Goal: Task Accomplishment & Management: Complete application form

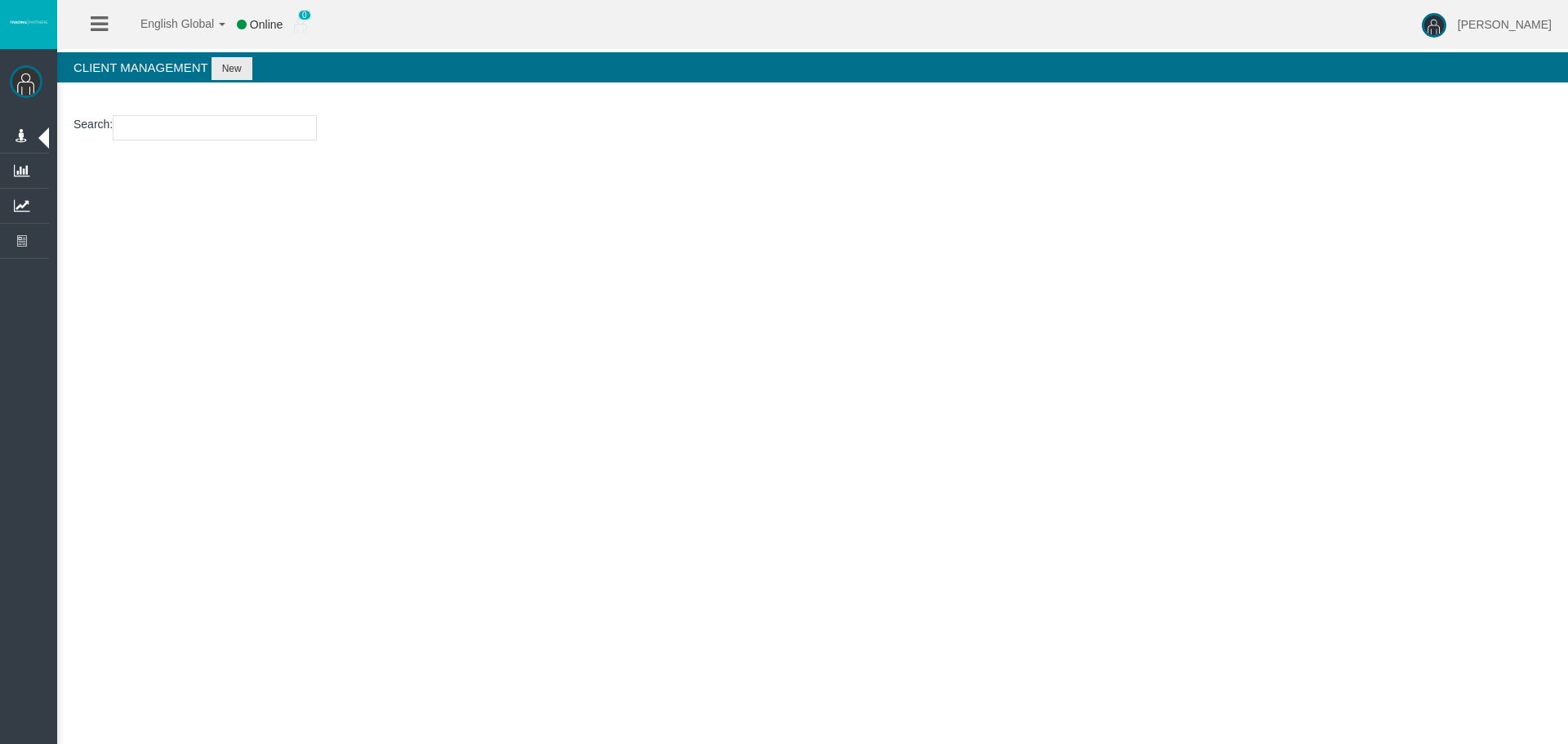
click at [230, 324] on div "English Global 简体中文 English Global 日本語 한국어 Online 0 [PERSON_NAME] Help Log Out …" at bounding box center [784, 372] width 1568 height 744
drag, startPoint x: 240, startPoint y: 143, endPoint x: 246, endPoint y: 132, distance: 12.5
click at [240, 144] on section "Search :" at bounding box center [813, 131] width 1510 height 66
click at [246, 132] on input "number" at bounding box center [215, 127] width 204 height 25
paste input "15169410"
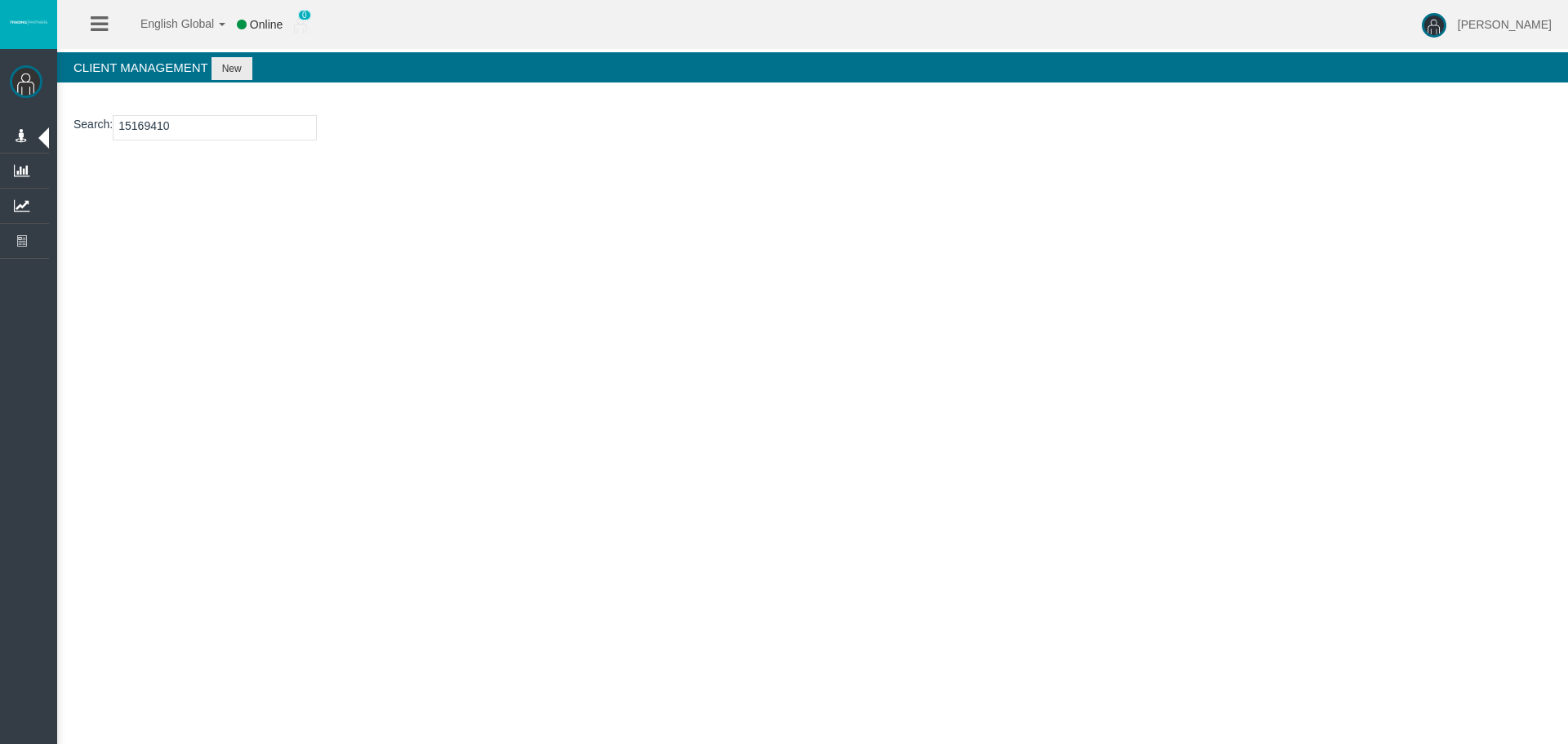
type input "15169410"
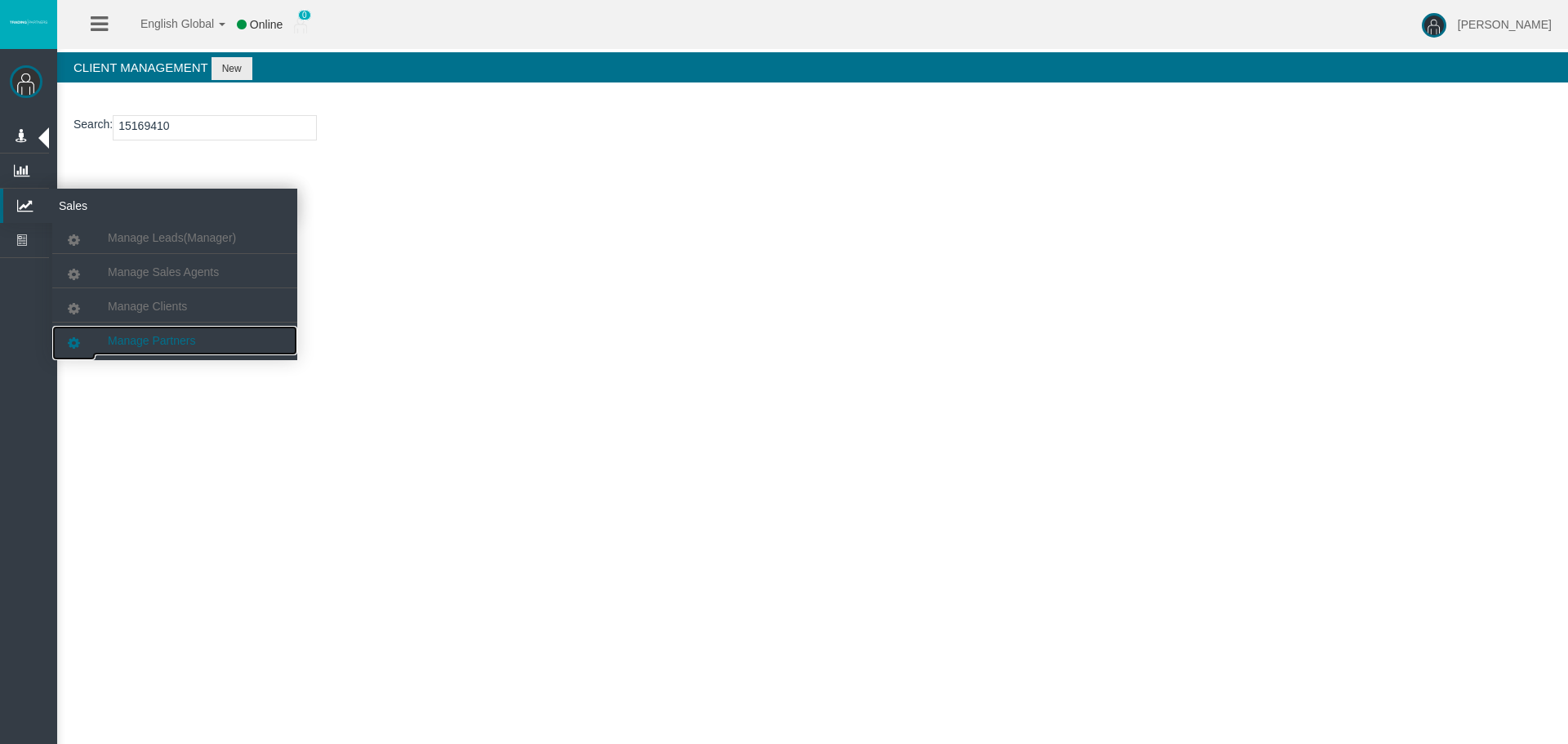
drag, startPoint x: 181, startPoint y: 334, endPoint x: 188, endPoint y: 328, distance: 9.2
click at [181, 334] on span "Manage Partners" at bounding box center [151, 341] width 87 height 13
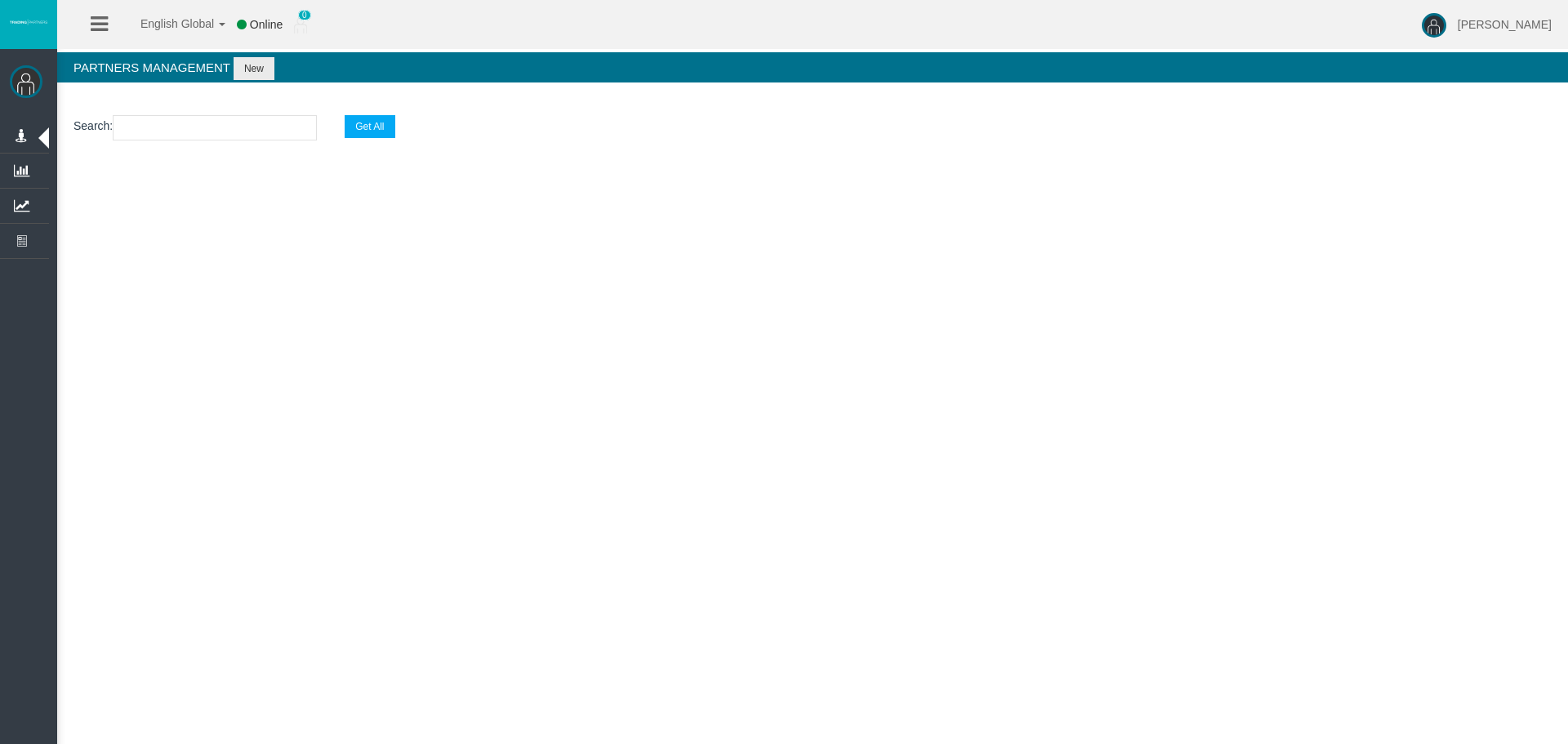
click at [225, 130] on input "text" at bounding box center [215, 127] width 204 height 25
paste input "IBay18s"
type input "IBay18s"
select select "25"
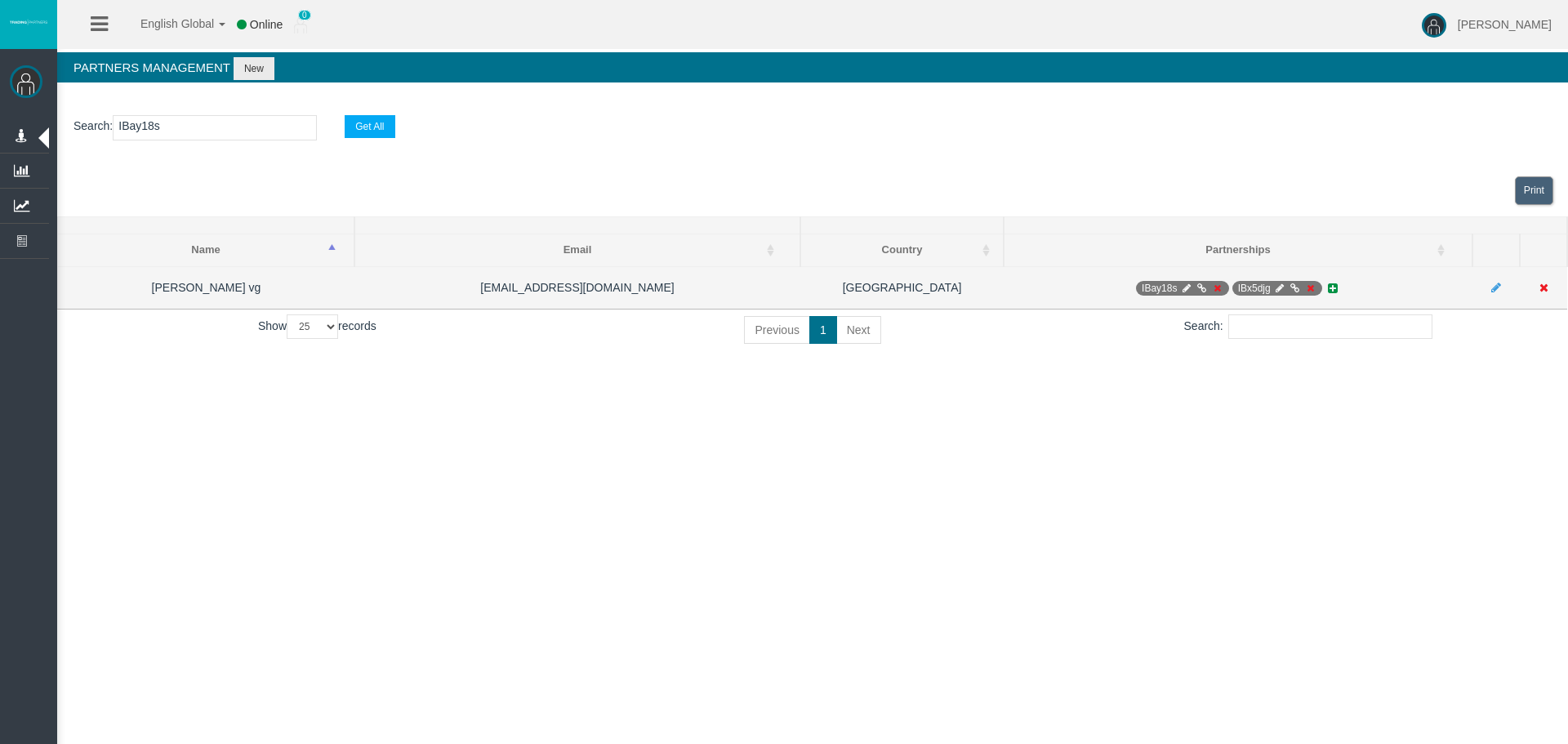
type input "IBay18s"
click at [1194, 290] on span "IBay18s" at bounding box center [1183, 288] width 93 height 15
click at [1181, 284] on icon at bounding box center [1185, 288] width 12 height 10
select select "0"
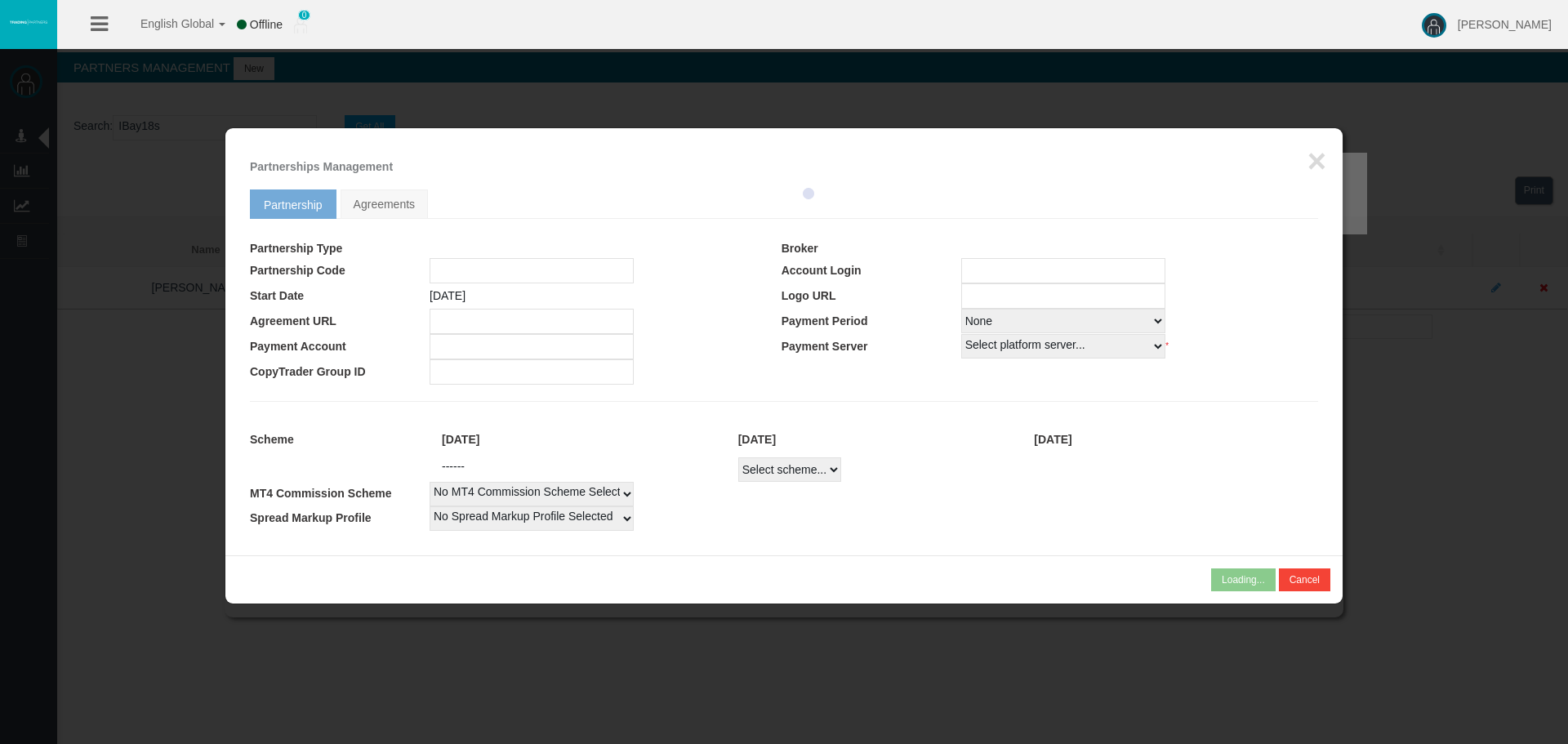
type input "IBay18s"
type input "19262994"
select select
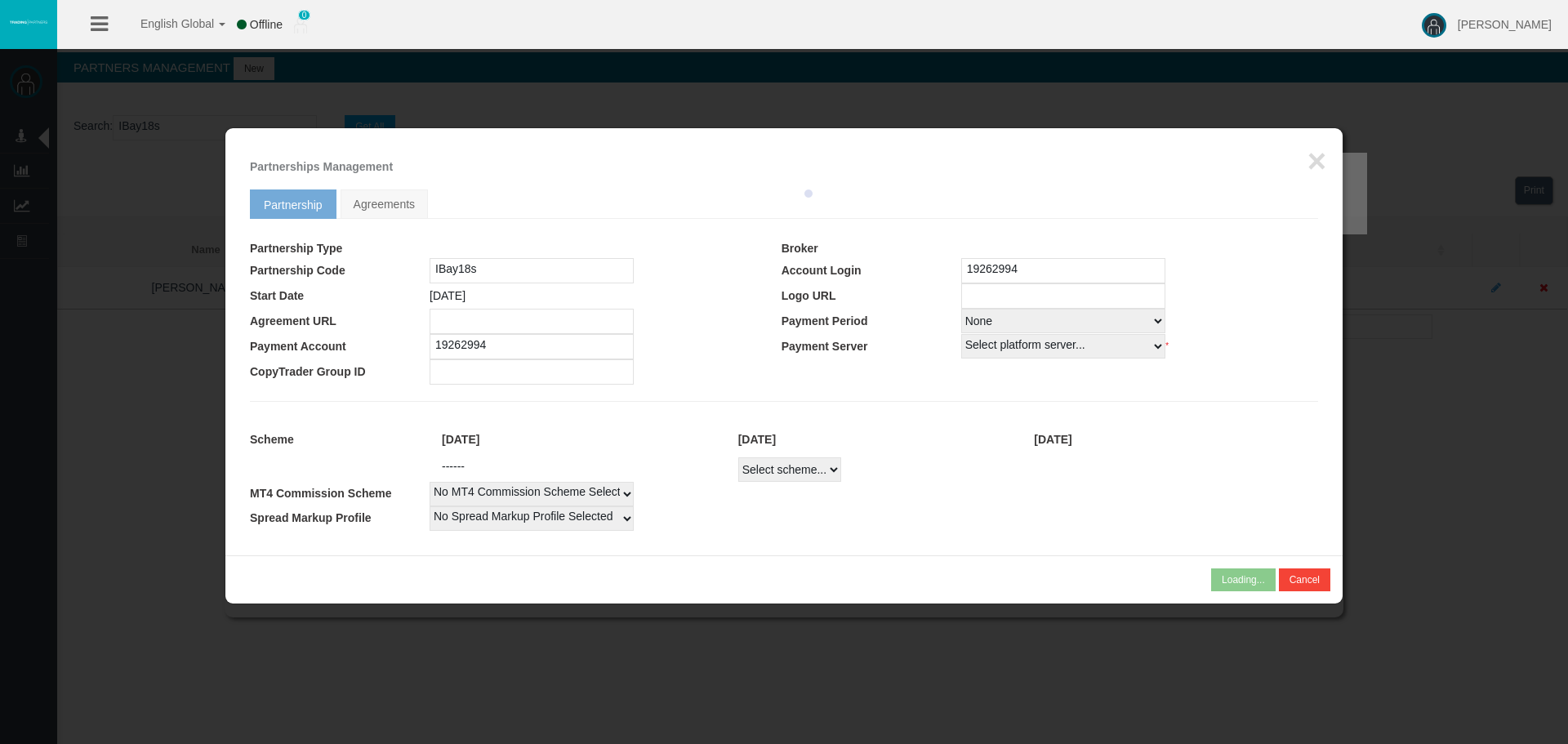
select select
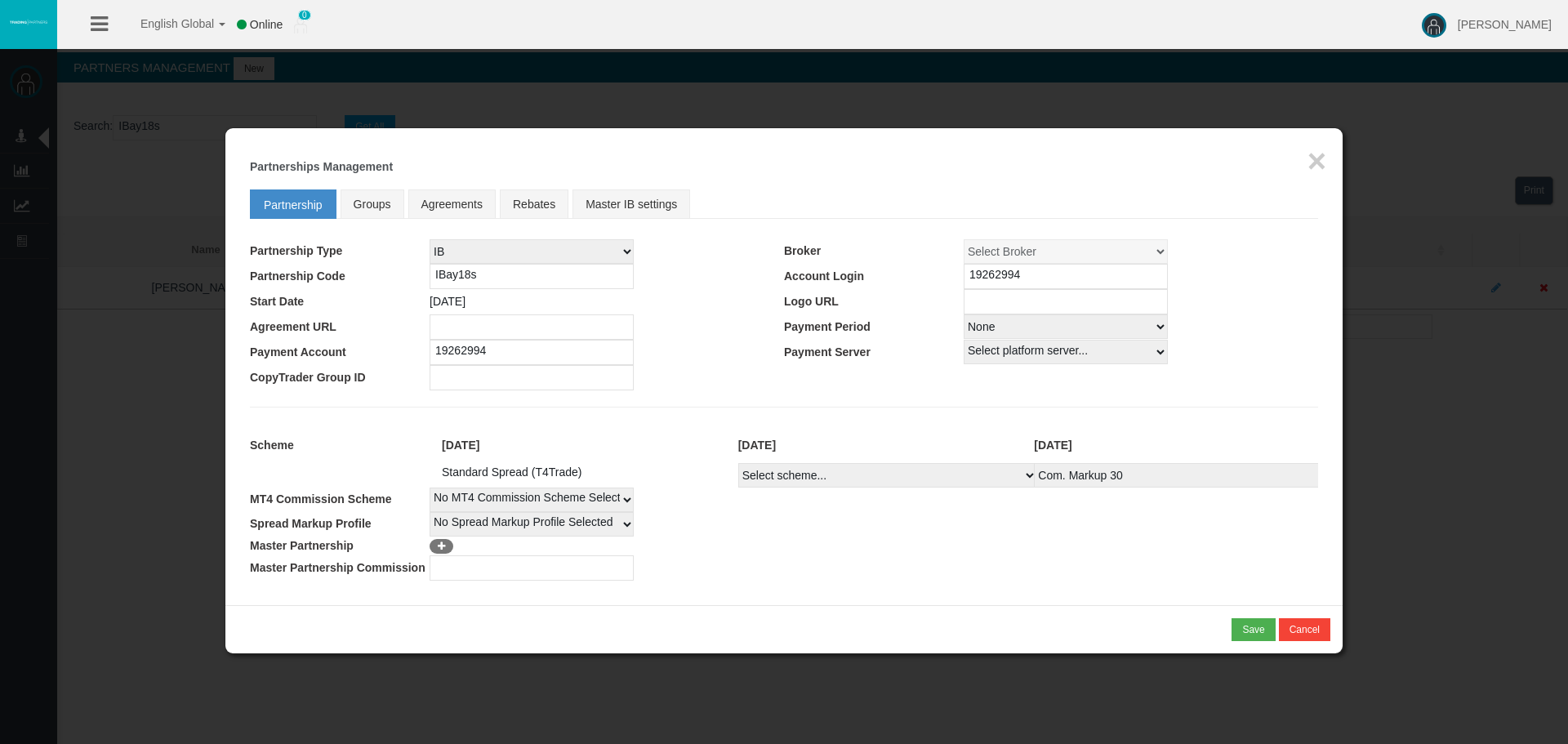
click at [406, 207] on li "Groups" at bounding box center [374, 204] width 68 height 30
click at [379, 200] on span "Groups" at bounding box center [372, 204] width 37 height 13
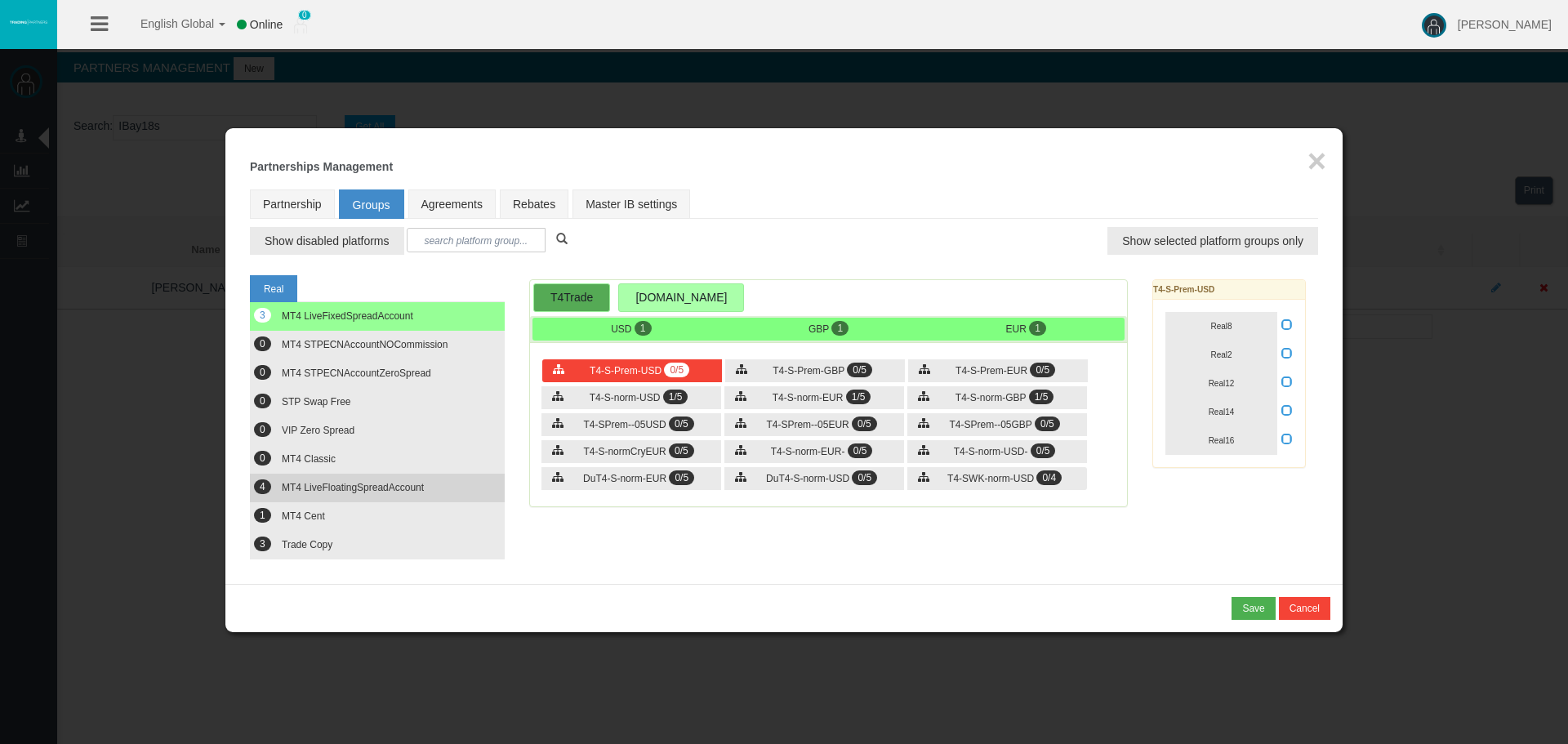
click at [371, 481] on button "4 MT4 LiveFloatingSpreadAccount" at bounding box center [377, 488] width 255 height 29
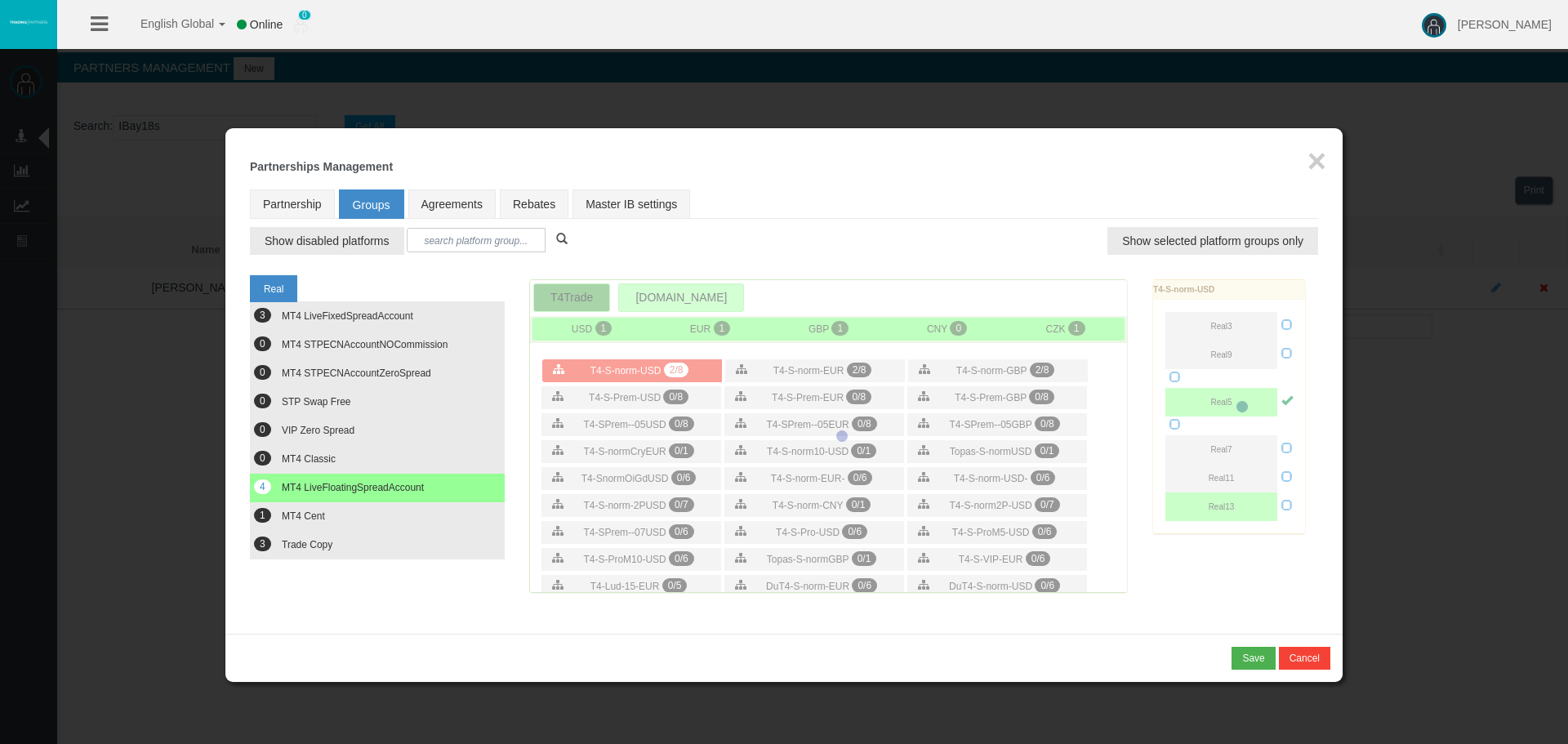
click at [1133, 255] on td "Loading... Real 3 MT4 LiveFixedSpreadAccount 0 0 0 STP Swap Free 0 0 4" at bounding box center [784, 432] width 1068 height 355
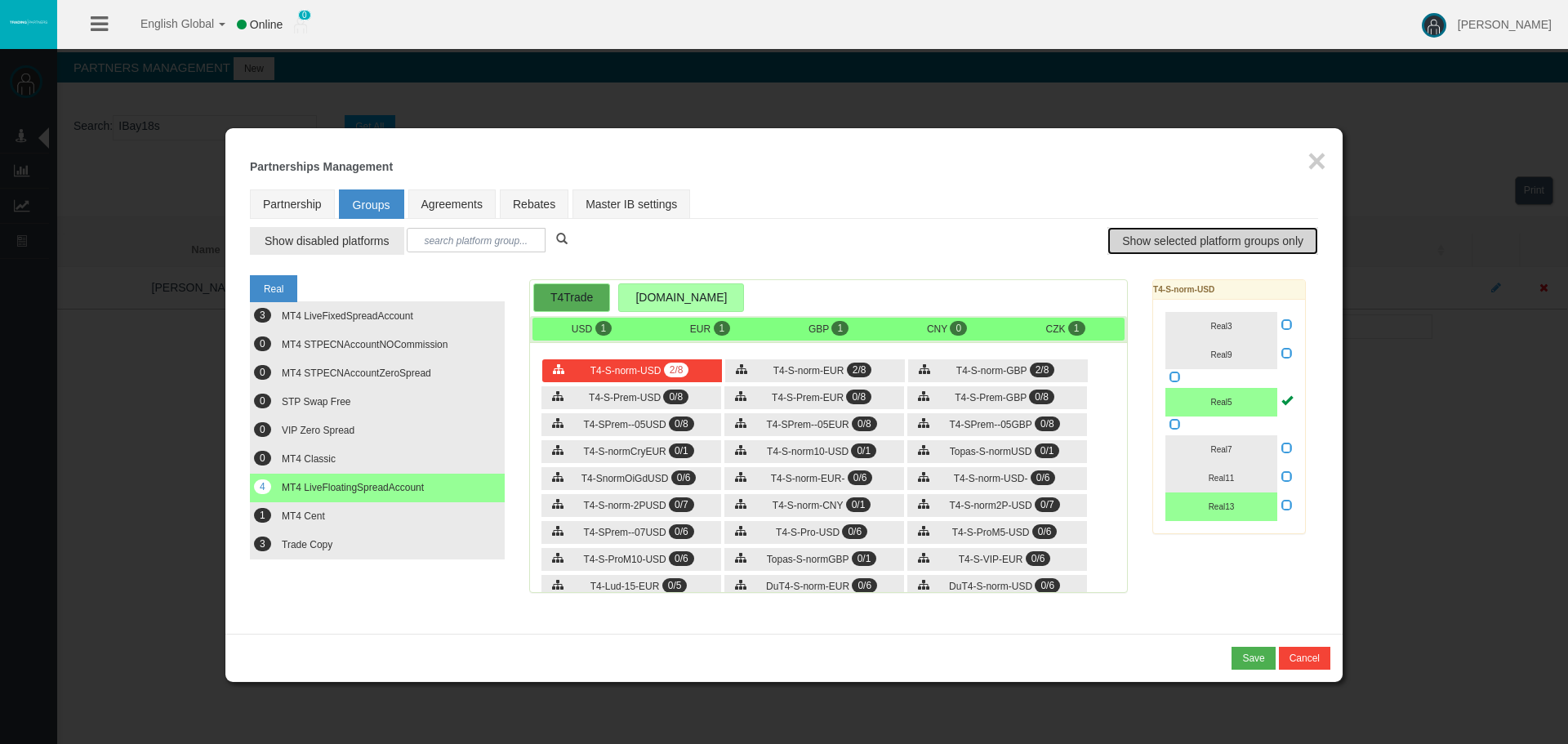
click at [1143, 236] on span "Show selected platform groups only" at bounding box center [1212, 241] width 181 height 17
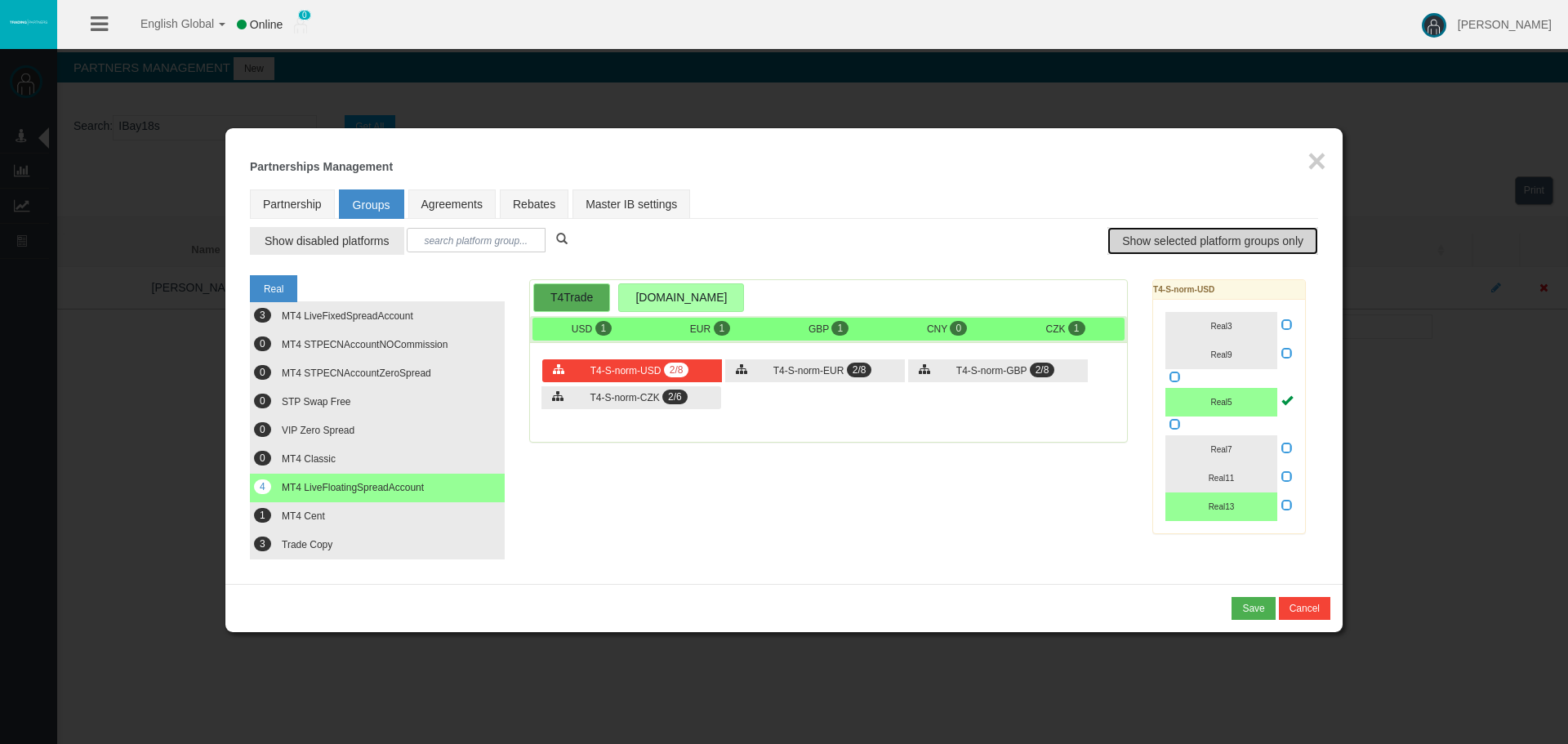
click at [1215, 229] on button "Show selected platform groups only" at bounding box center [1212, 241] width 211 height 28
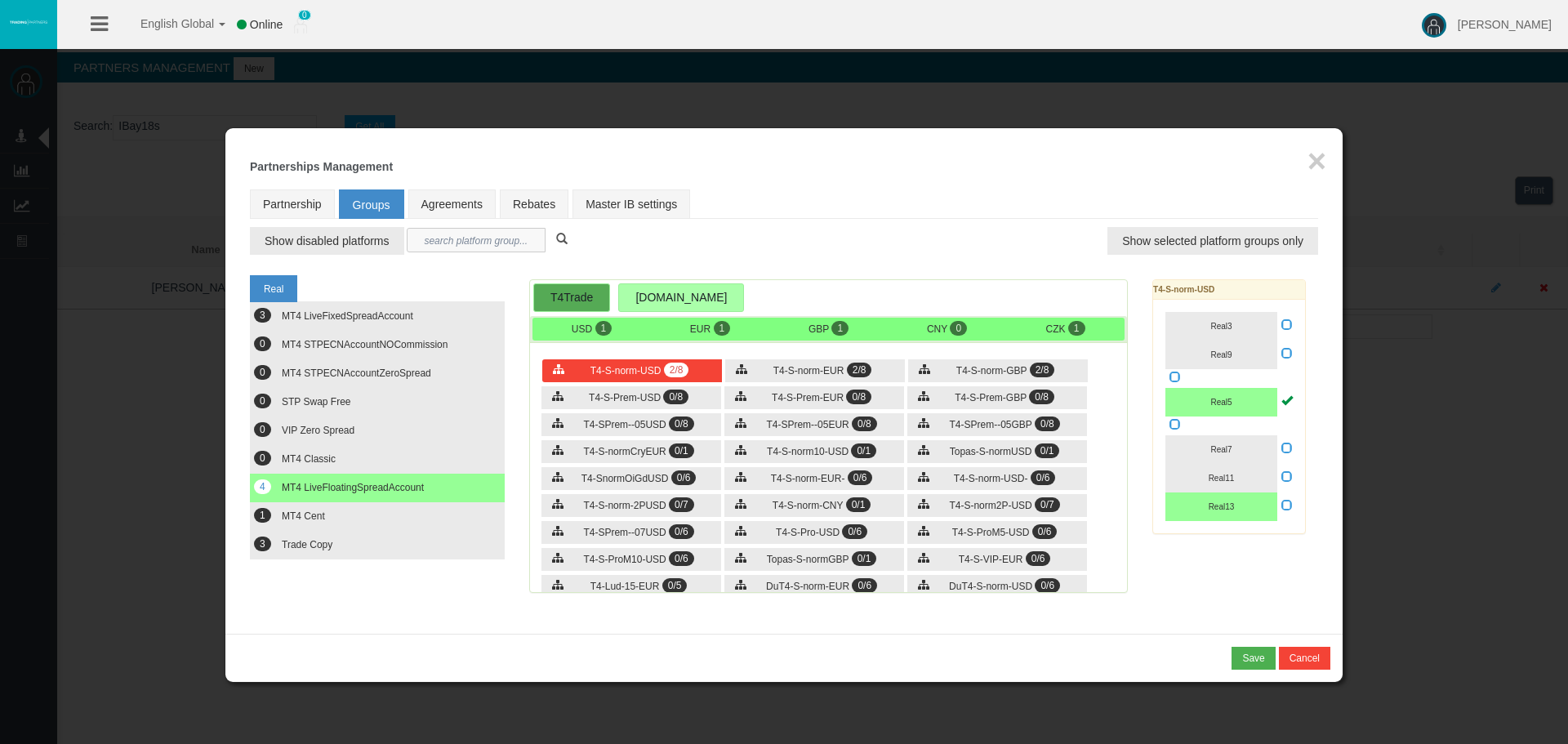
click at [503, 237] on input "text" at bounding box center [476, 240] width 138 height 24
click at [417, 233] on input "text" at bounding box center [476, 240] width 138 height 24
paste input "T4-S-norm-USD"
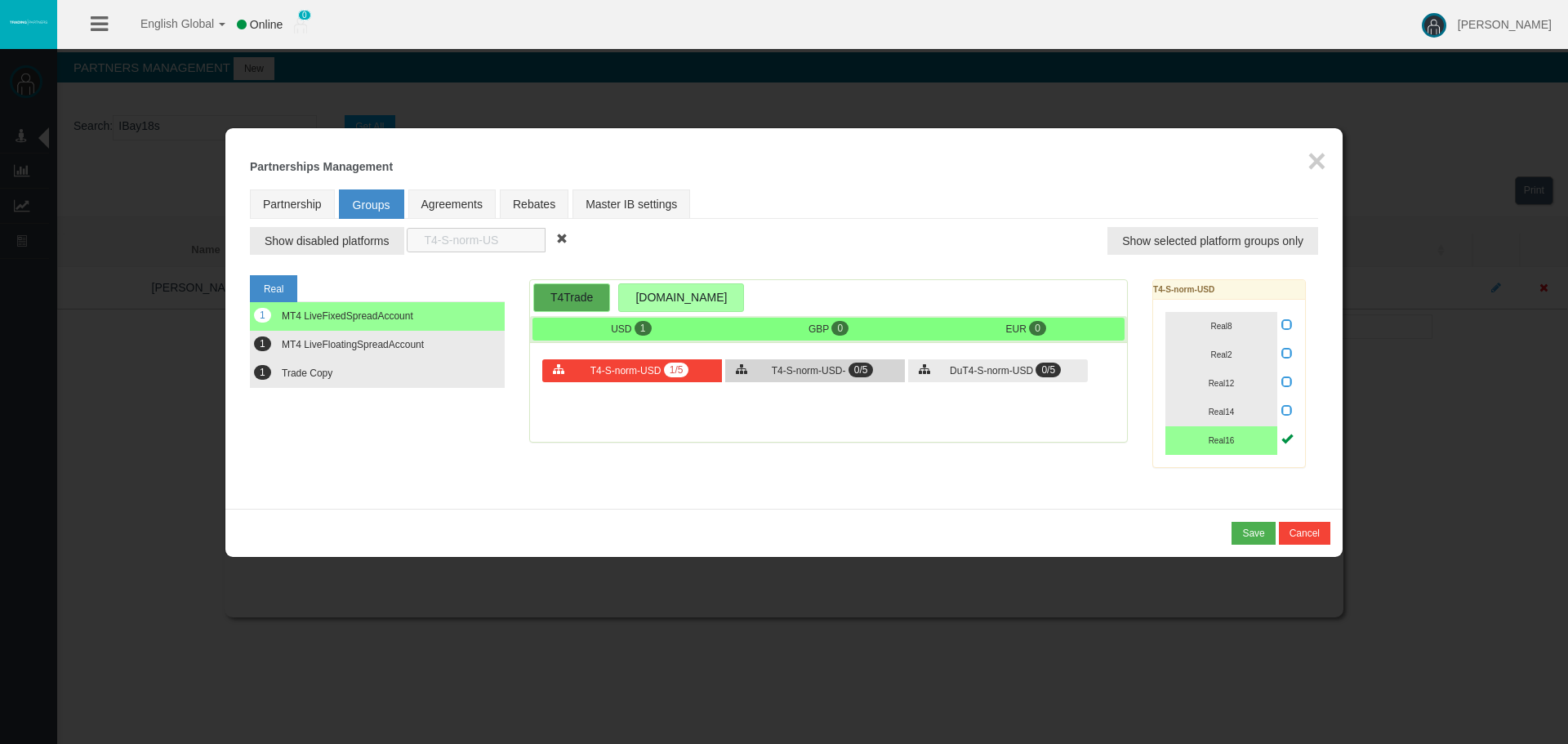
type input "T4-S-norm-US"
click at [795, 369] on span "T4-S-norm-USD-" at bounding box center [809, 371] width 74 height 11
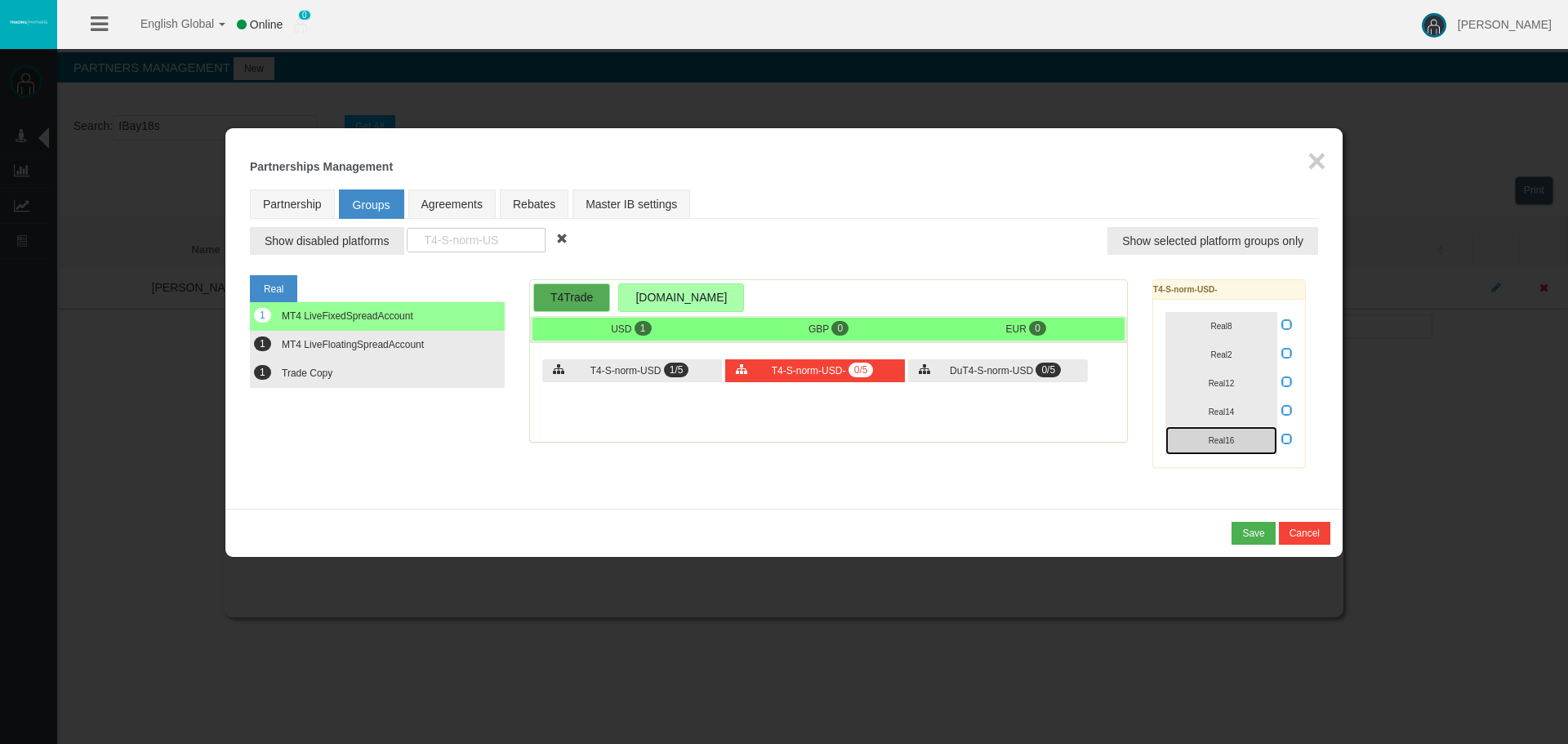
click at [1258, 437] on button "Real16" at bounding box center [1222, 440] width 111 height 29
click at [1242, 333] on button "Real8" at bounding box center [1222, 326] width 111 height 29
click at [1243, 347] on button "Real2" at bounding box center [1222, 355] width 111 height 29
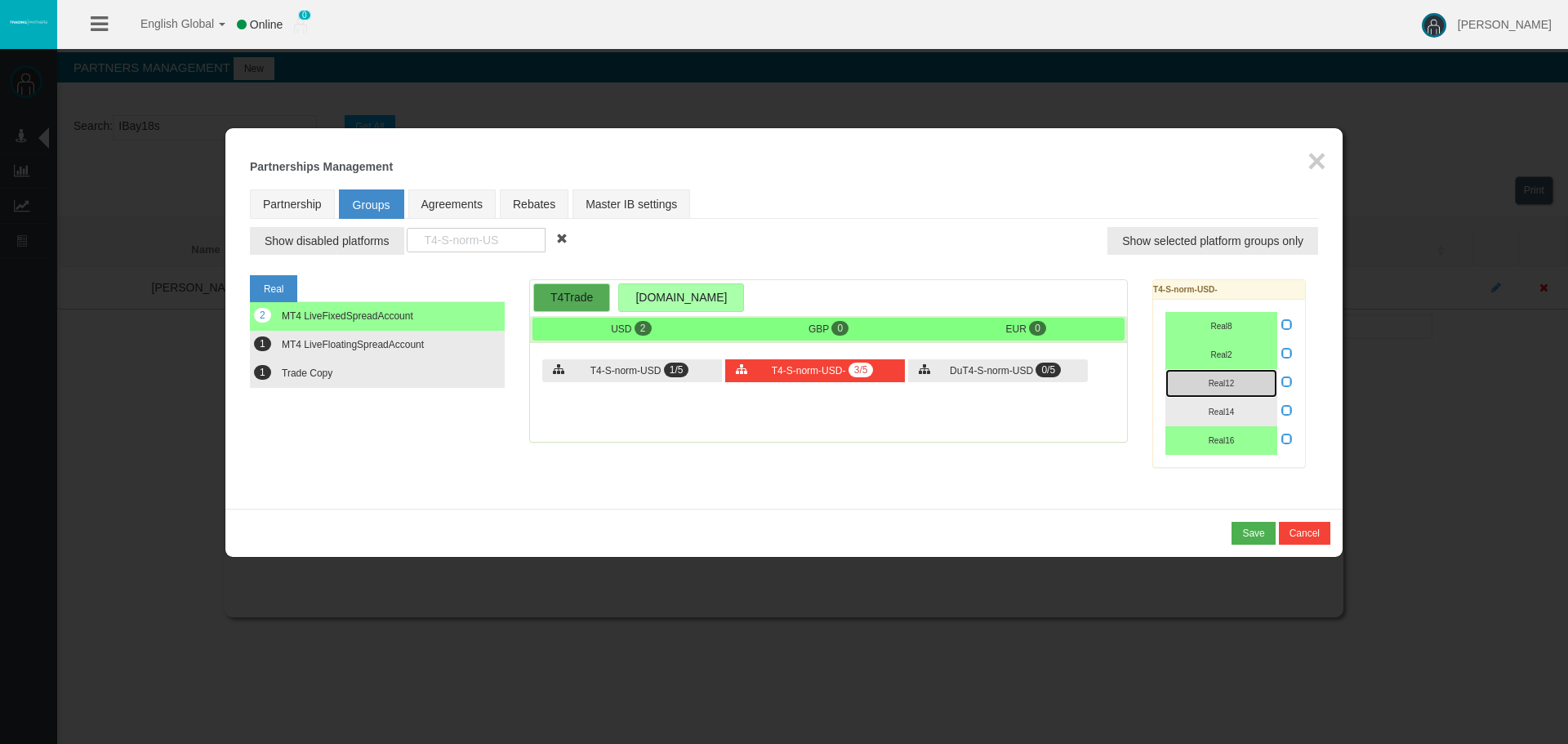
click at [1246, 375] on button "Real12" at bounding box center [1222, 383] width 111 height 29
click at [1247, 404] on button "Real14" at bounding box center [1222, 411] width 111 height 29
click at [952, 370] on span "DuT4-S-norm-USD" at bounding box center [991, 371] width 84 height 11
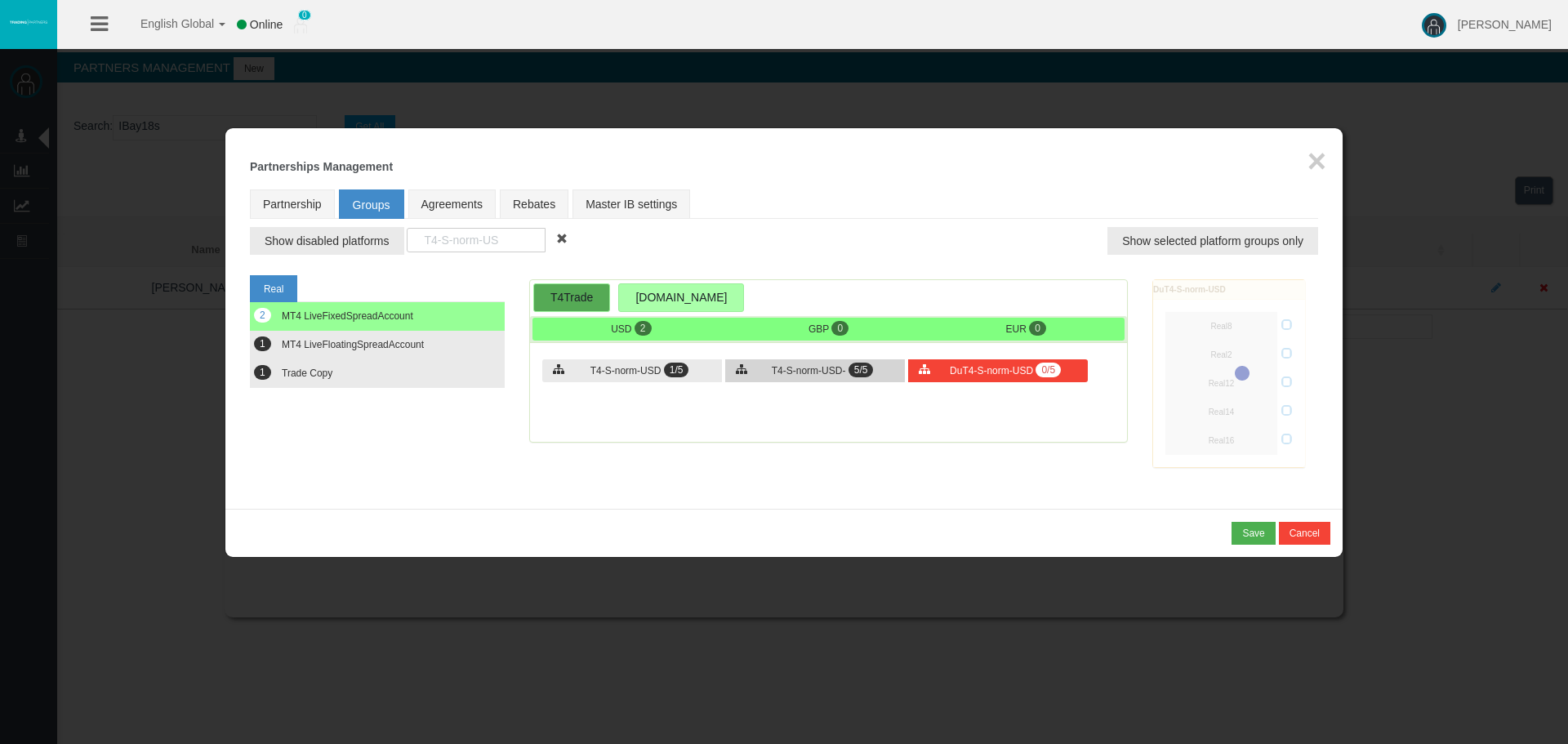
click at [832, 381] on div "T4-S-norm-USD- 5/5" at bounding box center [815, 371] width 179 height 23
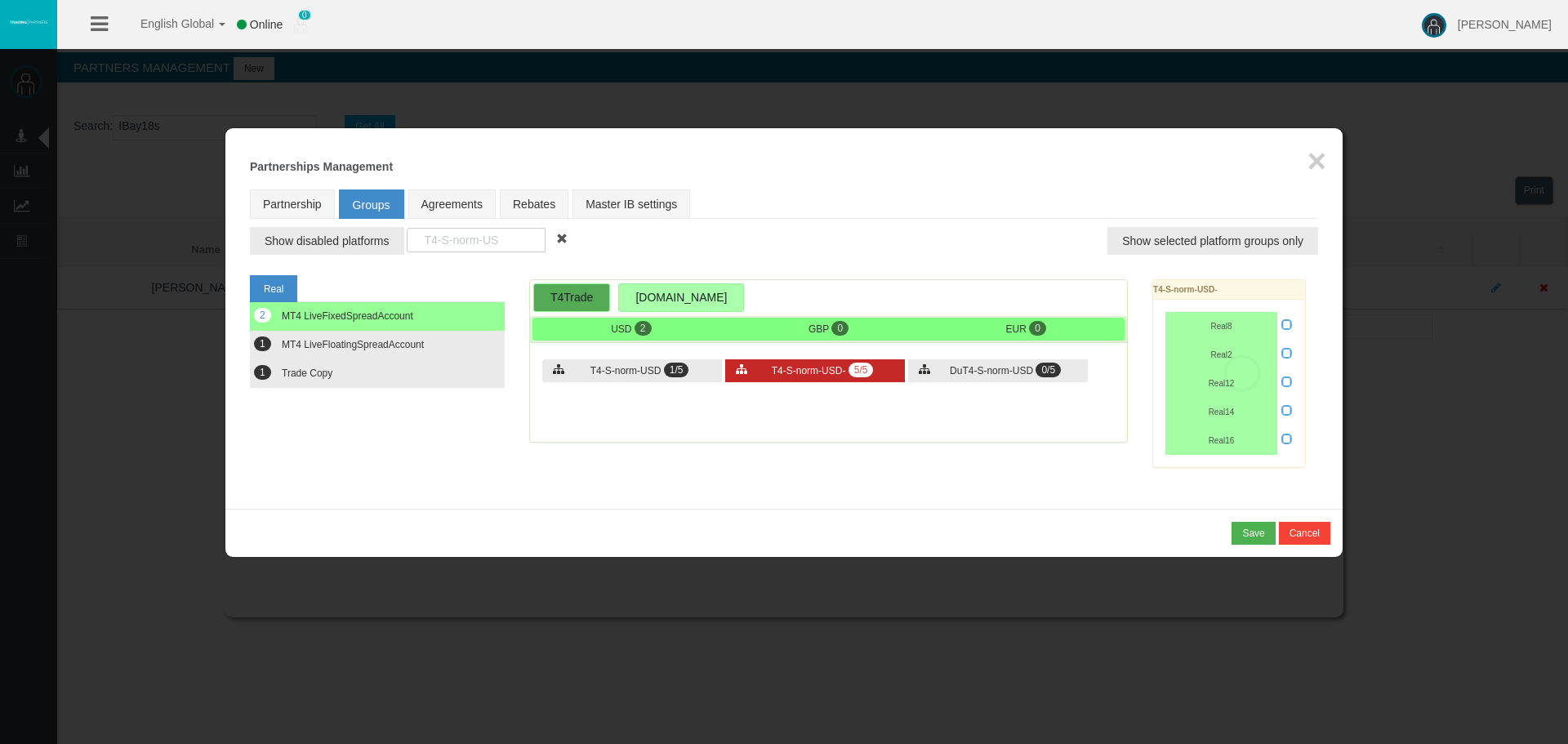
click at [830, 370] on span "T4-S-norm-USD-" at bounding box center [809, 371] width 74 height 11
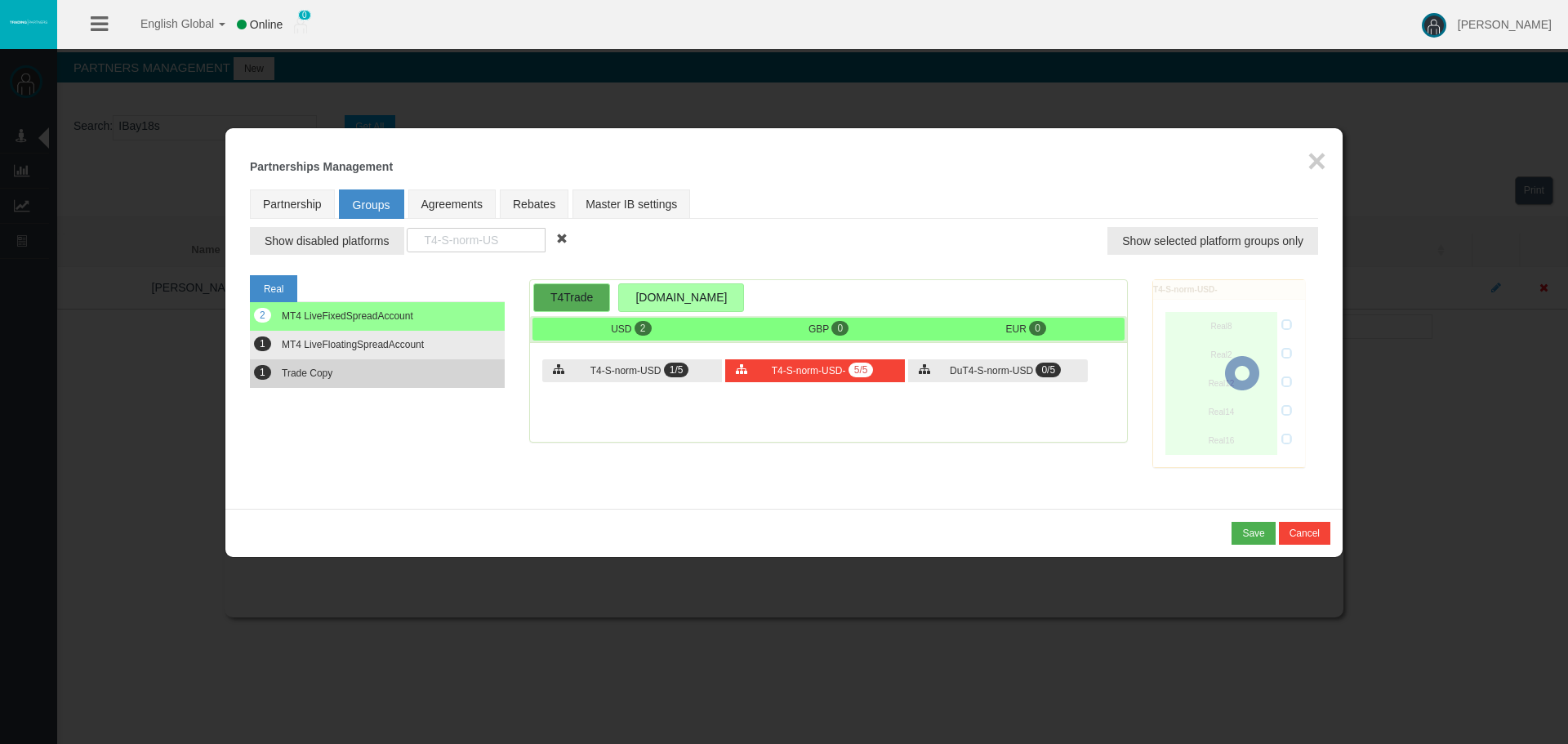
click at [343, 361] on button "1 Trade Copy" at bounding box center [377, 373] width 255 height 29
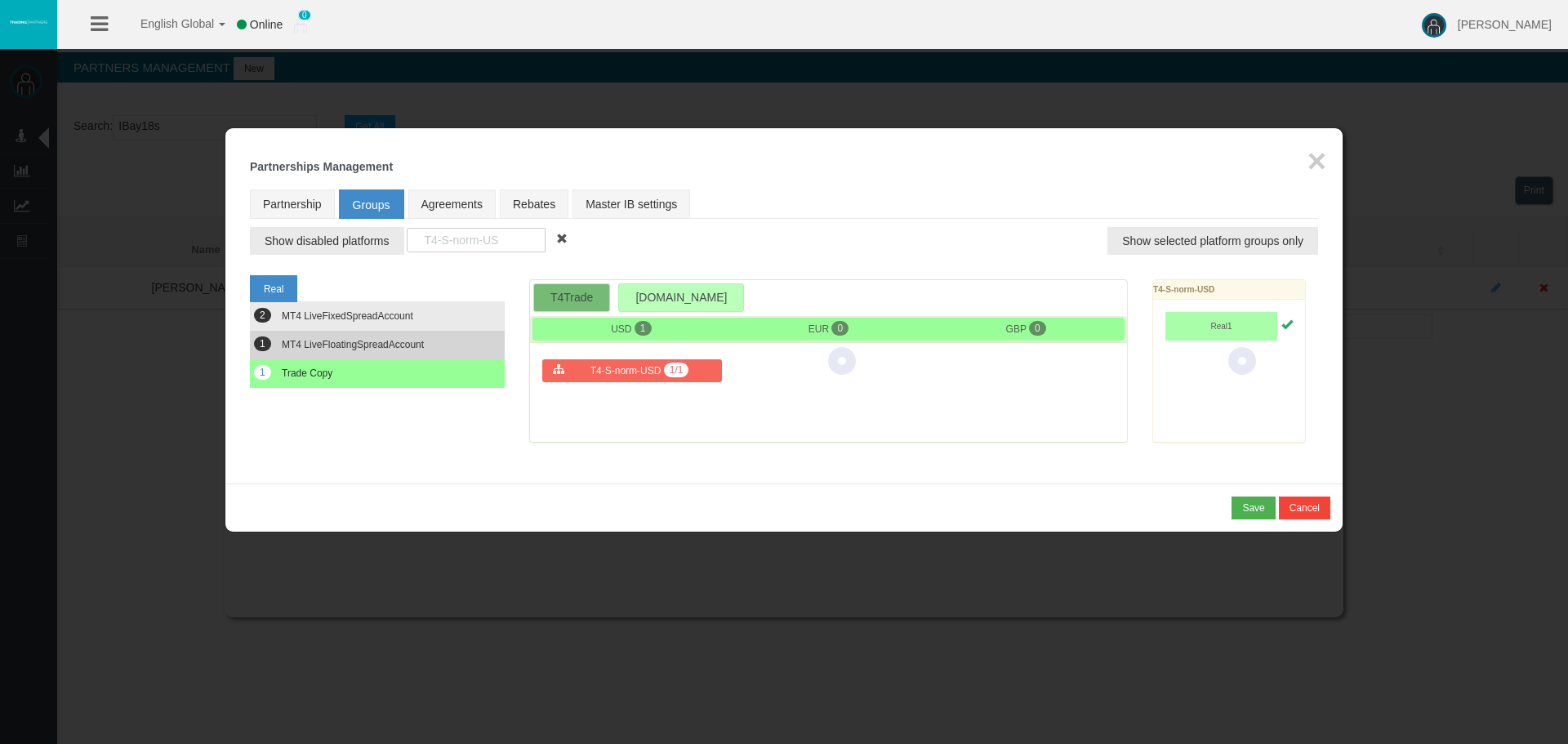
click at [366, 350] on button "1 MT4 LiveFloatingSpreadAccount" at bounding box center [377, 345] width 255 height 29
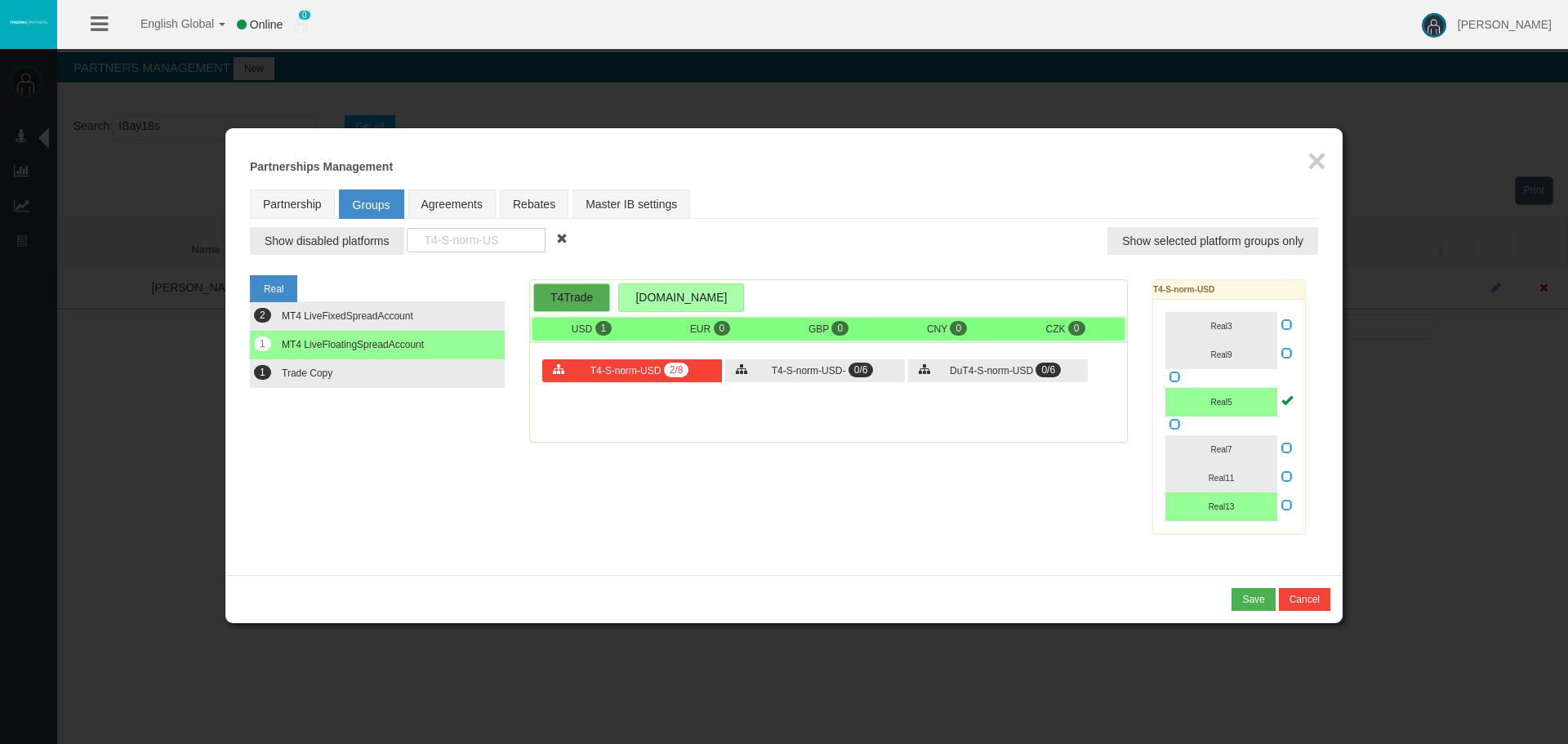
click at [852, 368] on span "0/6" at bounding box center [860, 370] width 25 height 15
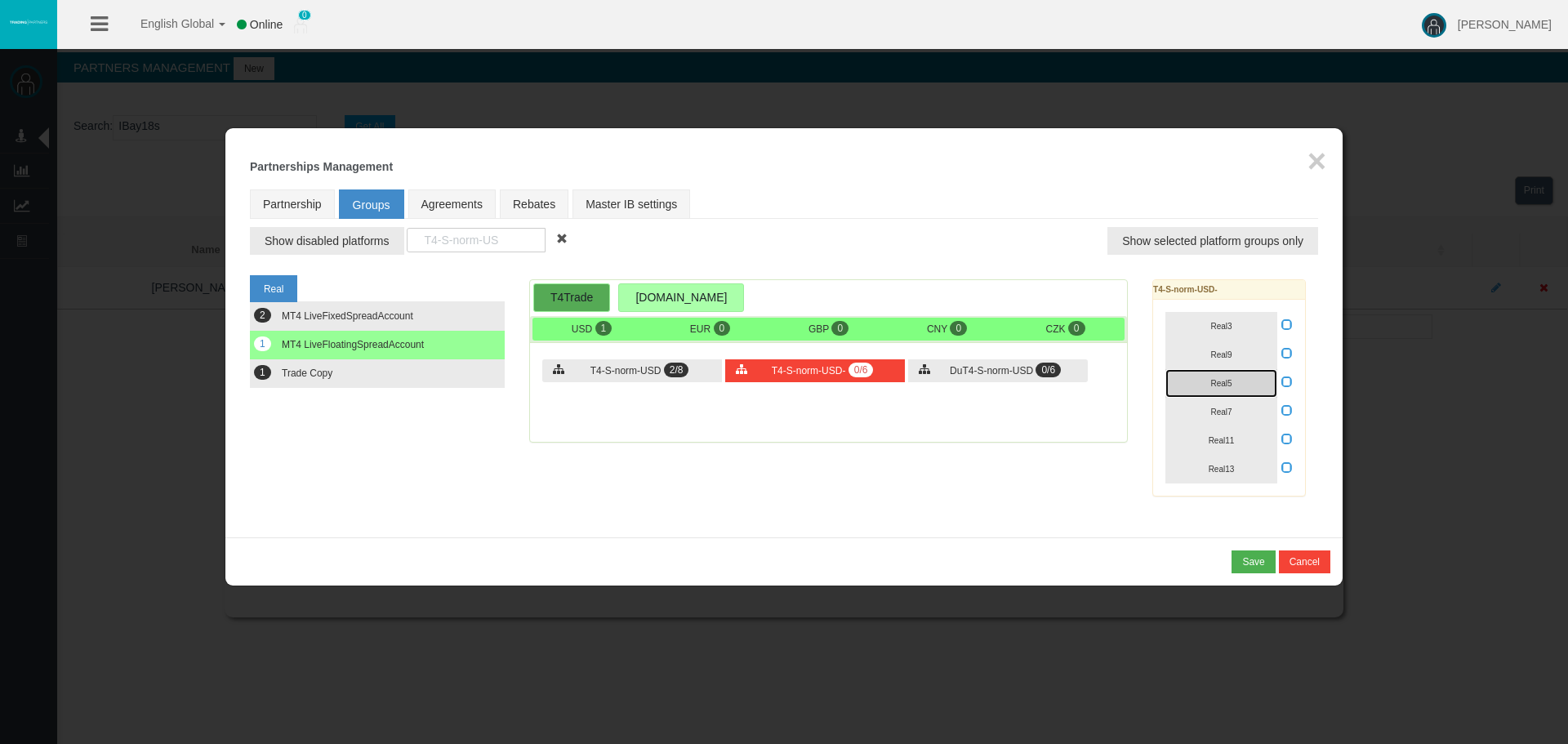
click at [1252, 384] on button "Real5" at bounding box center [1222, 383] width 111 height 29
click at [1247, 470] on button "Real13" at bounding box center [1222, 469] width 111 height 29
click at [1009, 382] on div "T4-S-norm-USD 2/8 T4-S-norm-USD- 2/6 DuT4-S-norm-USD 0/6" at bounding box center [829, 372] width 597 height 51
click at [624, 367] on span "T4-S-norm-USD" at bounding box center [626, 371] width 71 height 11
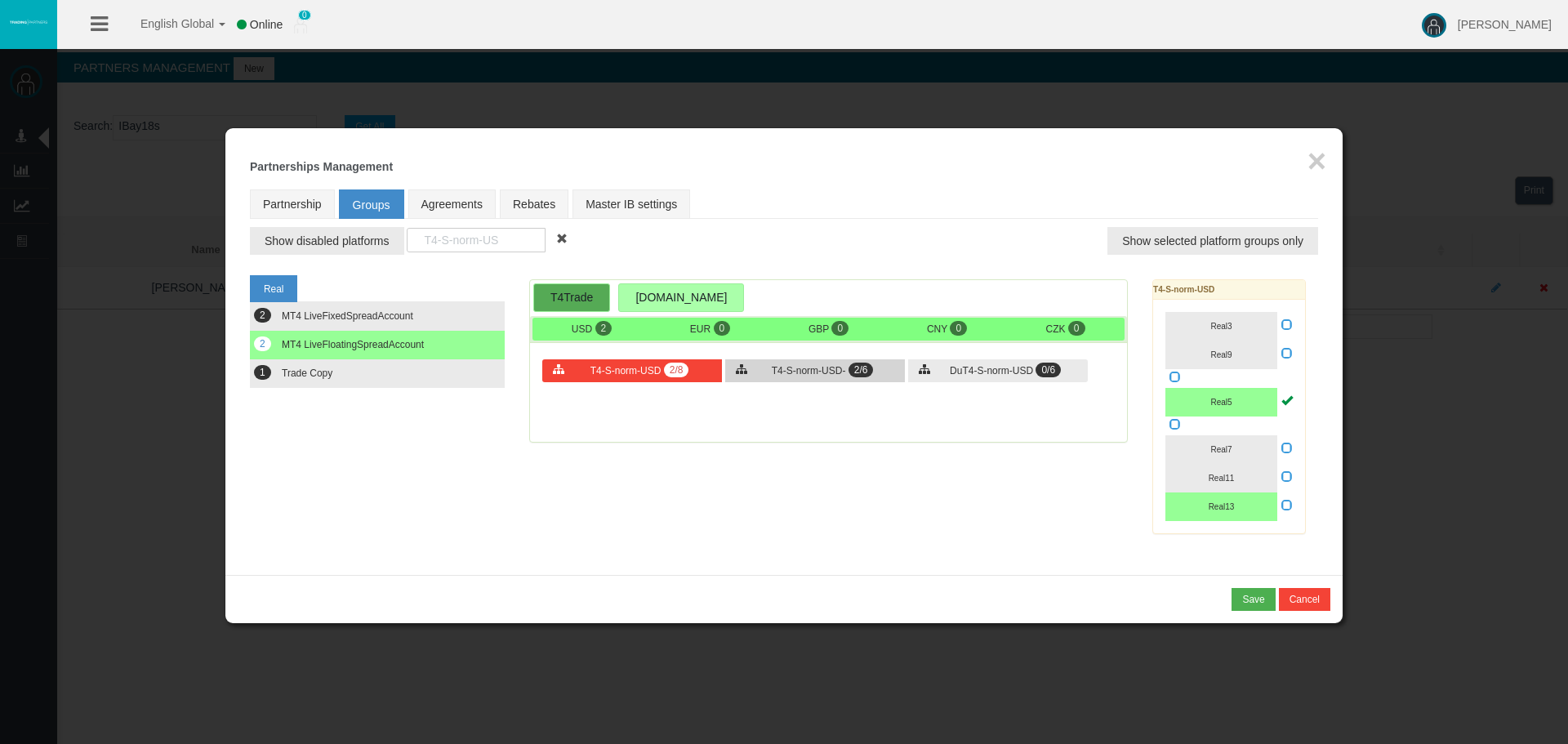
click at [777, 369] on span "T4-S-norm-USD-" at bounding box center [809, 371] width 74 height 11
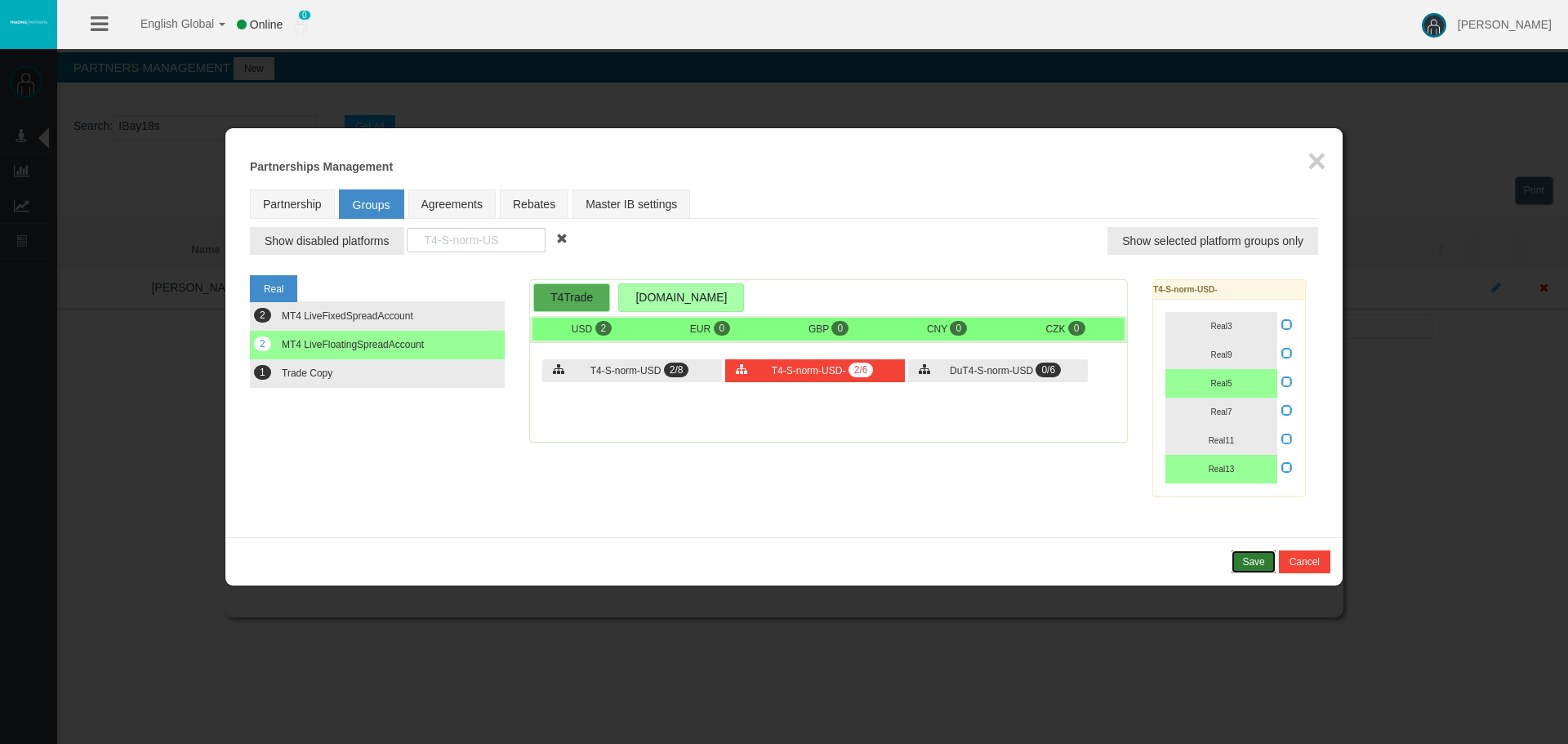
click at [1261, 561] on div "Save" at bounding box center [1253, 562] width 22 height 15
click at [1255, 560] on div "Confirm" at bounding box center [1248, 562] width 34 height 15
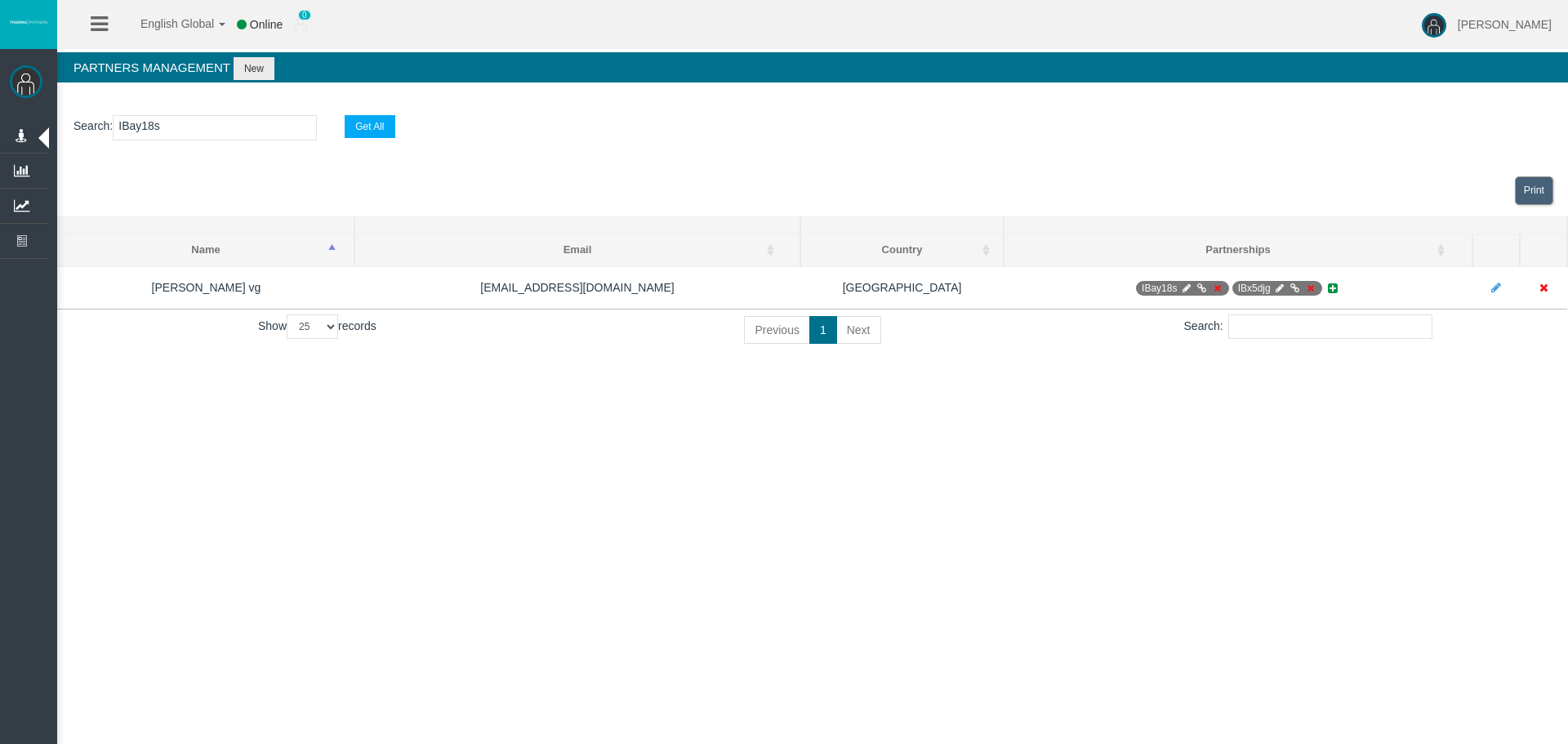
click at [1263, 526] on div "English Global 简体中文 English Global 日本語 한국어 Online 0 [PERSON_NAME] Help Log Out …" at bounding box center [784, 372] width 1568 height 744
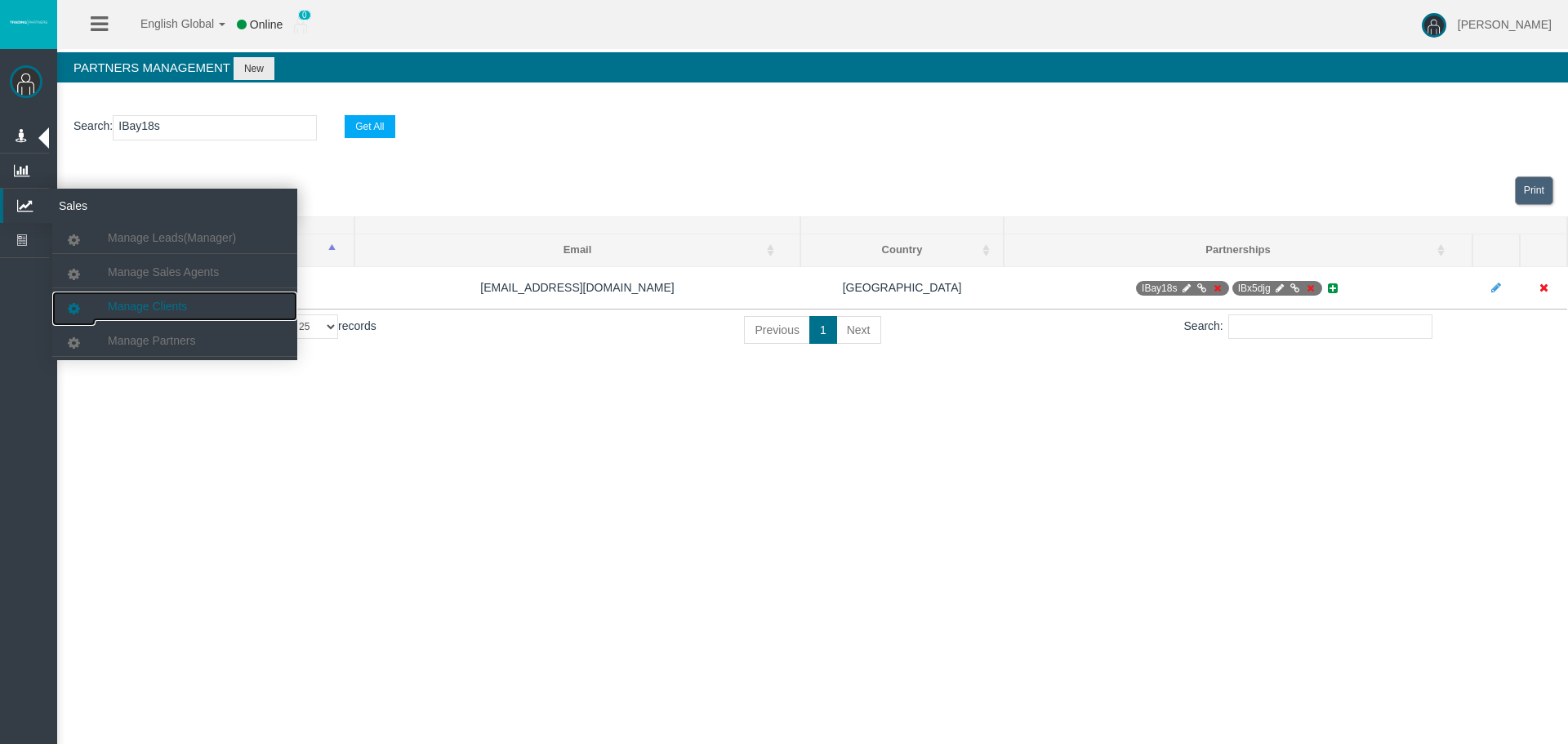
click at [122, 301] on span "Manage Clients" at bounding box center [147, 307] width 79 height 13
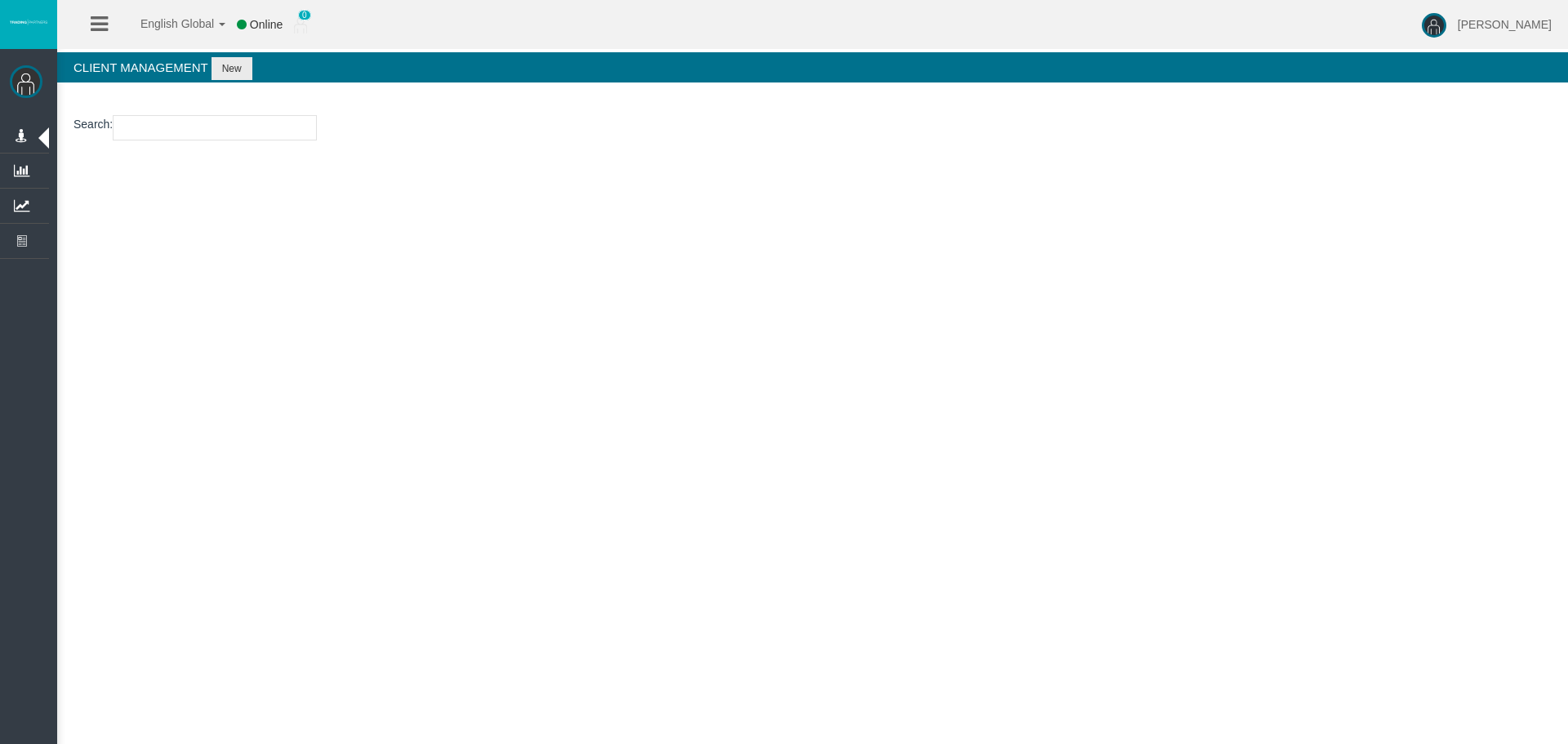
drag, startPoint x: 443, startPoint y: 327, endPoint x: 254, endPoint y: 161, distance: 251.5
click at [440, 321] on div "English Global 简体中文 English Global 日本語 한국어 Online 0 [PERSON_NAME] Help Log Out …" at bounding box center [784, 372] width 1568 height 744
click at [194, 111] on section "Search :" at bounding box center [813, 131] width 1510 height 66
click at [194, 122] on input "number" at bounding box center [215, 127] width 204 height 25
paste input "15169410"
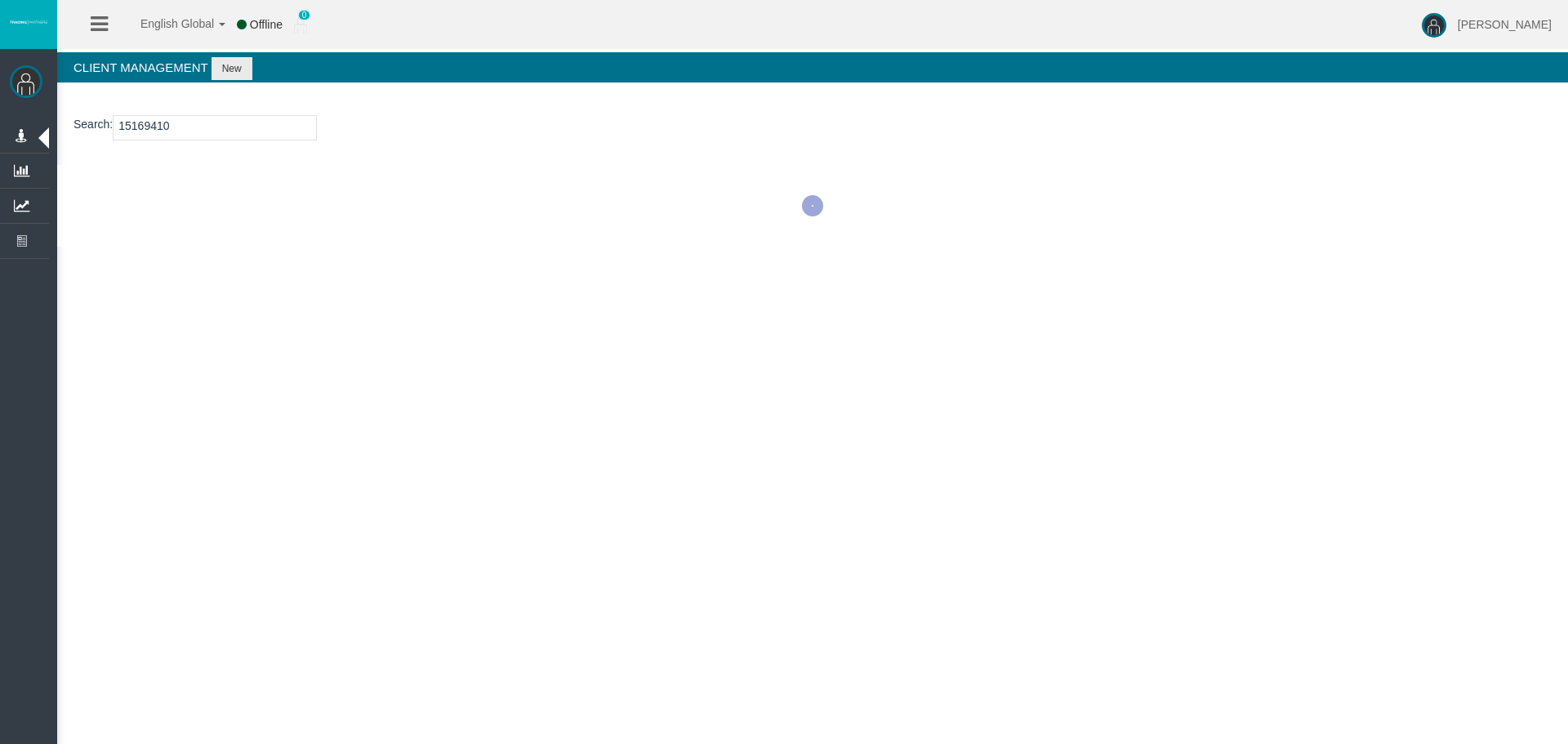
type input "15169410"
click at [754, 450] on div "English Global 简体中文 English Global 日本語 한국어 Offline 0 [PERSON_NAME] Help Log Out…" at bounding box center [784, 372] width 1568 height 744
click at [248, 64] on button "New" at bounding box center [232, 69] width 41 height 23
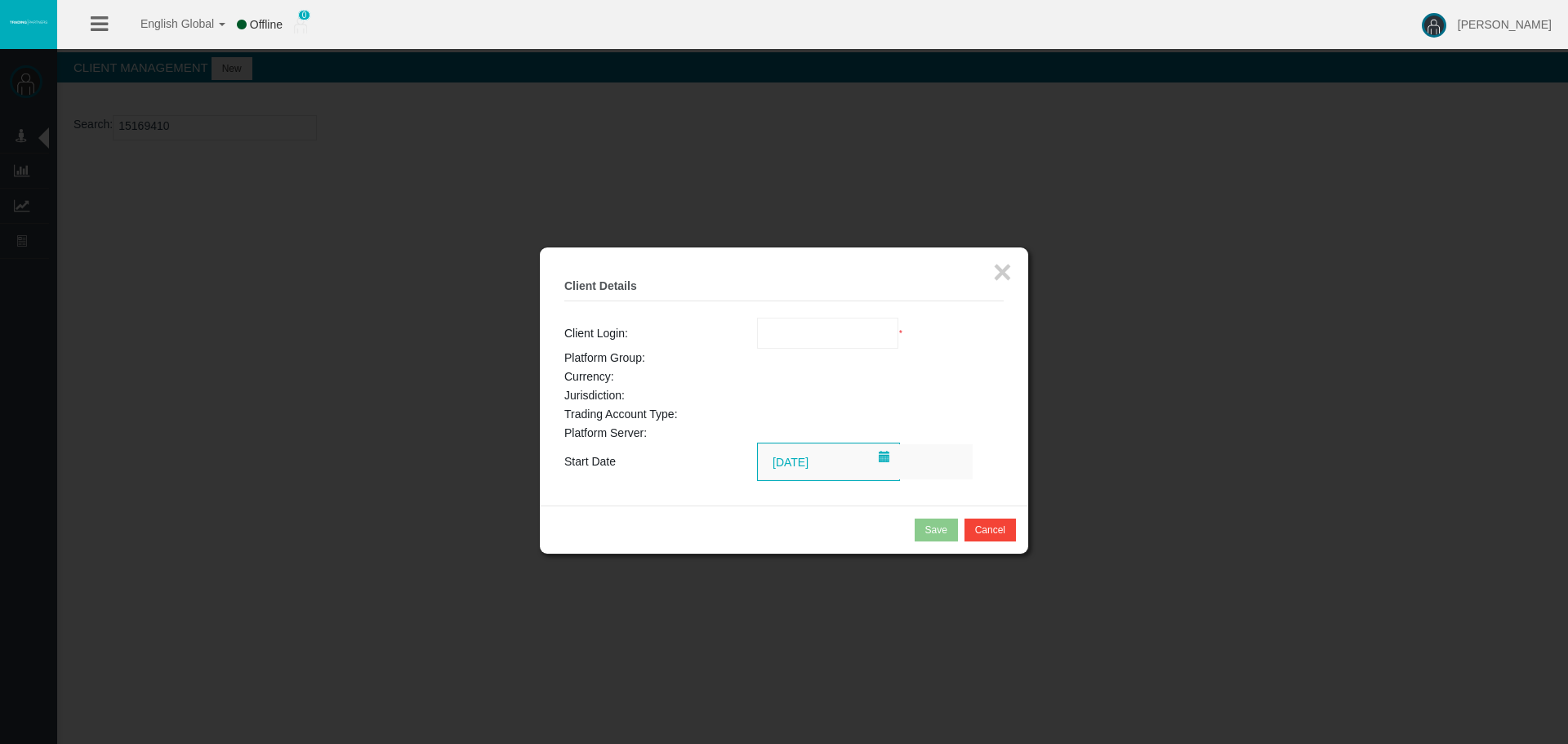
drag, startPoint x: 810, startPoint y: 296, endPoint x: 829, endPoint y: 321, distance: 31.4
click at [811, 302] on fieldset "× Client Details Client Login: Loading... * Platform Group: Currency: Jurisdict…" at bounding box center [784, 376] width 439 height 209
click at [829, 321] on input "text" at bounding box center [828, 333] width 140 height 30
paste input "15169410"
click at [807, 361] on span "15169410" at bounding box center [792, 362] width 51 height 13
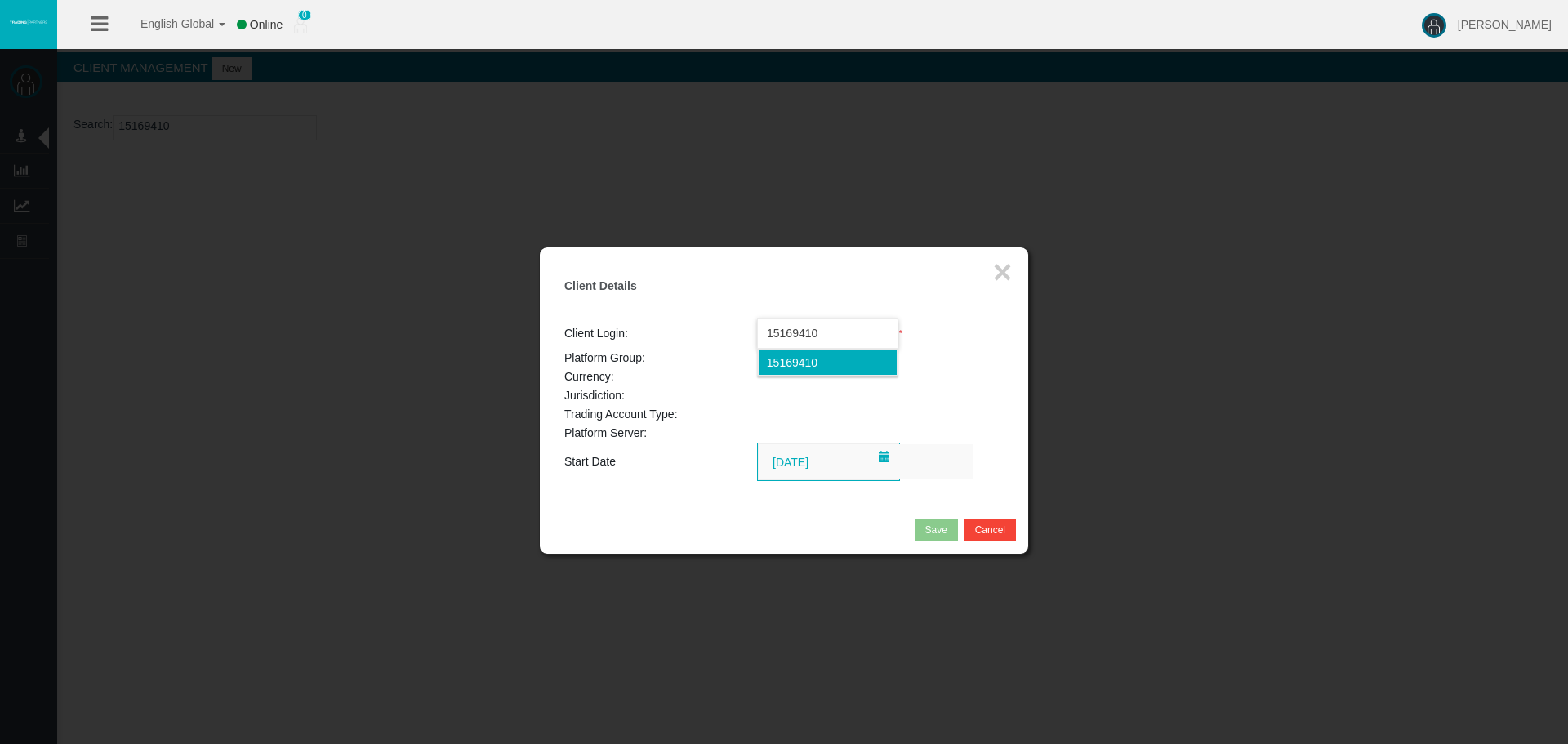
type input "15169410"
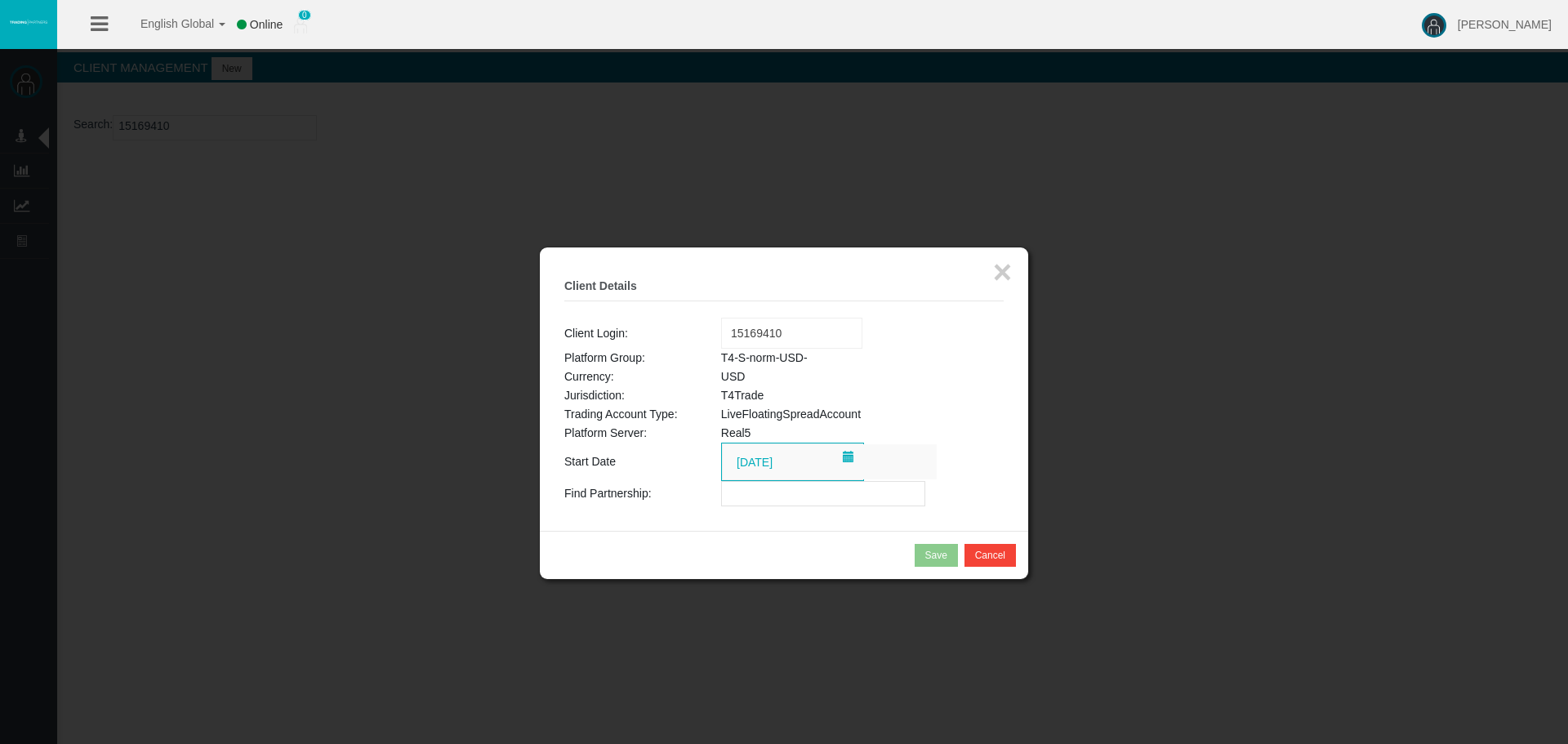
click at [760, 489] on input "text" at bounding box center [823, 493] width 204 height 25
paste input "IBay18s"
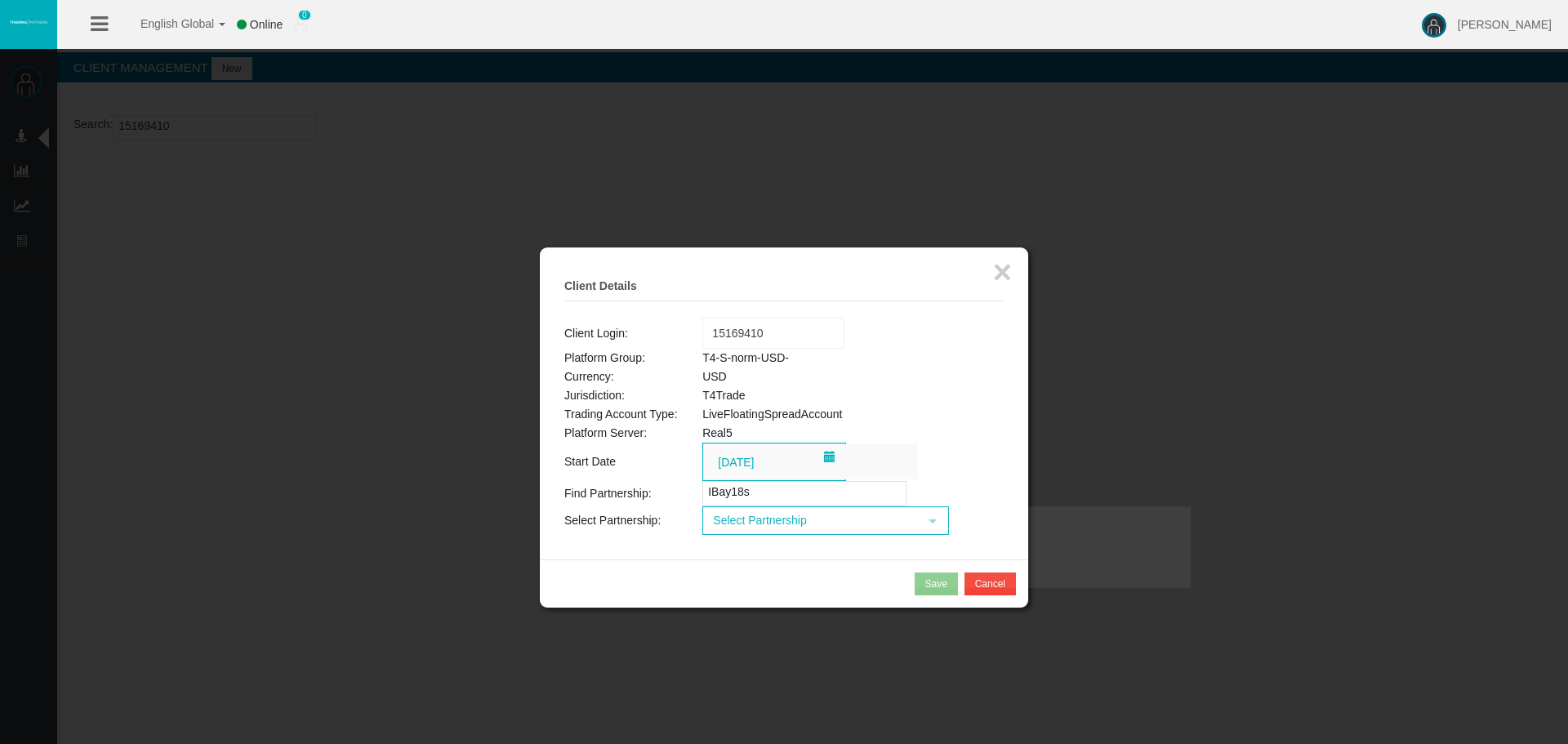
type input "IBay18s"
click at [797, 522] on span "Select Partnership" at bounding box center [811, 520] width 214 height 25
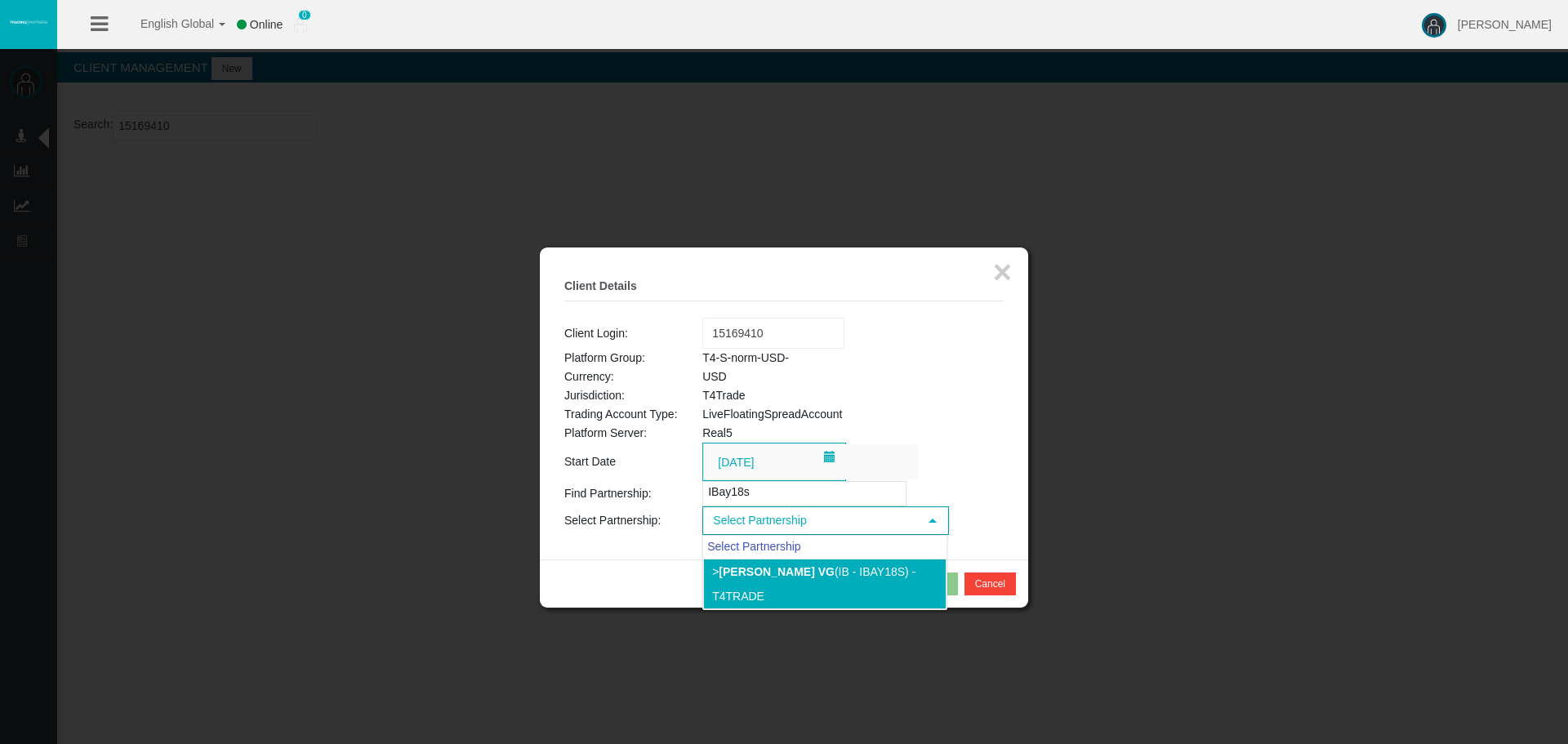
click at [814, 572] on b "[PERSON_NAME] vg" at bounding box center [777, 571] width 116 height 13
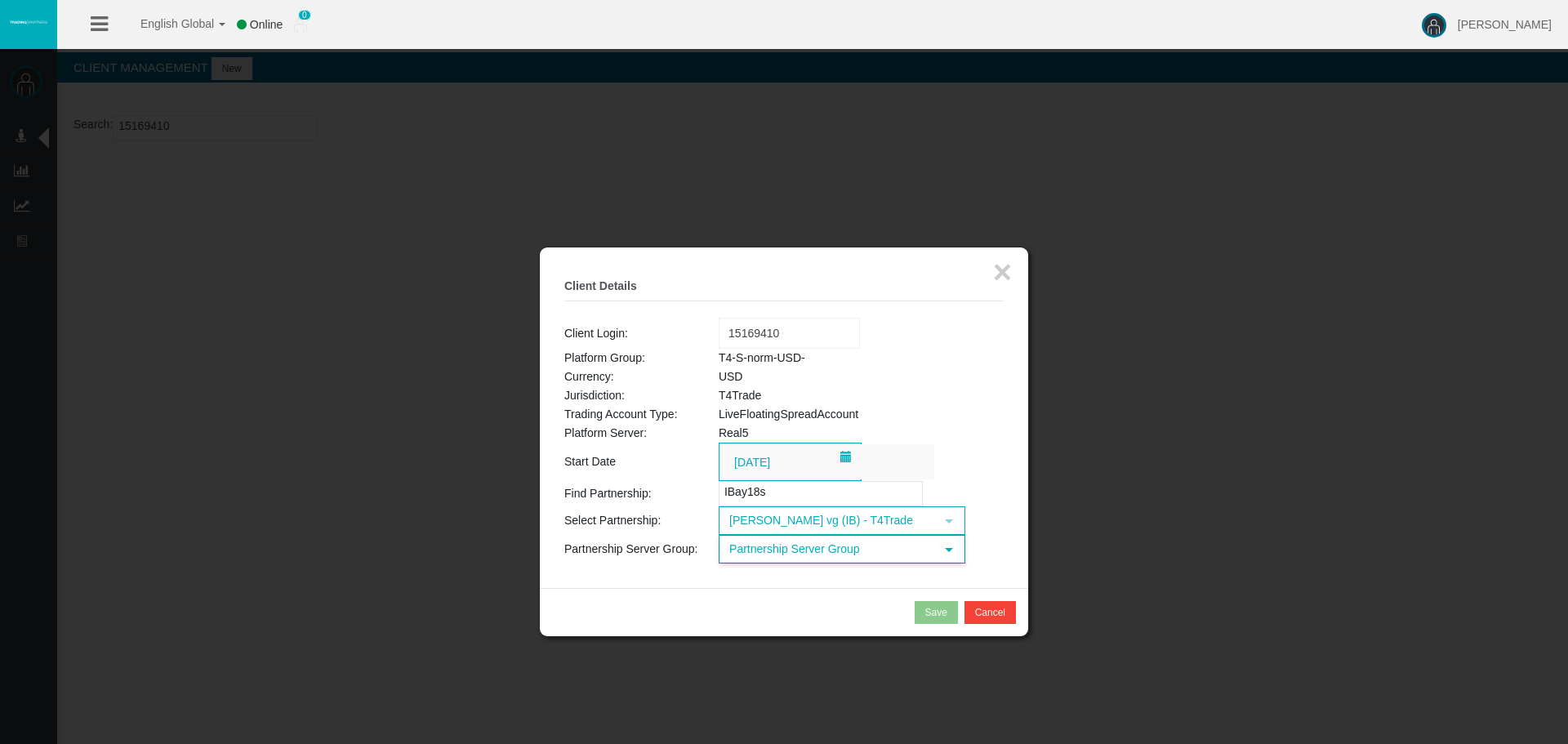
click at [816, 551] on span "Partnership Server Group" at bounding box center [827, 549] width 214 height 25
click at [833, 620] on li "T4-S-norm-USD- (USD)" at bounding box center [842, 625] width 243 height 26
drag, startPoint x: 943, startPoint y: 606, endPoint x: 1562, endPoint y: 388, distance: 656.3
click at [1562, 388] on body "English Global 简体中文 English Global 日本語 한국어 Online 0 [PERSON_NAME] Help Log Out …" at bounding box center [784, 372] width 1568 height 744
click at [921, 605] on button "Save" at bounding box center [936, 612] width 44 height 23
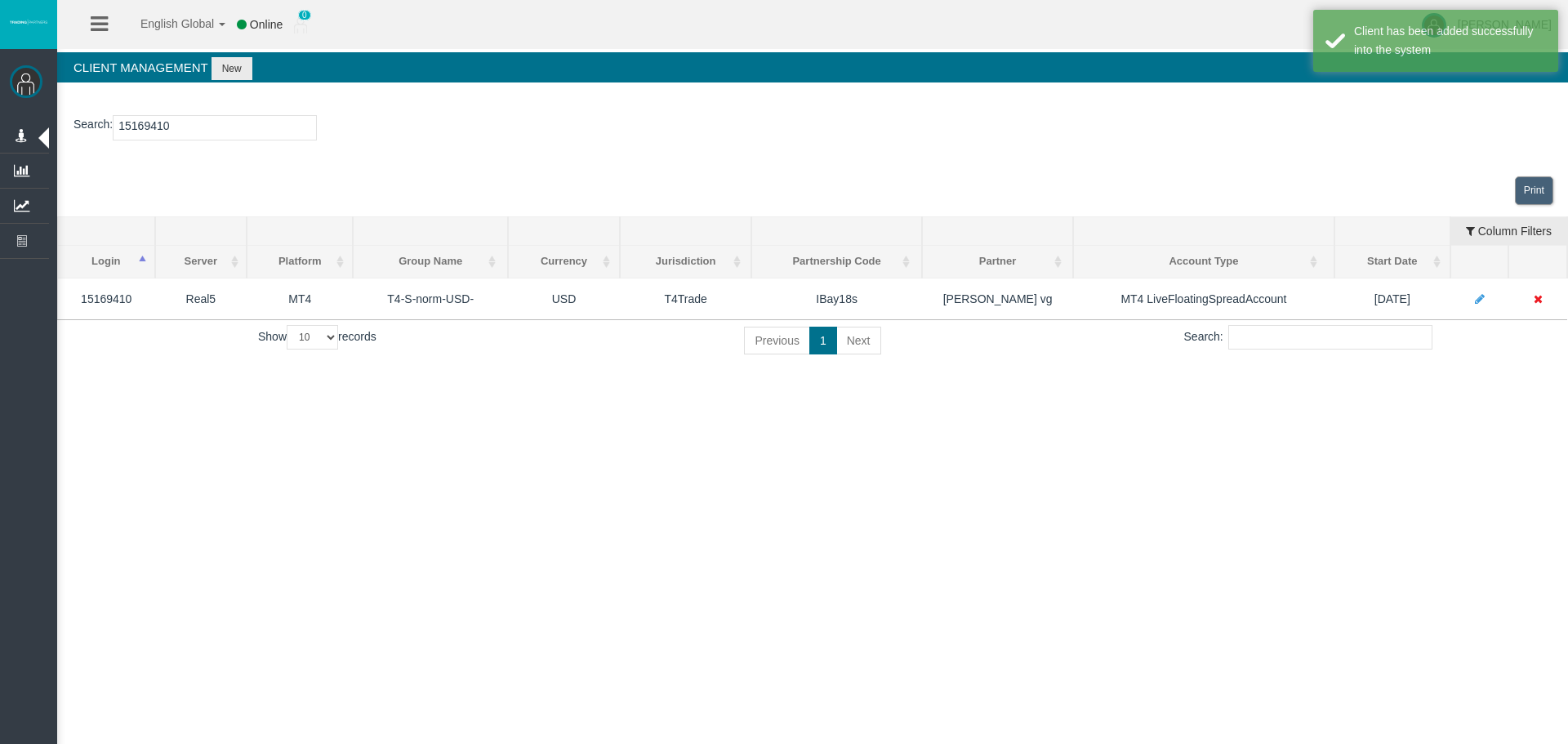
drag, startPoint x: 774, startPoint y: 401, endPoint x: 425, endPoint y: 169, distance: 419.1
click at [760, 380] on div "English Global 简体中文 English Global 日本語 한국어 Online 0 [PERSON_NAME] Help Log Out …" at bounding box center [784, 372] width 1568 height 744
click at [179, 123] on input "15169410" at bounding box center [215, 127] width 204 height 25
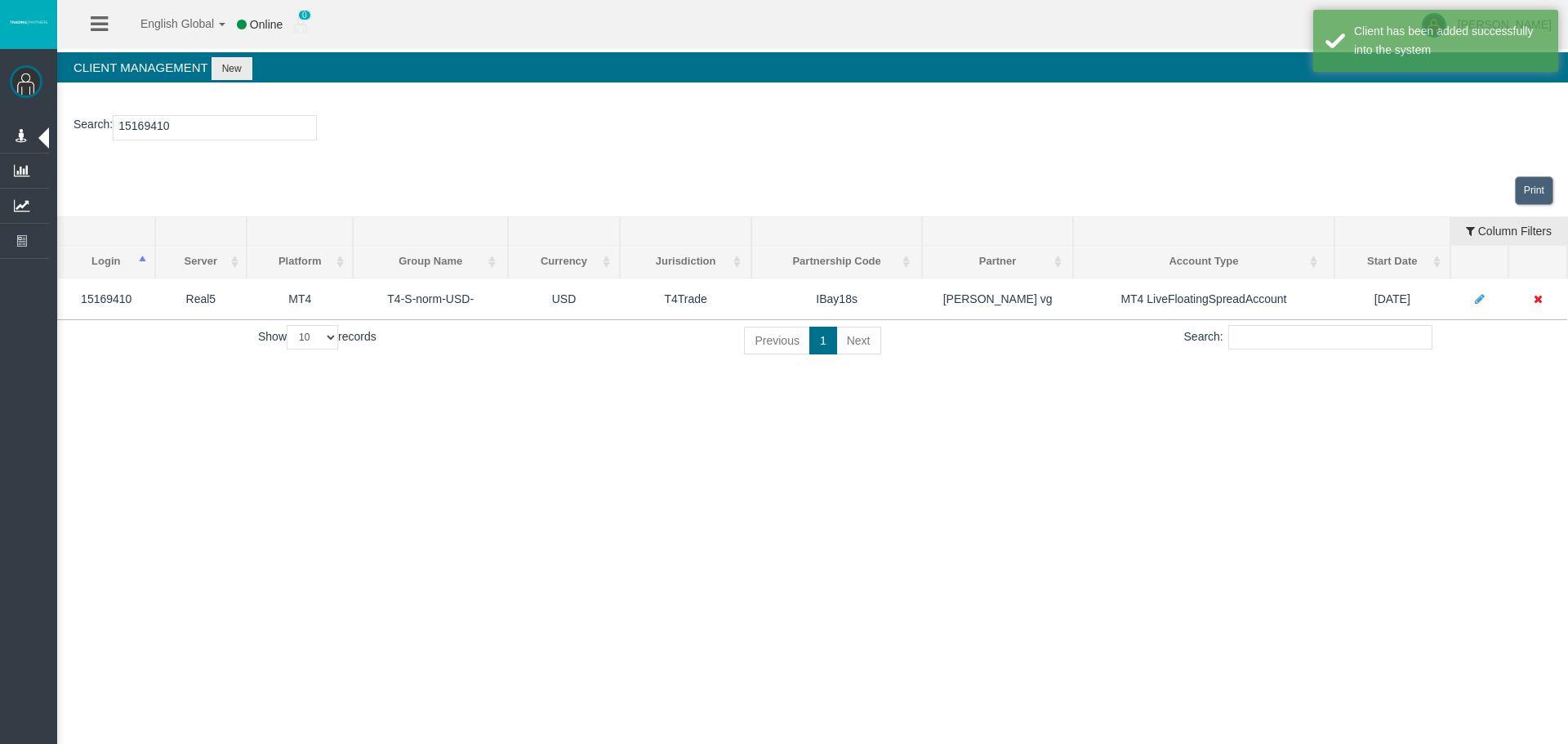
paste input "7739"
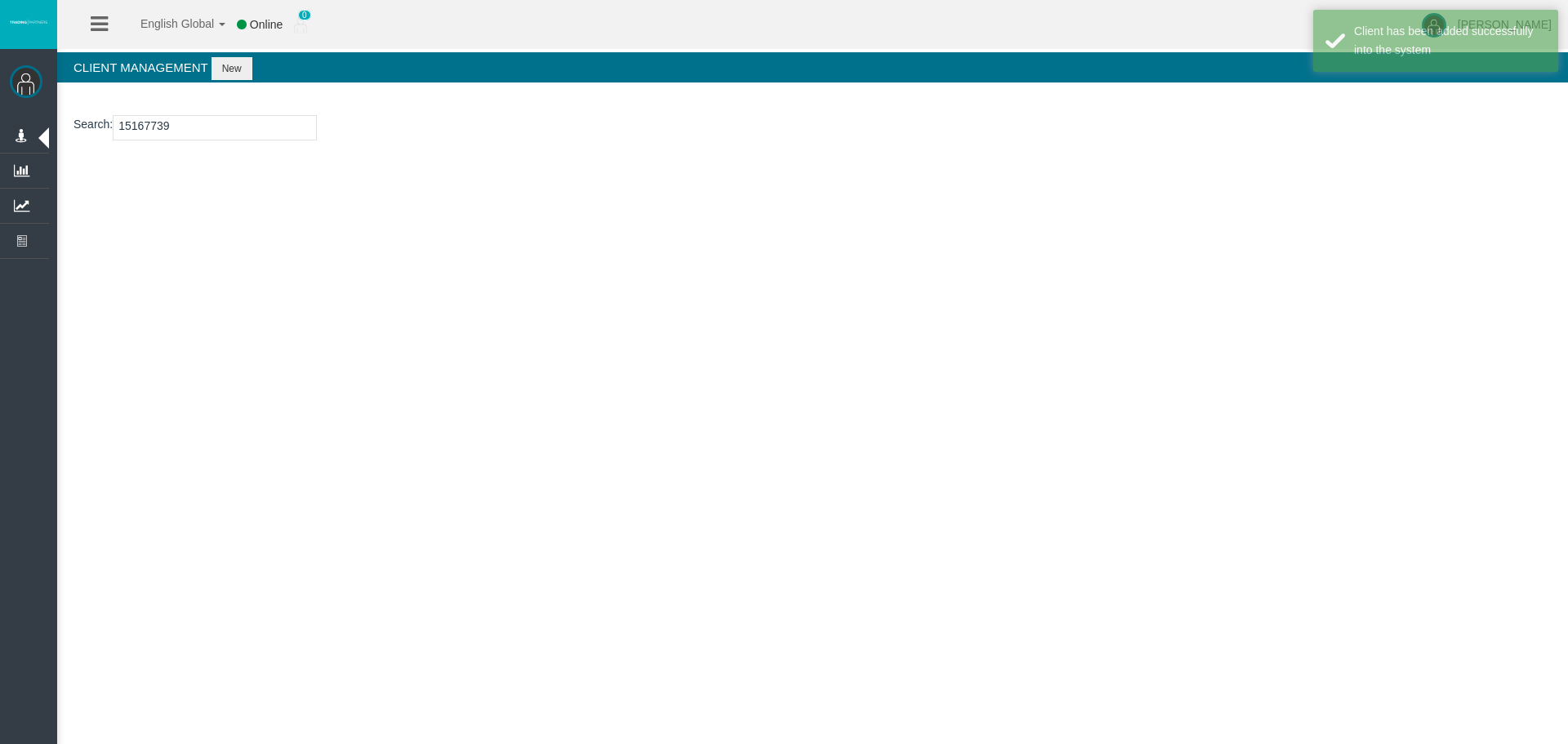
type input "15167739"
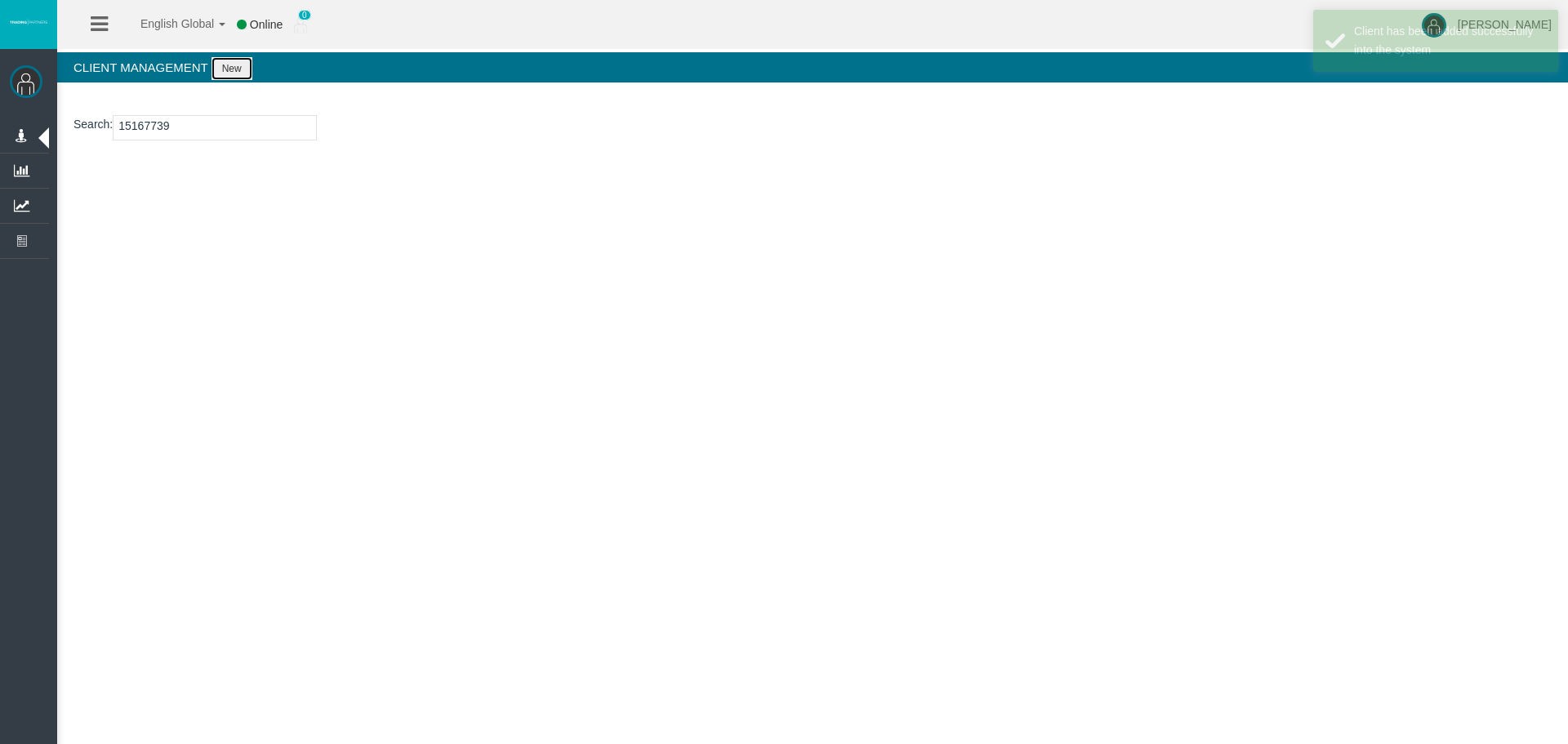
click at [243, 68] on button "New" at bounding box center [232, 69] width 41 height 23
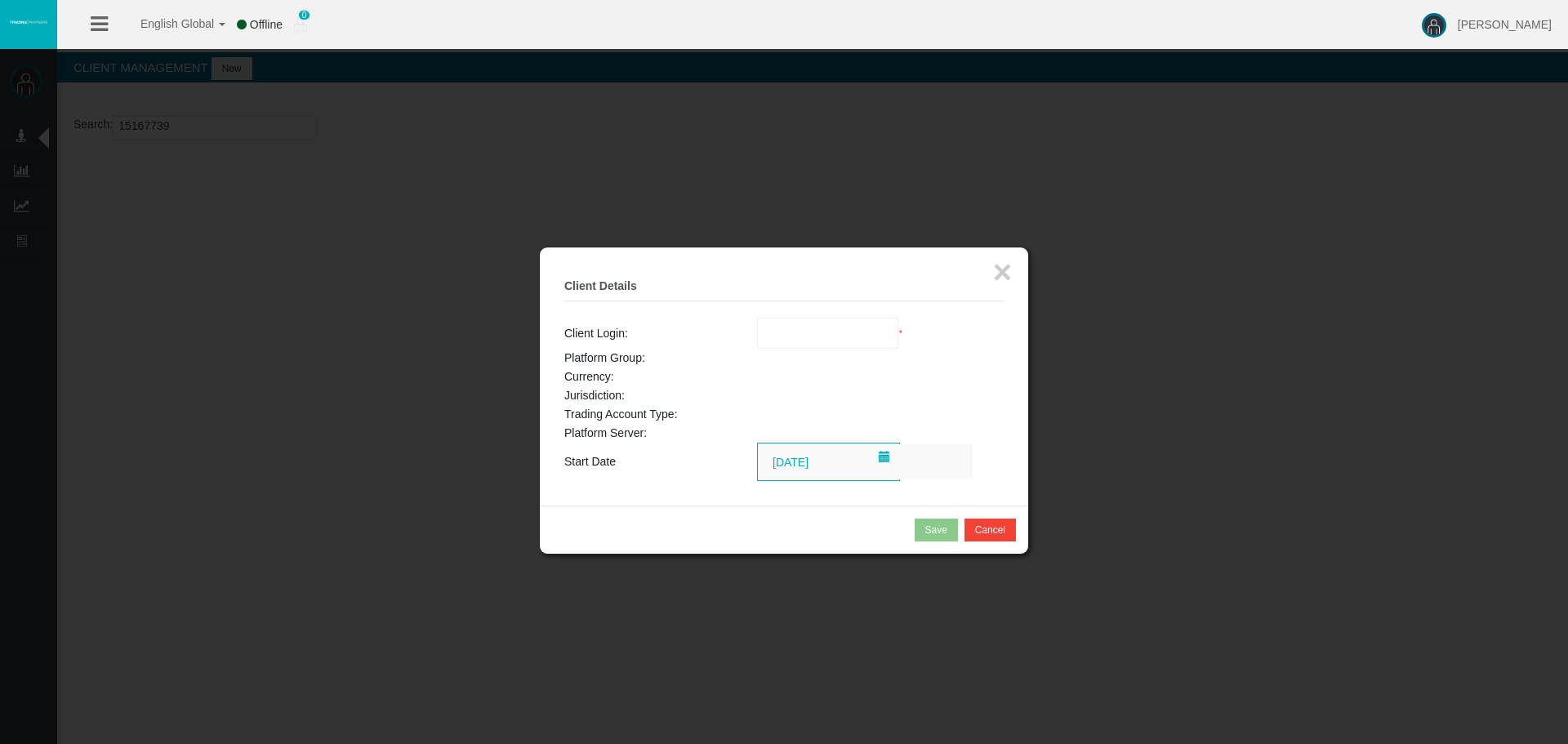
click at [807, 314] on fieldset "× Client Details Client Login: Loading... * Platform Group: Currency: Jurisdict…" at bounding box center [784, 376] width 439 height 209
click at [834, 333] on input "text" at bounding box center [828, 333] width 140 height 30
paste input "15167739"
click at [807, 362] on span "15167739" at bounding box center [792, 362] width 51 height 13
type input "15167739"
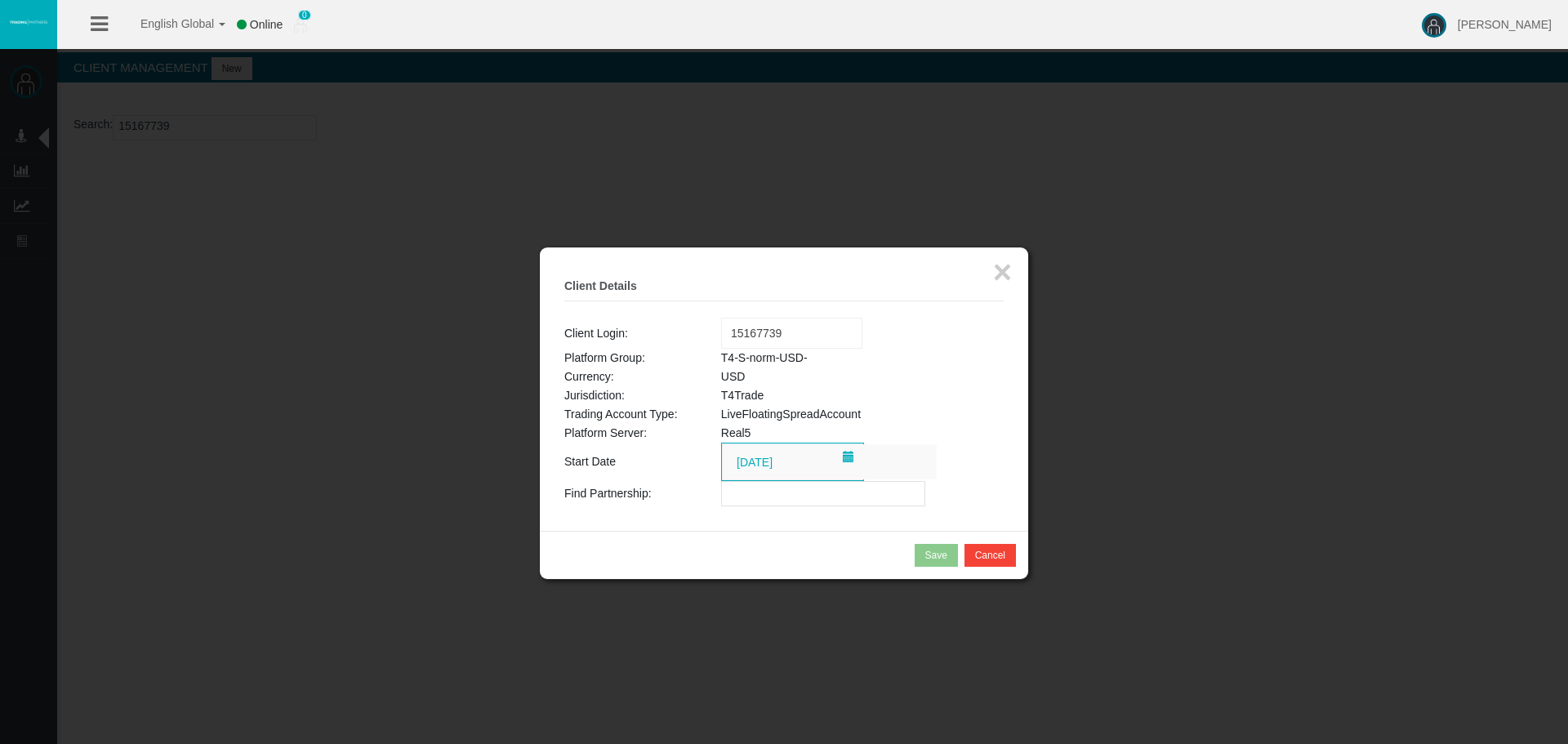
click at [836, 511] on div "× Client Details Client Login: Loading... 15167739 Platform Group: T4-S-norm-US…" at bounding box center [784, 388] width 489 height 283
click at [832, 503] on input "text" at bounding box center [823, 493] width 204 height 25
paste input "IBay18s"
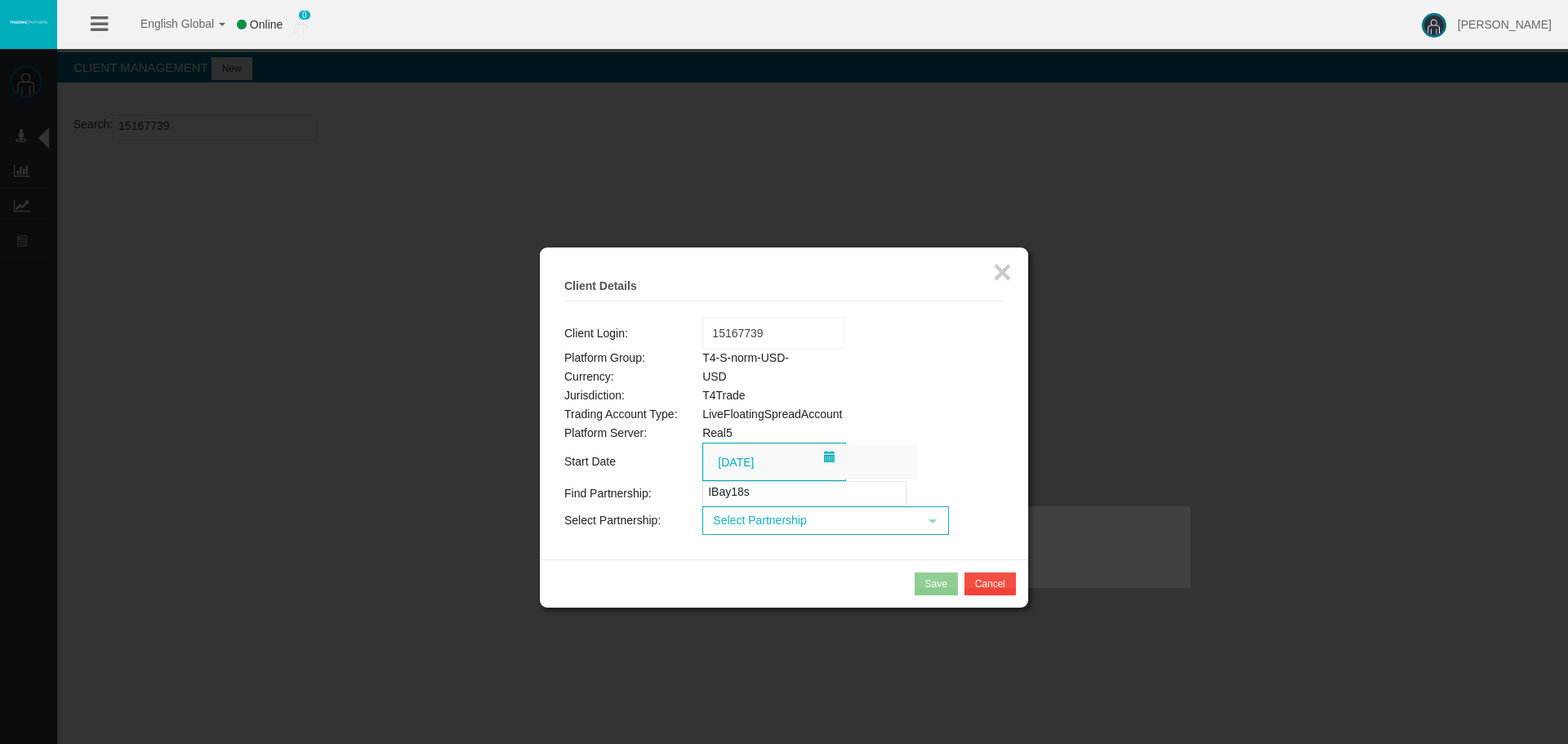
type input "IBay18s"
drag, startPoint x: 821, startPoint y: 524, endPoint x: 815, endPoint y: 553, distance: 29.6
click at [821, 525] on span "Select Partnership" at bounding box center [811, 520] width 214 height 25
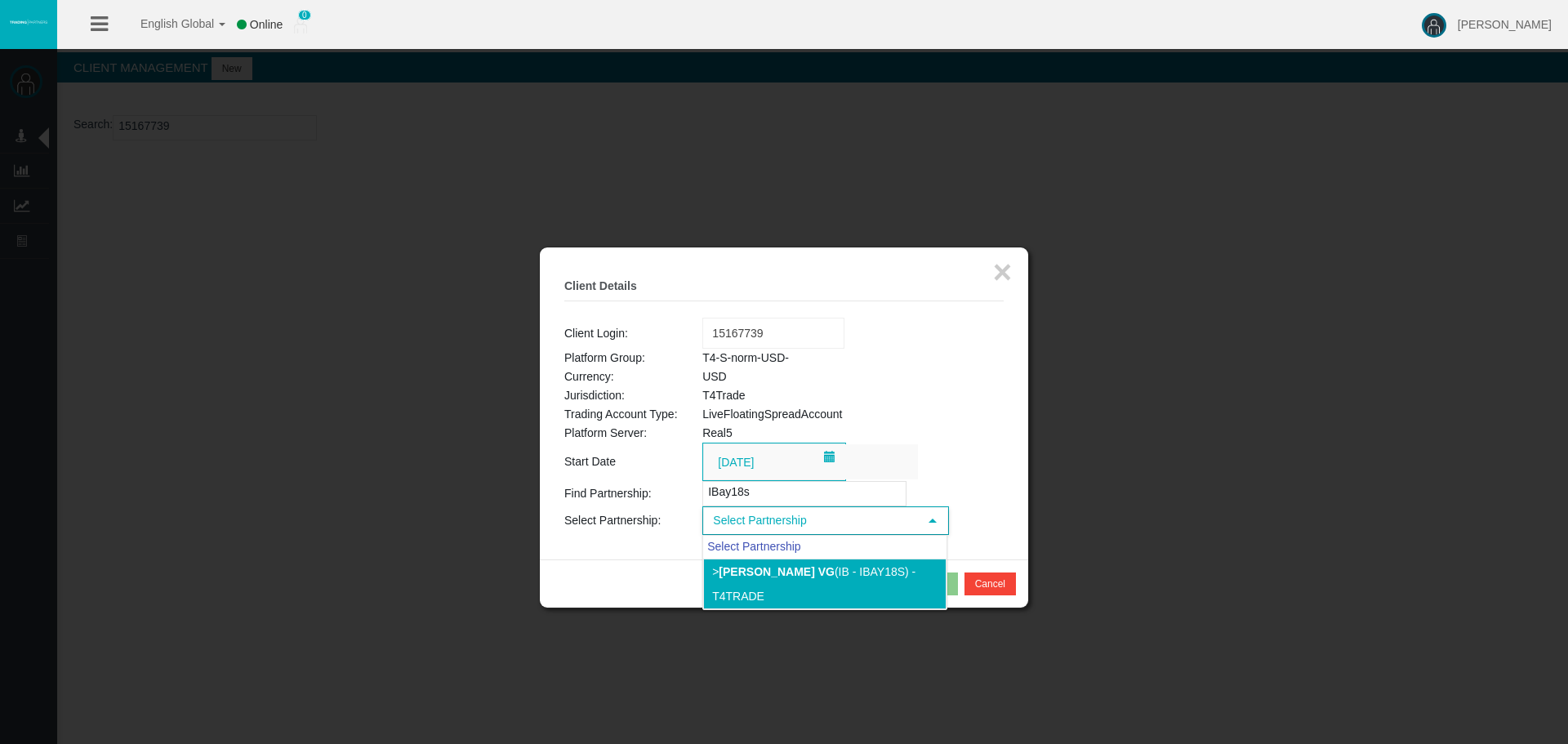
click at [813, 562] on li "> [PERSON_NAME] vg (IB - IBay18s) - T4Trade" at bounding box center [825, 583] width 243 height 51
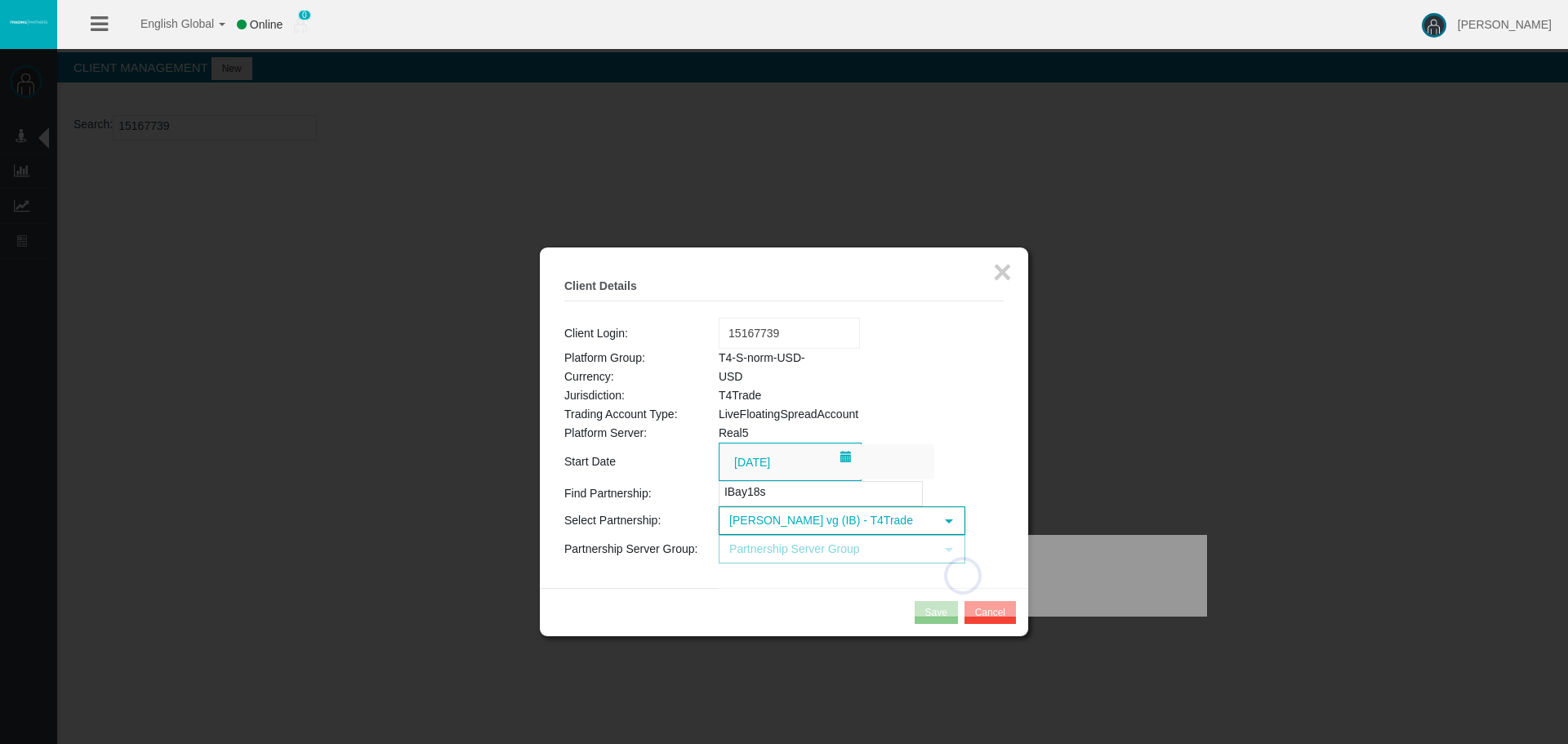
click at [0, 0] on div at bounding box center [0, 0] width 0 height 0
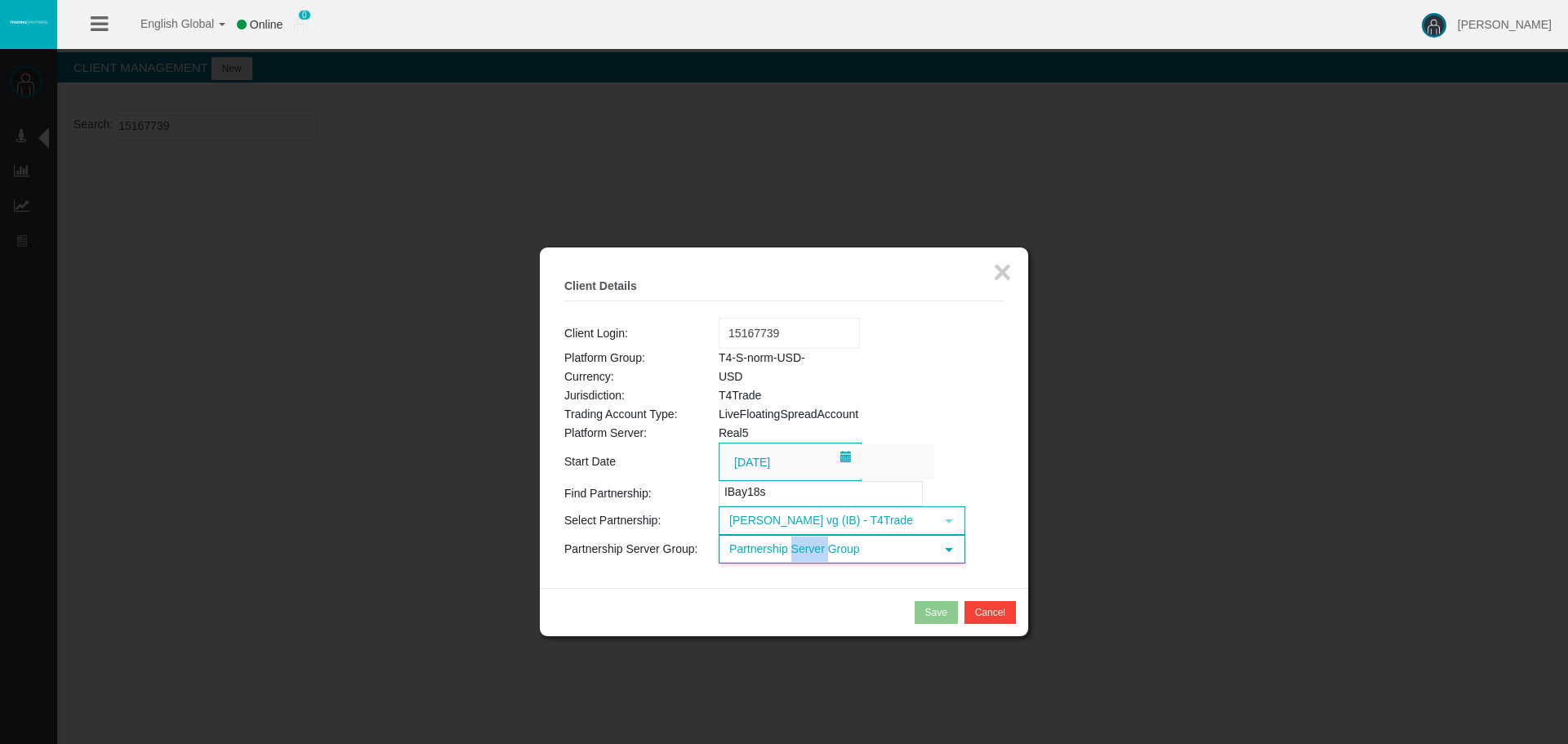
click at [809, 542] on span "Partnership Server Group" at bounding box center [827, 549] width 214 height 25
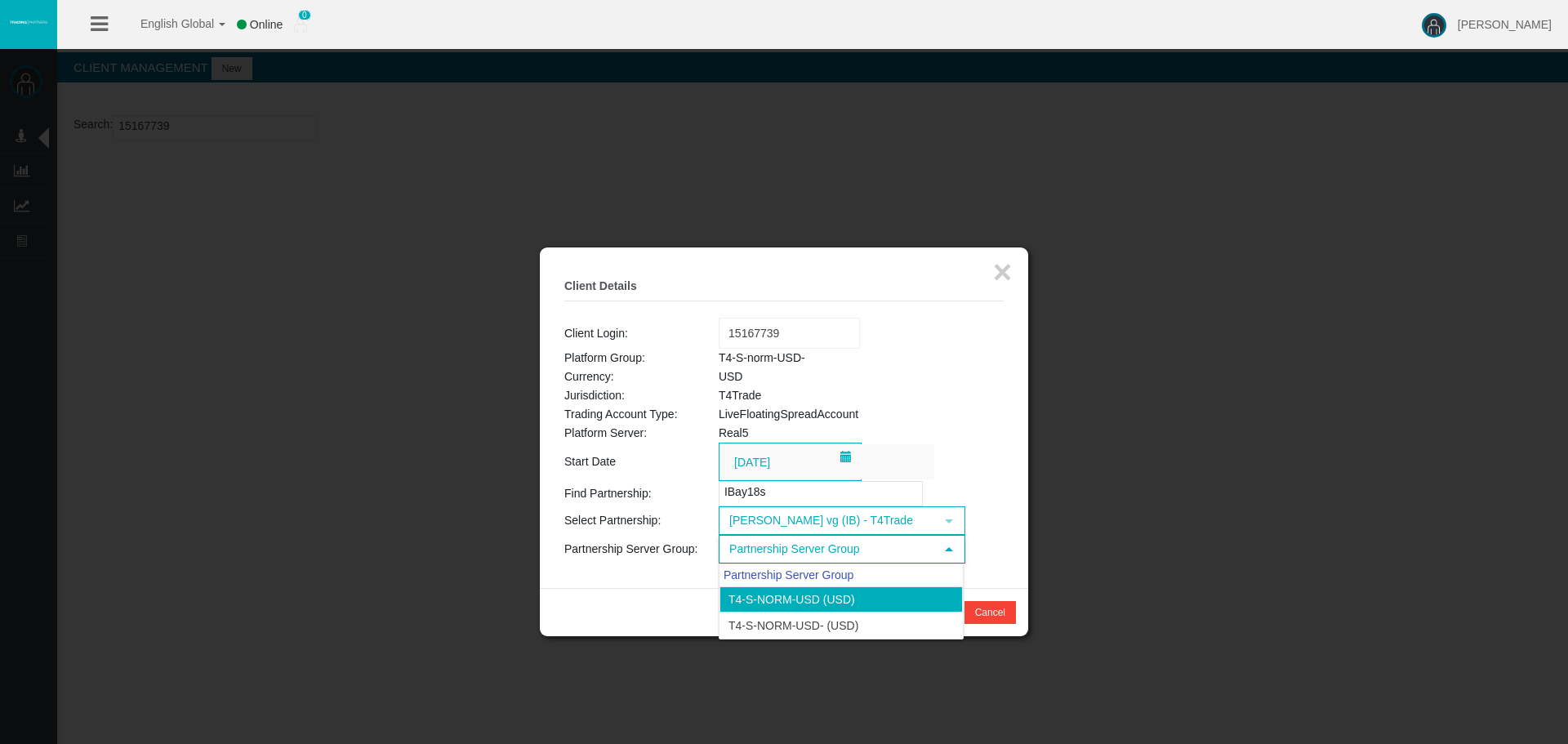
click at [898, 594] on li "T4-S-norm-USD (USD)" at bounding box center [842, 599] width 243 height 26
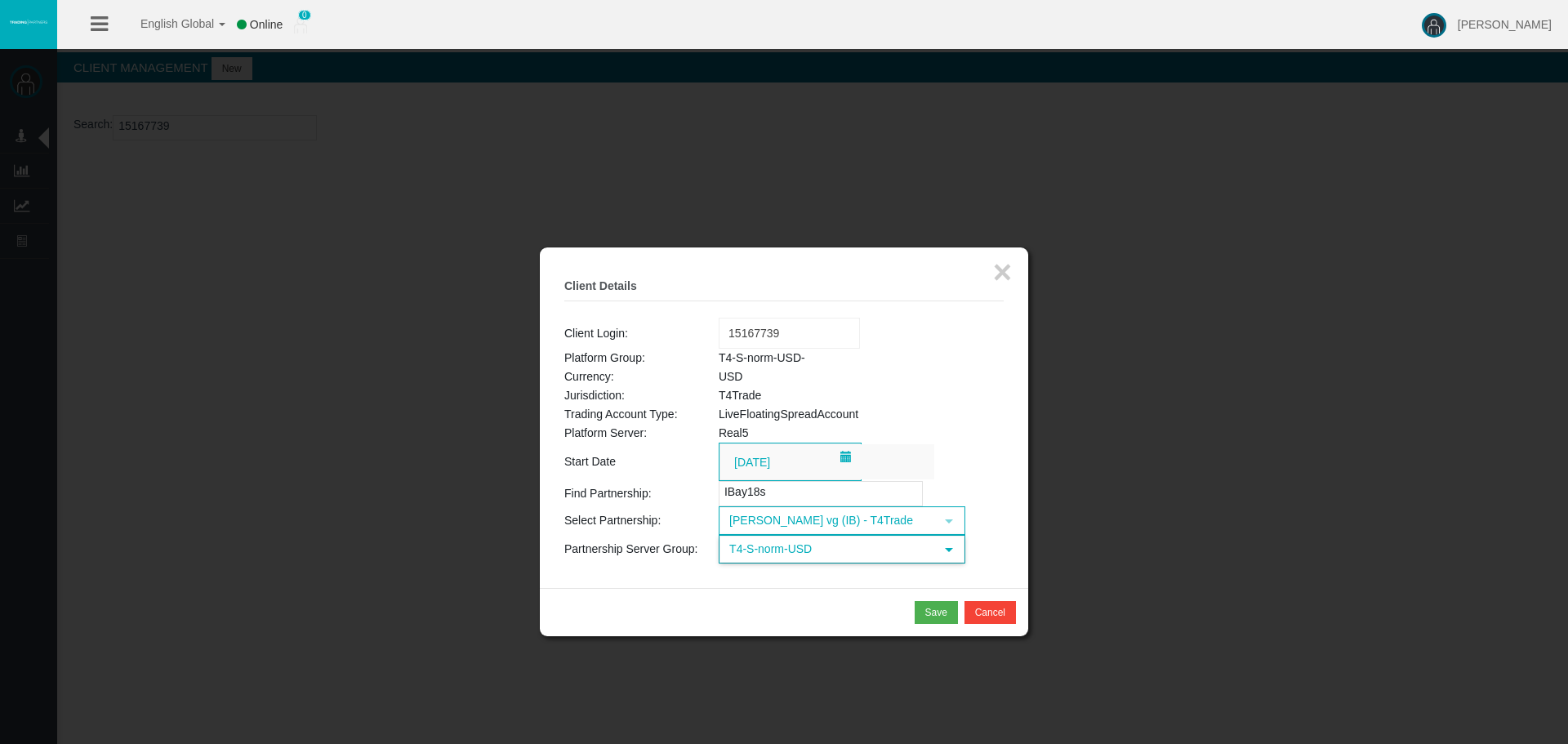
click at [819, 554] on span "T4-S-norm-USD" at bounding box center [827, 549] width 214 height 25
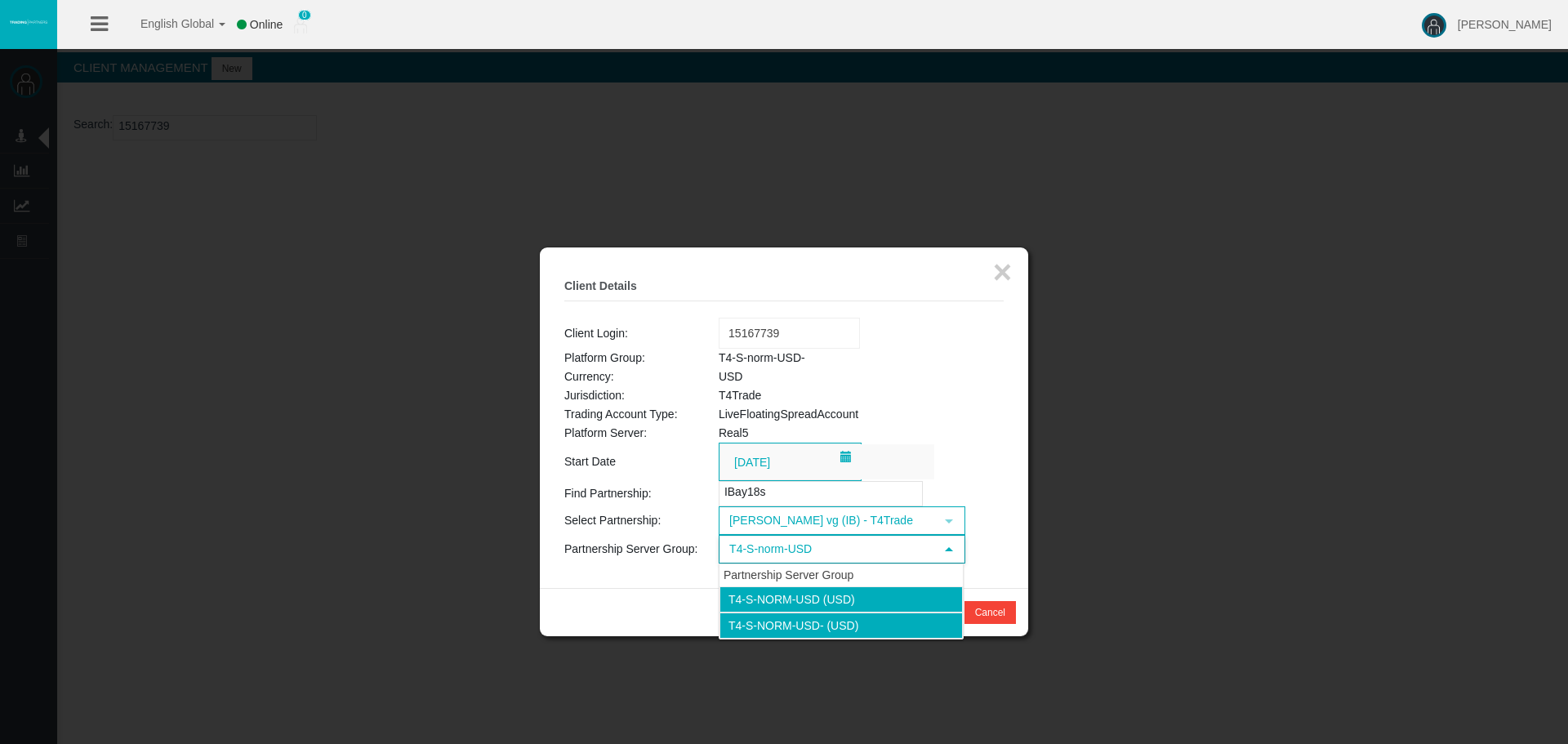
click at [820, 623] on li "T4-S-norm-USD- (USD)" at bounding box center [842, 625] width 243 height 26
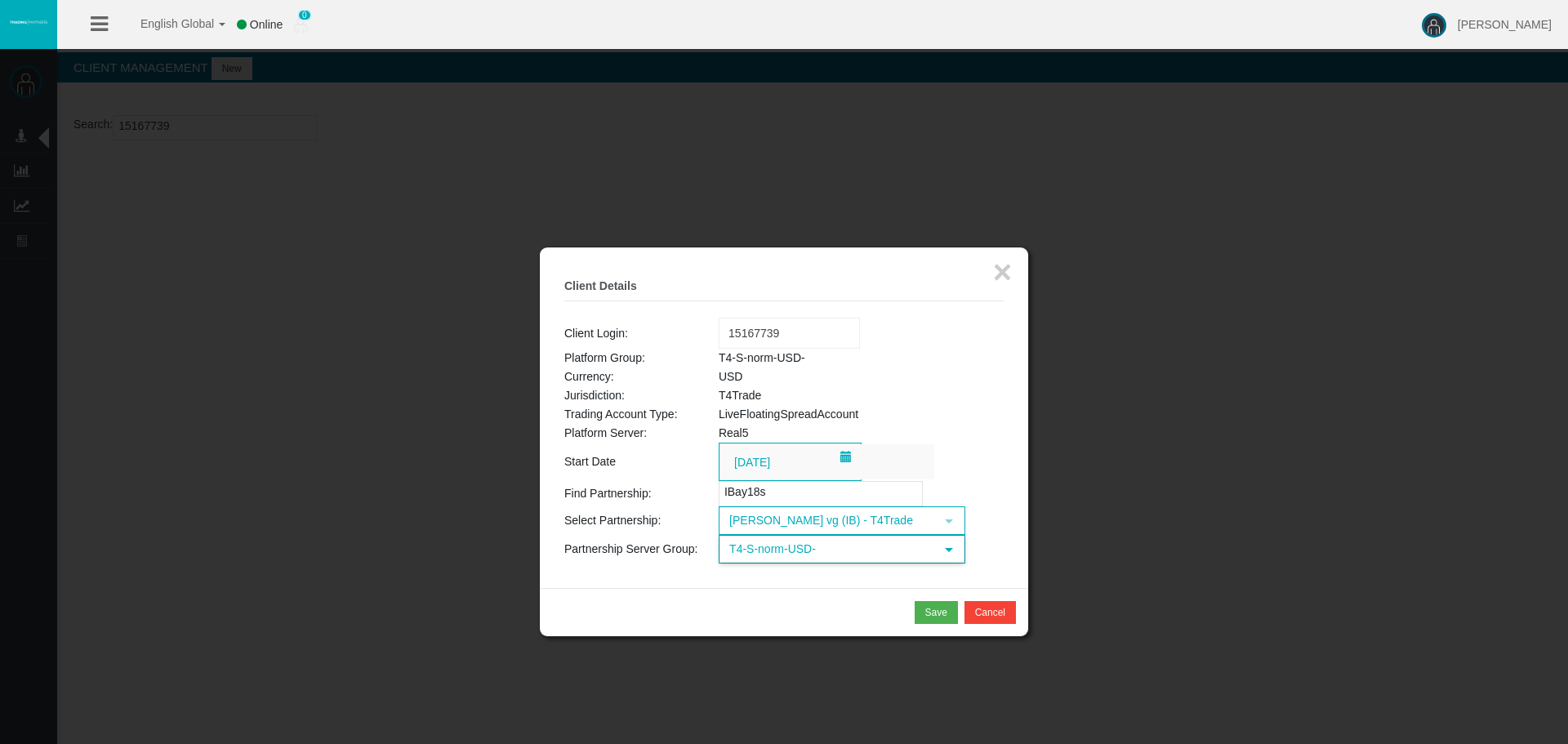
click at [947, 390] on td "T4Trade" at bounding box center [861, 396] width 285 height 19
click at [925, 617] on div "Save" at bounding box center [936, 612] width 22 height 15
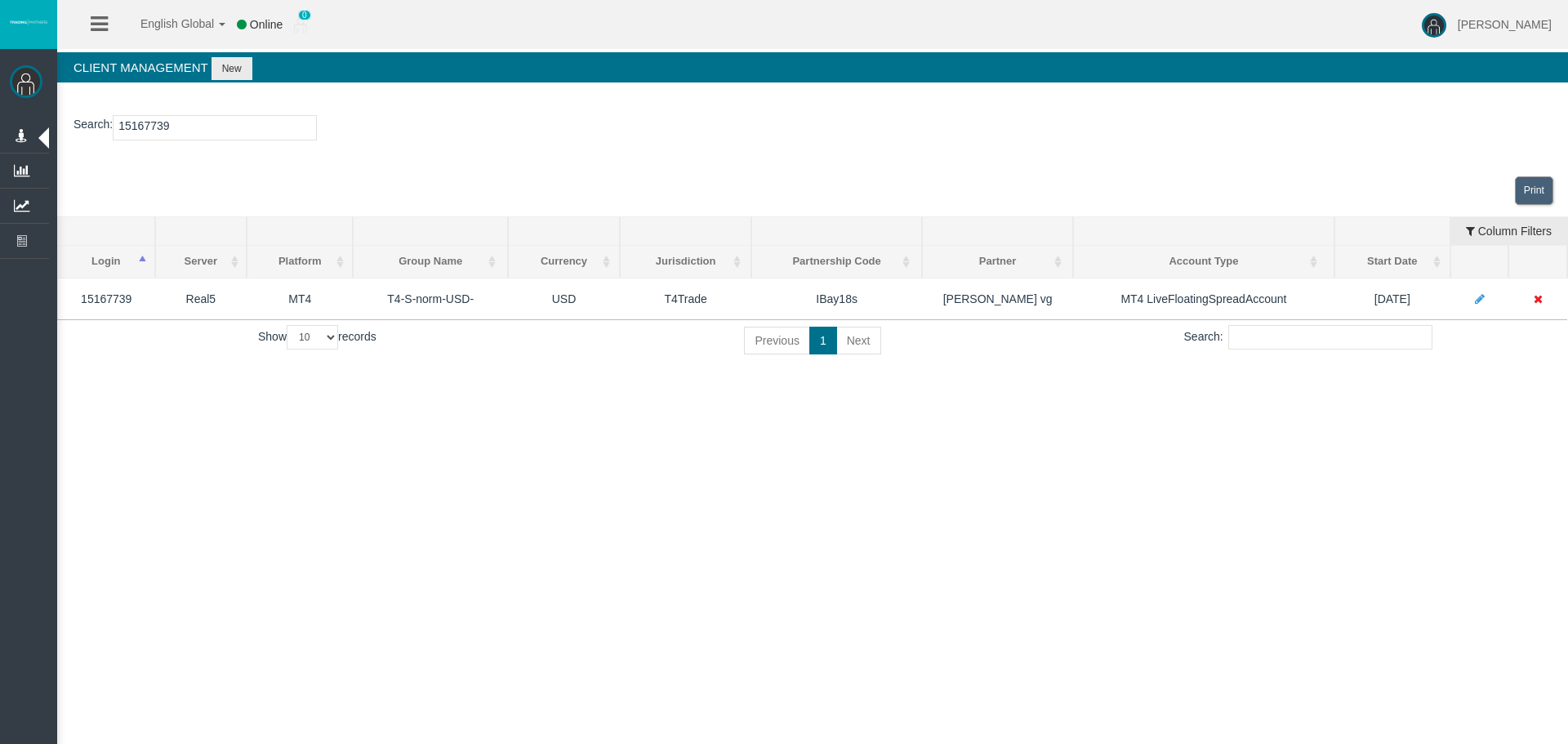
click at [603, 498] on div "English Global 简体中文 English Global 日本語 한국어 Online 0 [PERSON_NAME] Help Log Out …" at bounding box center [784, 372] width 1568 height 744
click at [168, 130] on input "15167739" at bounding box center [215, 127] width 204 height 25
paste input "23293513"
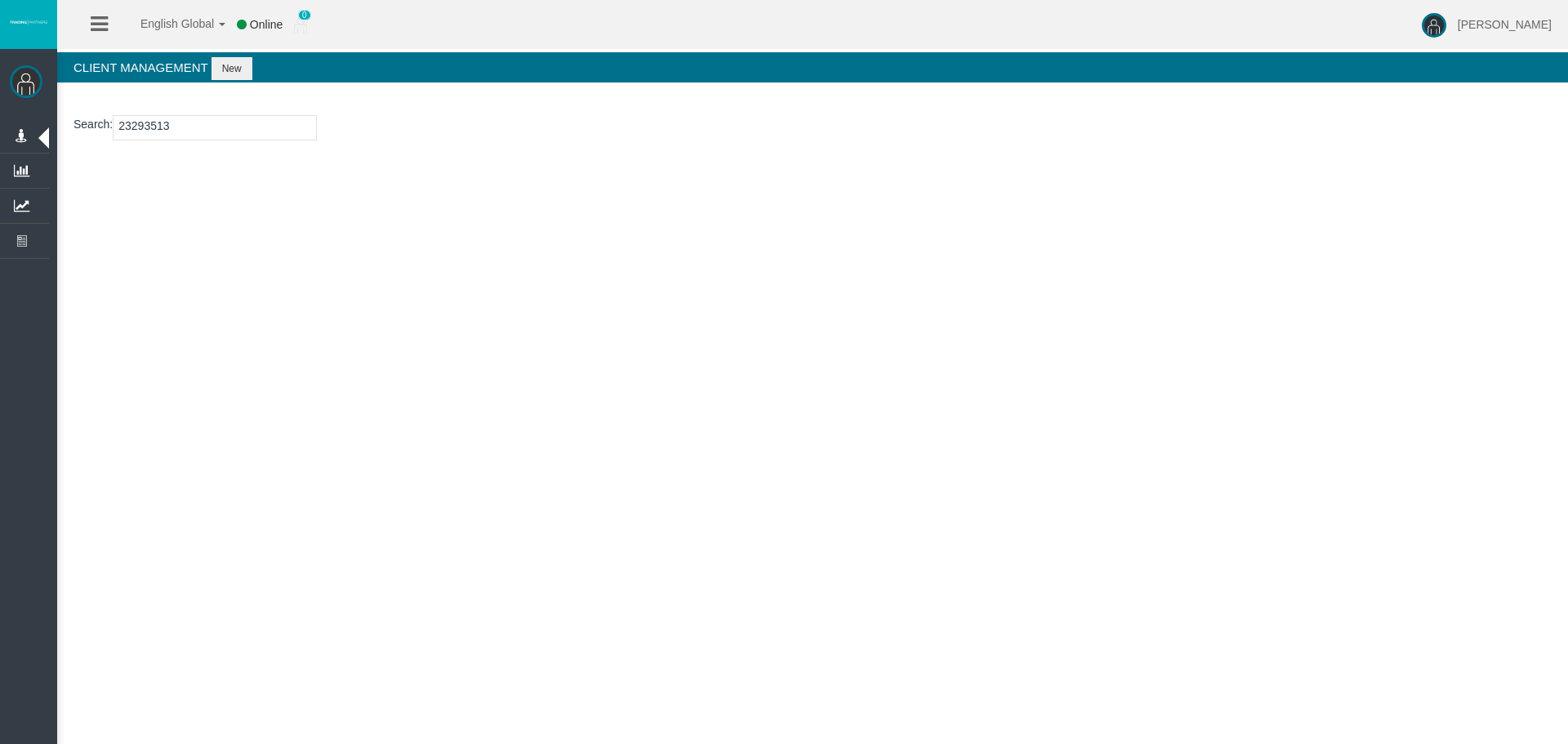
type input "23293513"
click at [234, 70] on button "New" at bounding box center [232, 69] width 41 height 23
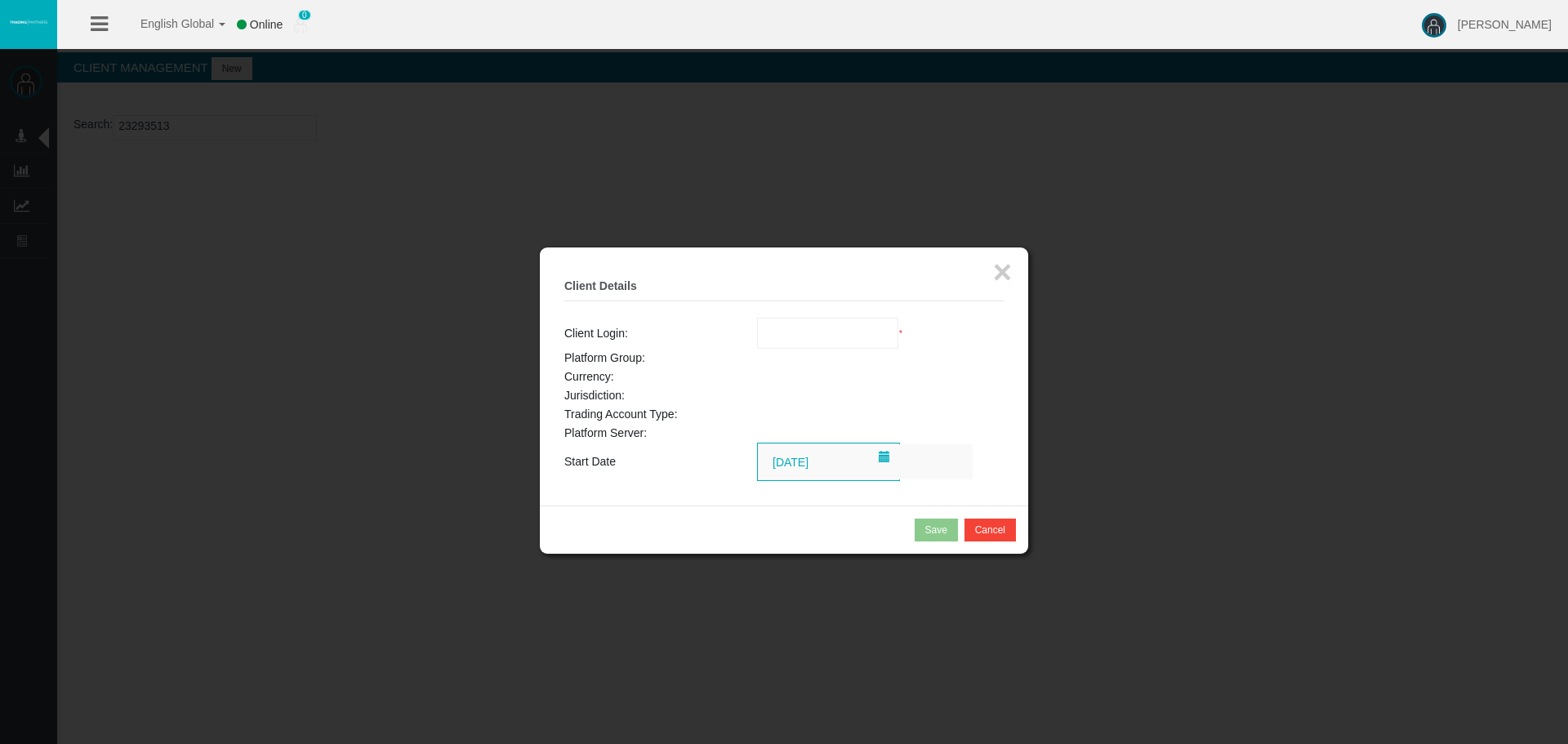
drag, startPoint x: 766, startPoint y: 328, endPoint x: 779, endPoint y: 328, distance: 13.0
click at [778, 328] on input "text" at bounding box center [828, 333] width 140 height 30
paste input "23293513"
click at [799, 372] on li "23293513" at bounding box center [828, 362] width 140 height 26
type input "23293513"
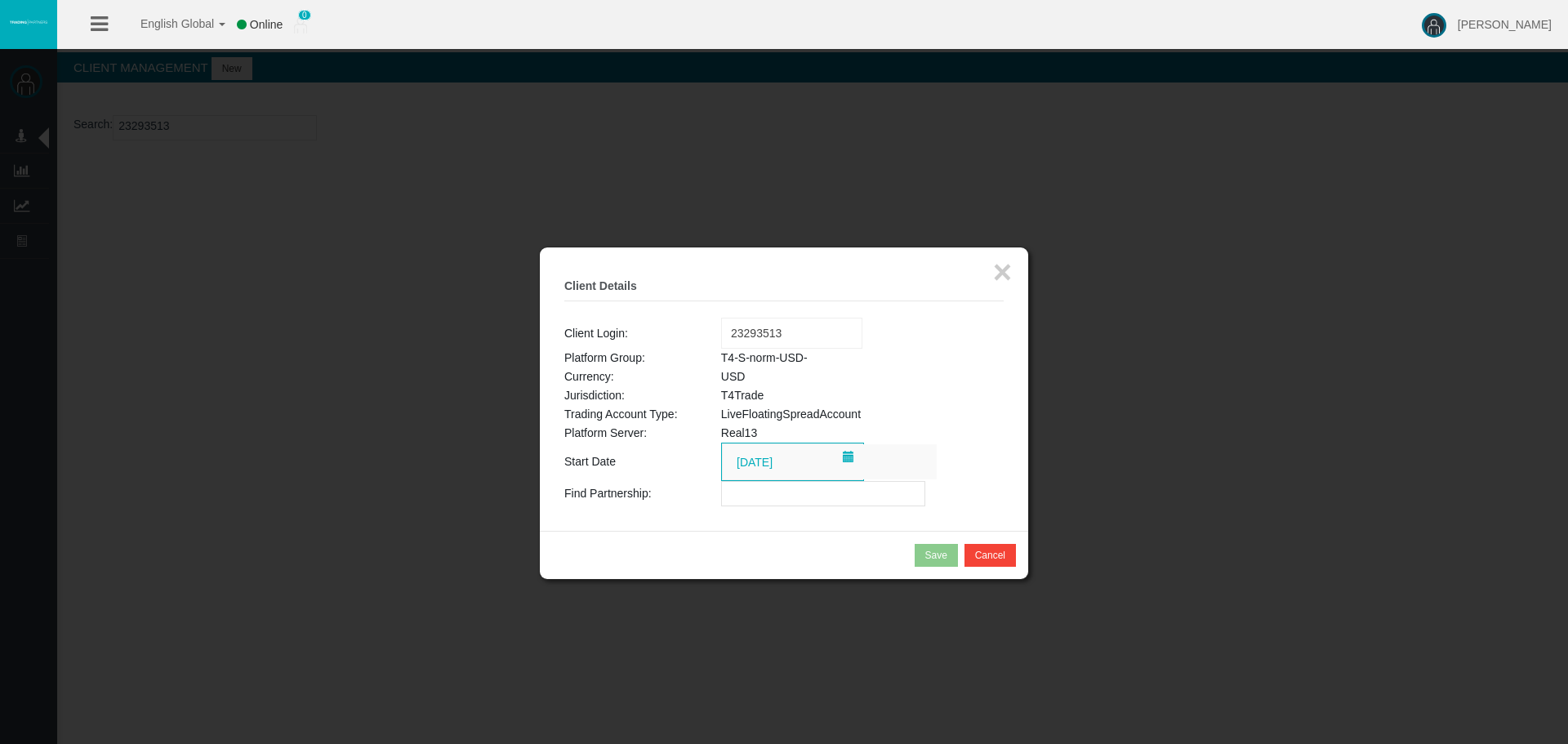
click at [819, 492] on input "text" at bounding box center [823, 493] width 204 height 25
paste input "IBay18s"
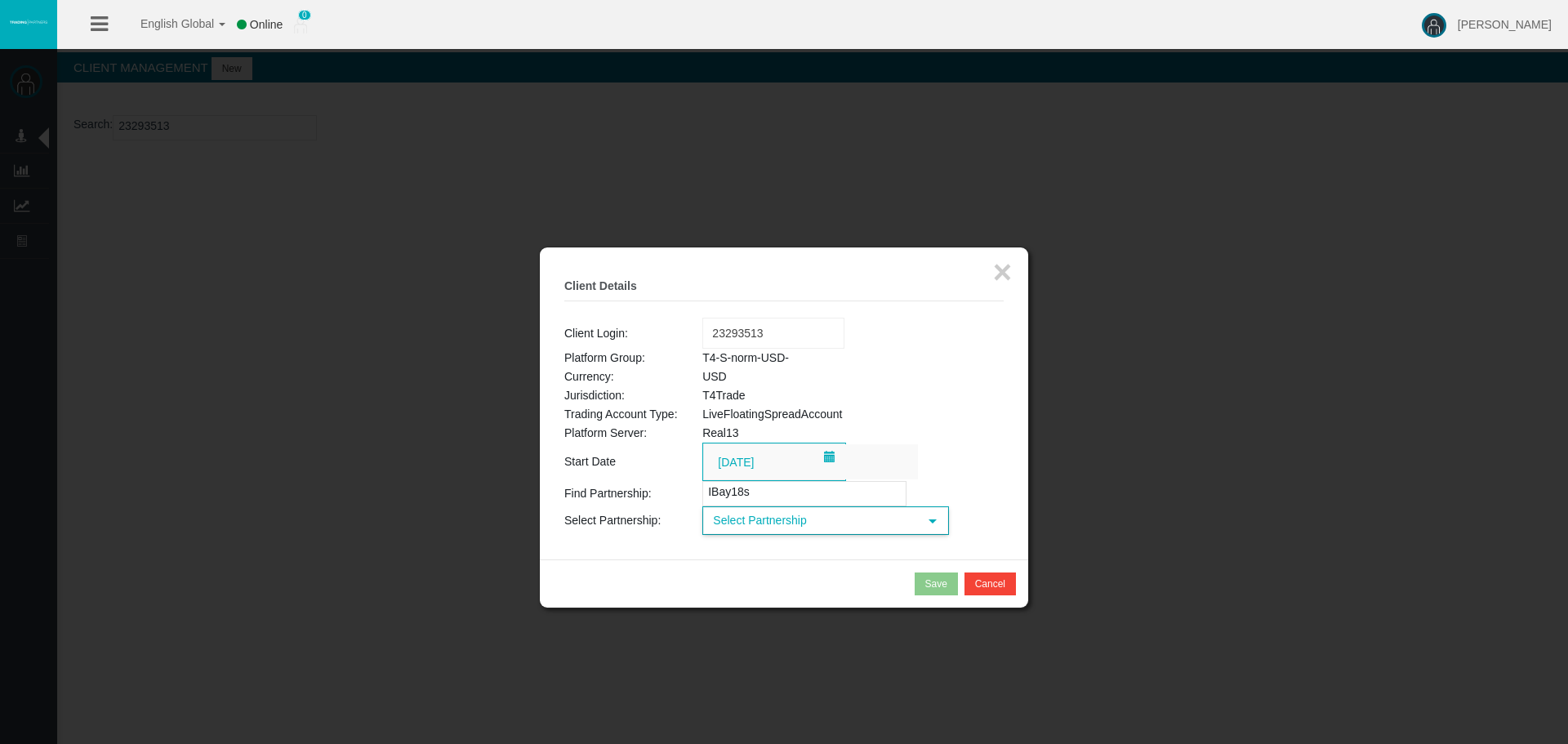
type input "IBay18s"
click at [831, 525] on span "Select Partnership" at bounding box center [811, 520] width 214 height 25
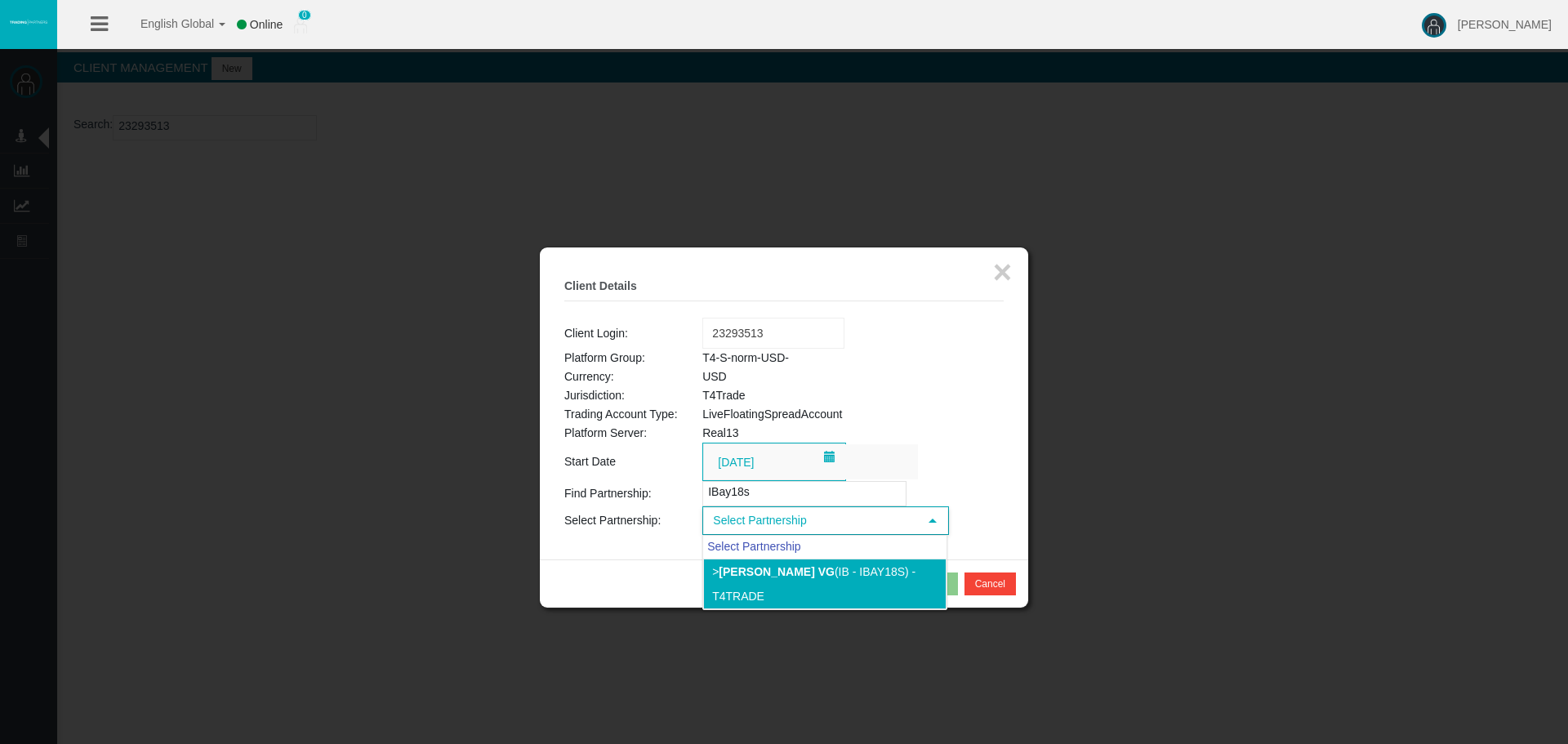
drag, startPoint x: 821, startPoint y: 579, endPoint x: 814, endPoint y: 566, distance: 14.8
click at [821, 580] on li "> [PERSON_NAME] vg (IB - IBay18s) - T4Trade" at bounding box center [825, 583] width 243 height 51
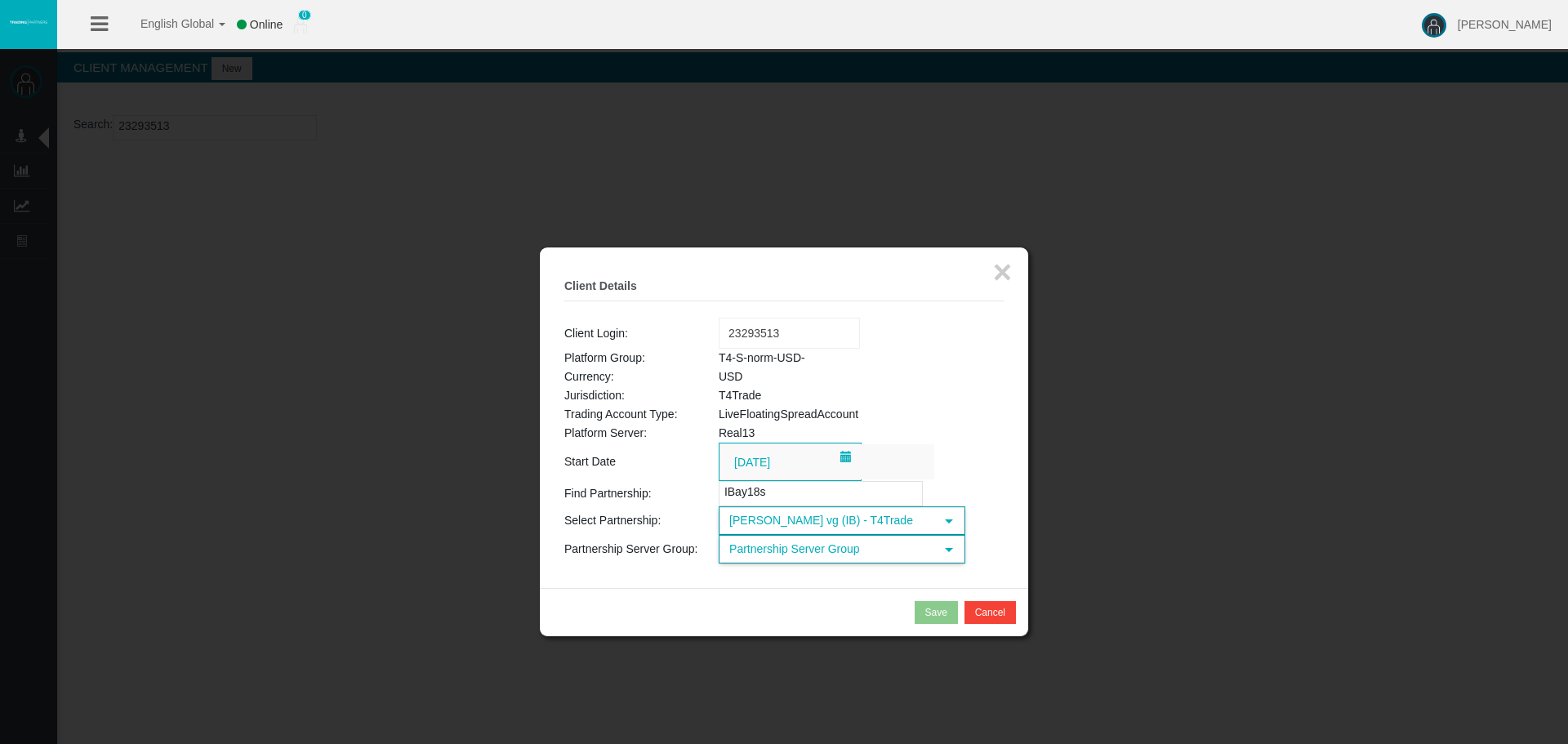
click at [794, 549] on span "Partnership Server Group" at bounding box center [827, 549] width 214 height 25
click at [806, 631] on li "T4-S-norm-USD- (USD)" at bounding box center [842, 625] width 243 height 26
drag, startPoint x: 930, startPoint y: 607, endPoint x: 944, endPoint y: 568, distance: 41.4
click at [930, 607] on div "Save" at bounding box center [936, 612] width 22 height 15
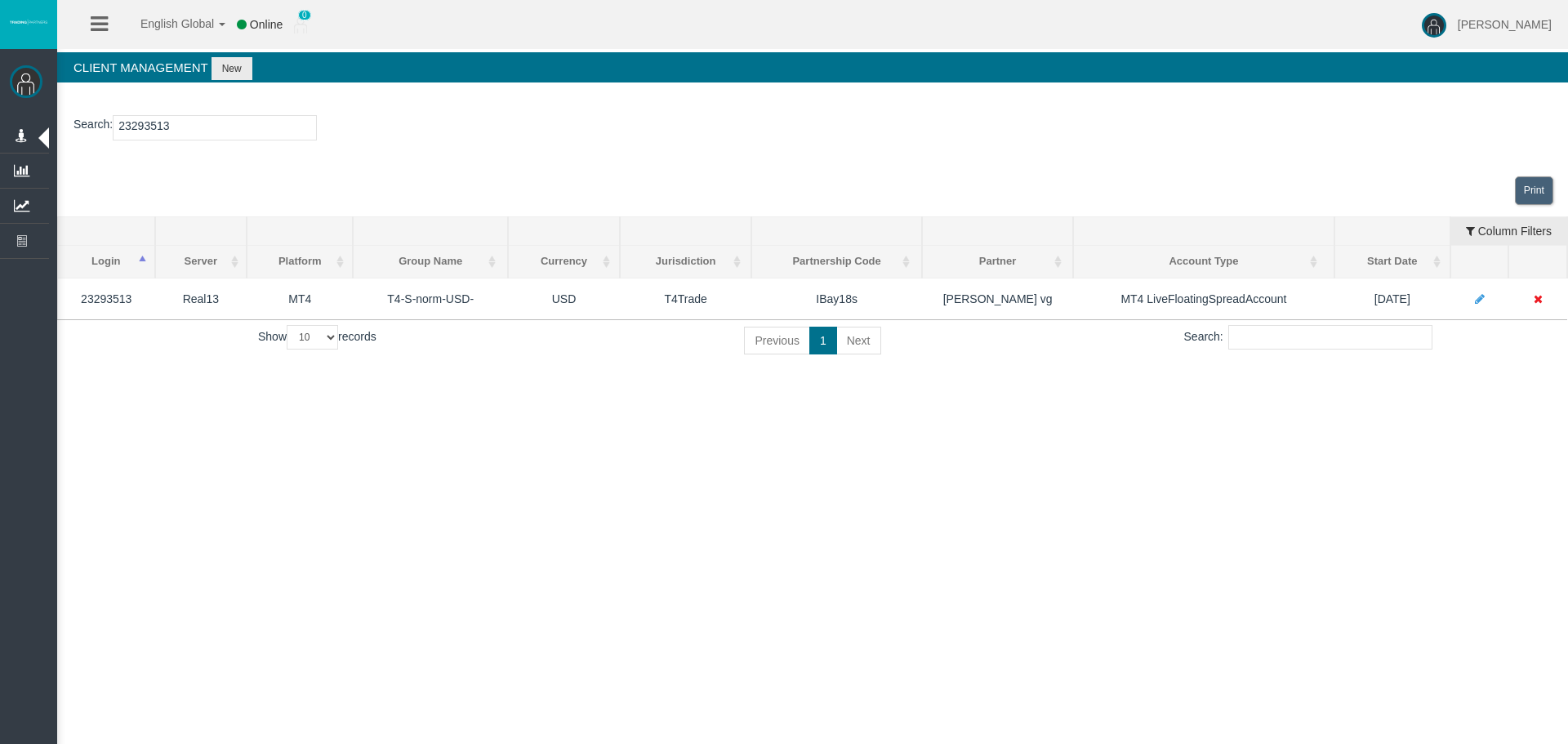
click at [213, 129] on input "23293513" at bounding box center [215, 127] width 204 height 25
paste input "15169410"
click at [163, 121] on input "15169410" at bounding box center [215, 127] width 204 height 25
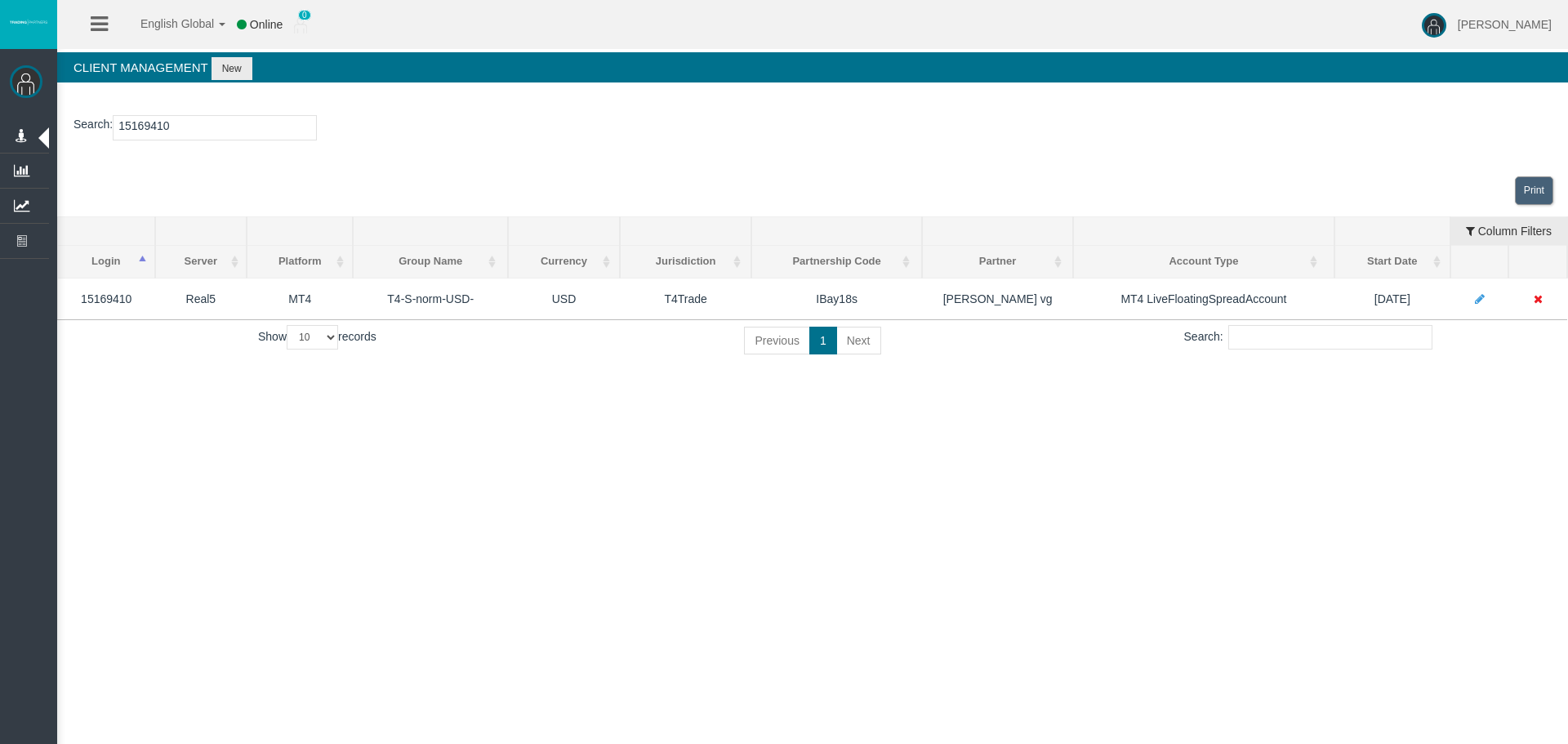
click at [163, 121] on input "15169410" at bounding box center [215, 127] width 204 height 25
paste input "7739"
click at [243, 138] on input "15167739" at bounding box center [215, 127] width 204 height 25
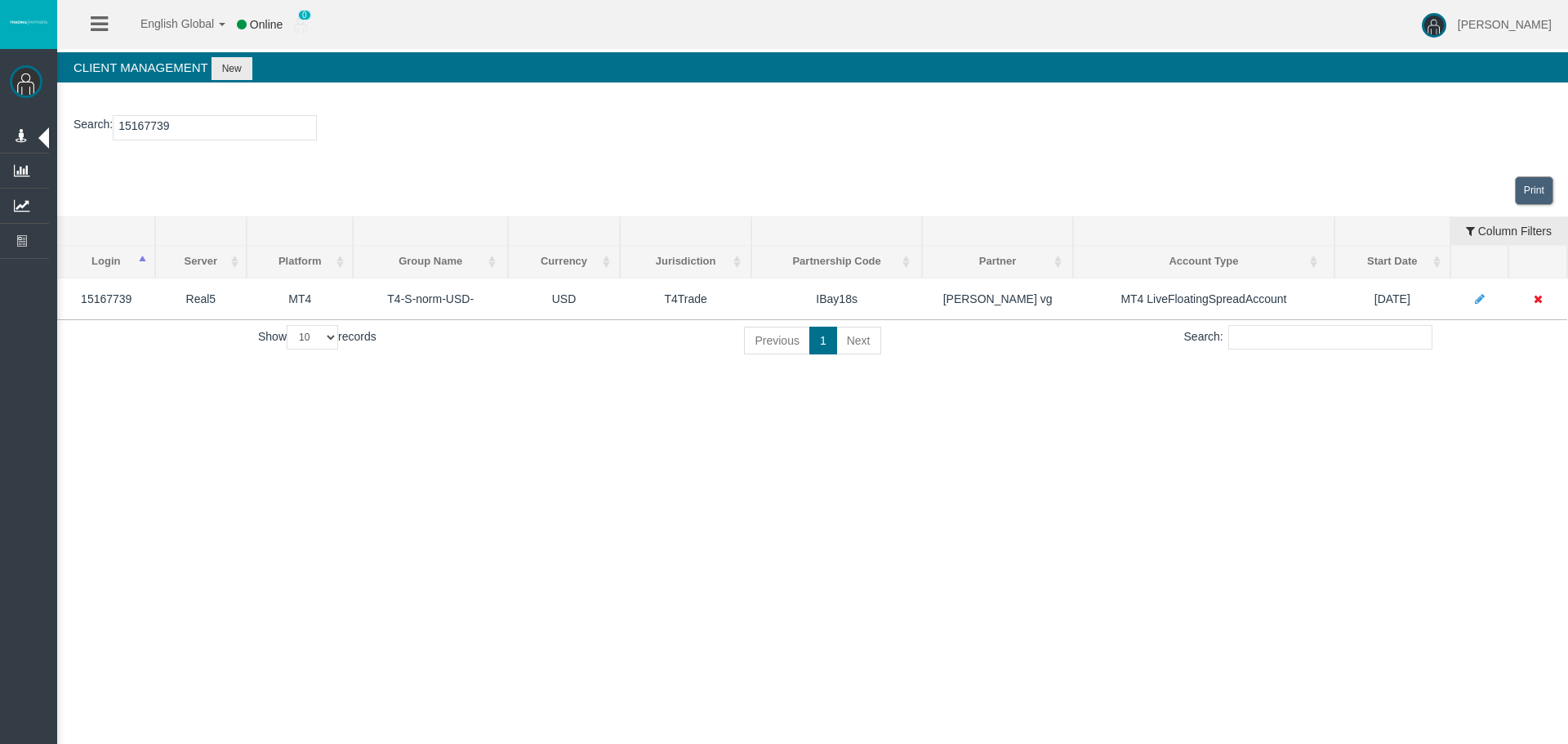
click at [243, 138] on input "15167739" at bounding box center [215, 127] width 204 height 25
paste input "23293513"
type input "23293513"
click at [1126, 478] on div "English Global 简体中文 English Global 日本語 한국어 Online 0 [PERSON_NAME] Help Log Out …" at bounding box center [784, 372] width 1568 height 744
click at [1133, 536] on div "English Global 简体中文 English Global 日本語 한국어 Online 0 [PERSON_NAME] Help Log Out …" at bounding box center [784, 372] width 1568 height 744
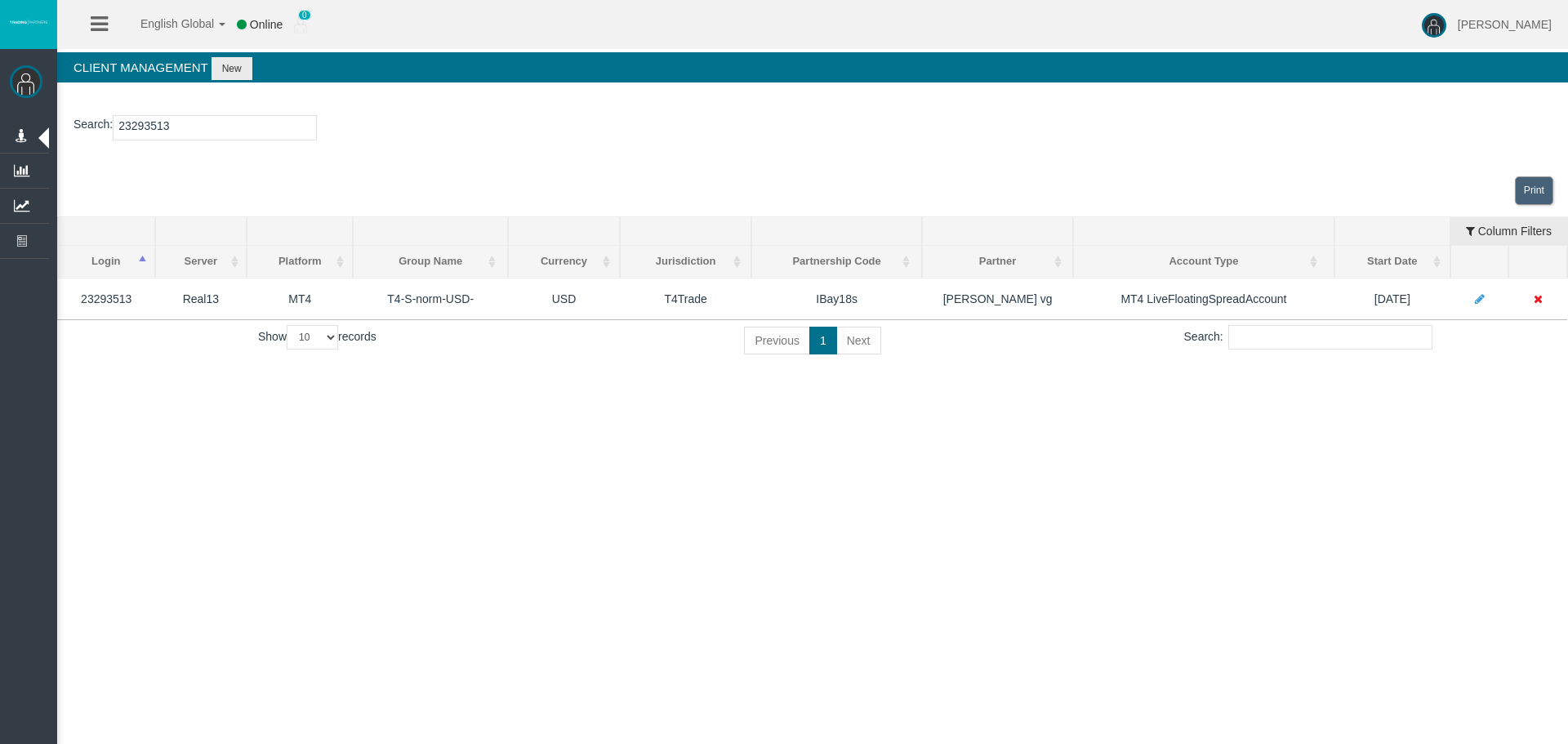
click at [644, 454] on div "English Global 简体中文 English Global 日本語 한국어 Online 0 [PERSON_NAME] Help Log Out …" at bounding box center [784, 372] width 1568 height 744
drag, startPoint x: 714, startPoint y: 500, endPoint x: 690, endPoint y: 459, distance: 47.5
click at [706, 479] on div "English Global 简体中文 English Global 日本語 한국어 Online 0 [PERSON_NAME] Help Log Out …" at bounding box center [784, 372] width 1568 height 744
